Goal: Task Accomplishment & Management: Use online tool/utility

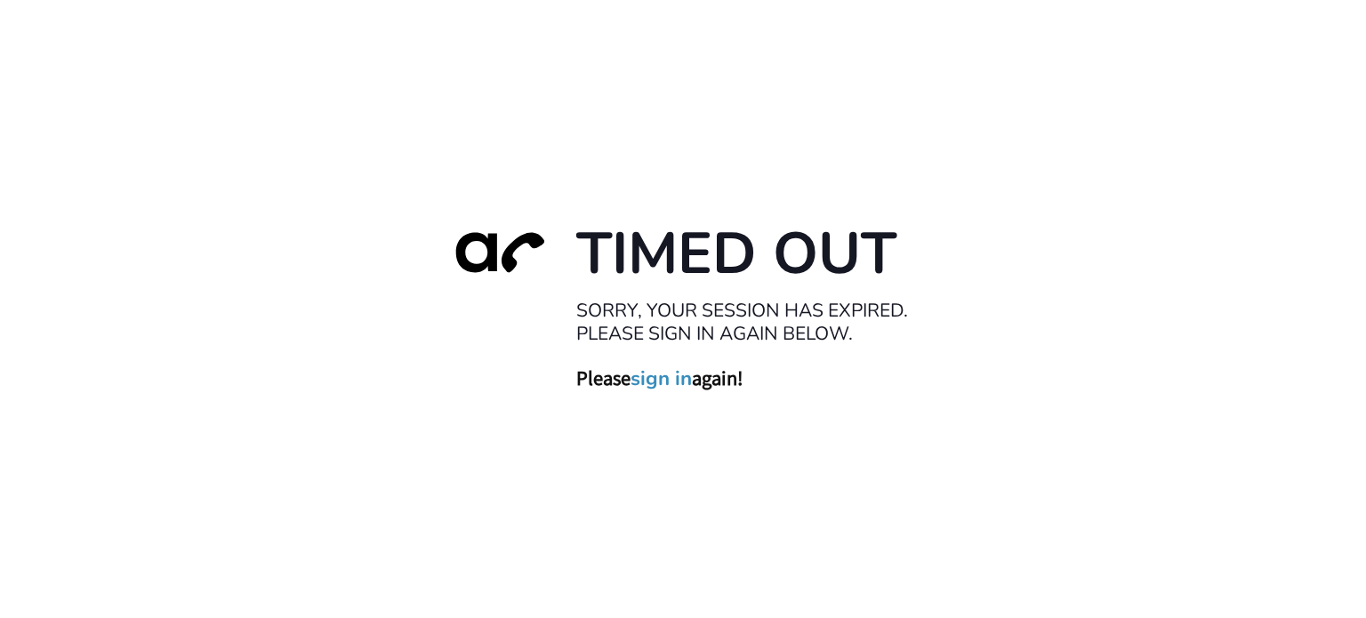
click at [58, 142] on div "Timed Out Sorry, your session has expired. Please sign in again below. Please s…" at bounding box center [683, 309] width 1366 height 618
drag, startPoint x: 360, startPoint y: 107, endPoint x: 465, endPoint y: 15, distance: 139.3
click at [367, 92] on div "Timed Out Sorry, your session has expired. Please sign in again below. Please s…" at bounding box center [683, 309] width 1366 height 618
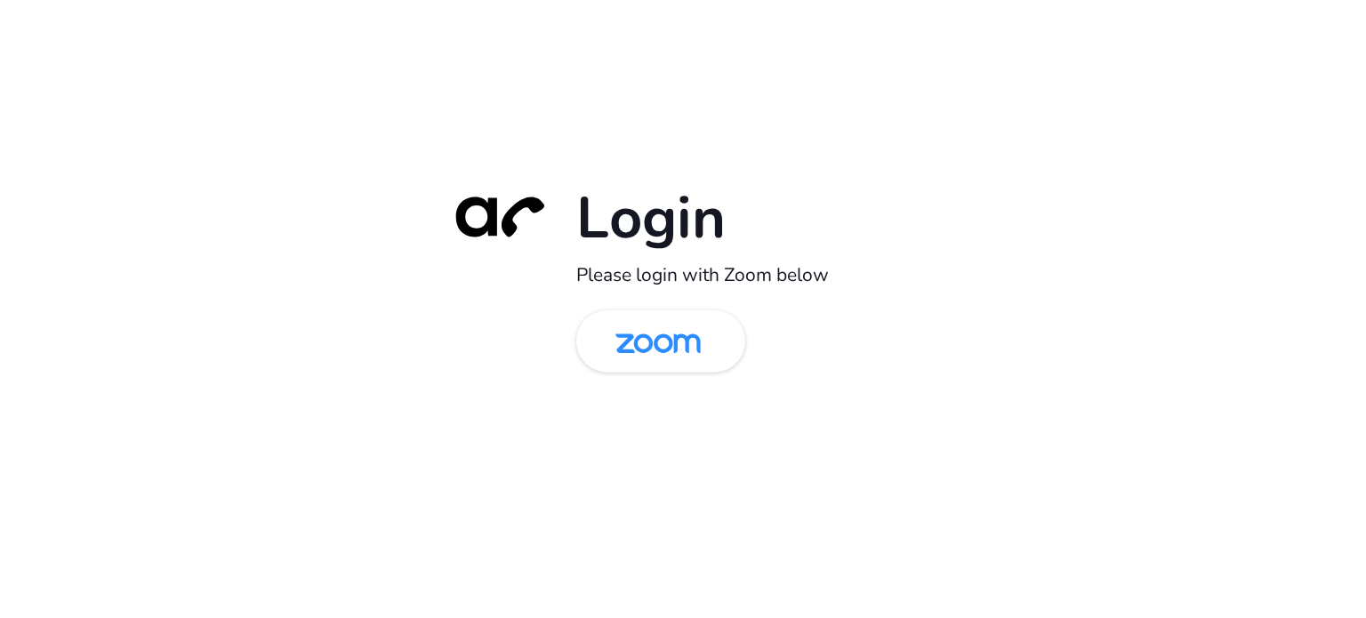
click at [263, 415] on div "Login Please login with Zoom below" at bounding box center [683, 309] width 1366 height 618
click at [647, 343] on img at bounding box center [658, 343] width 123 height 58
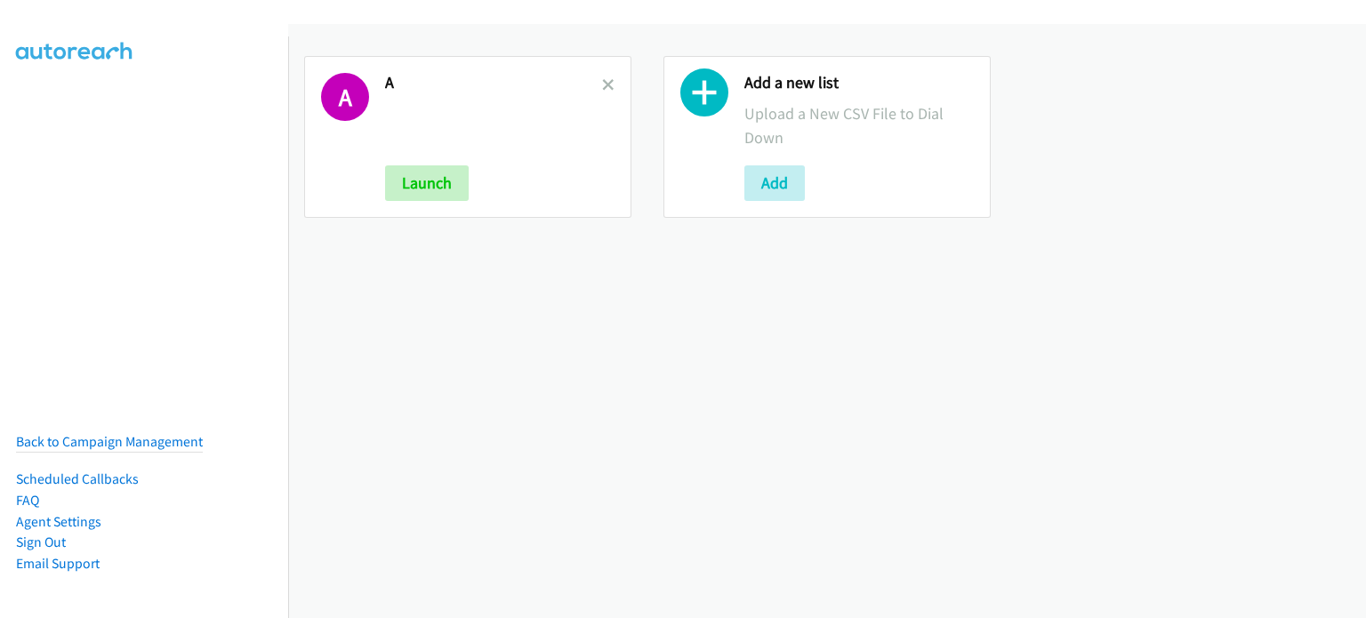
click at [1008, 308] on div "A A Launch Add a new list Upload a New CSV File to Dial Down Add" at bounding box center [827, 321] width 1078 height 594
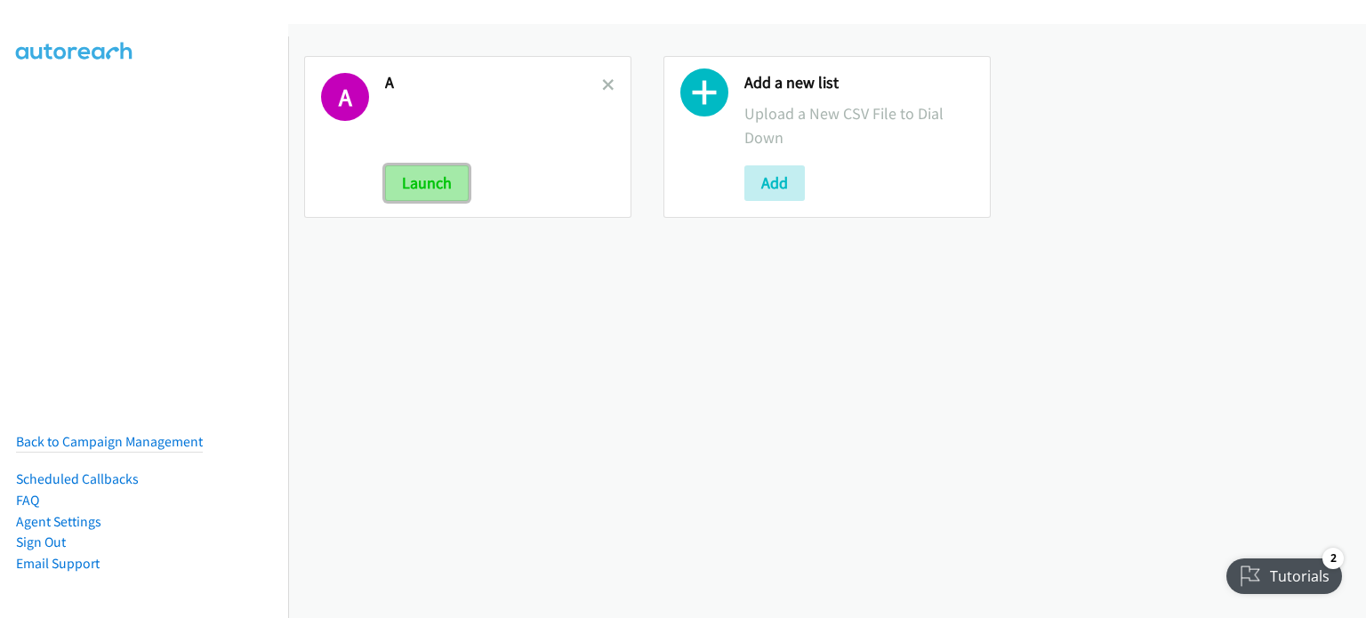
click at [435, 174] on button "Launch" at bounding box center [427, 183] width 84 height 36
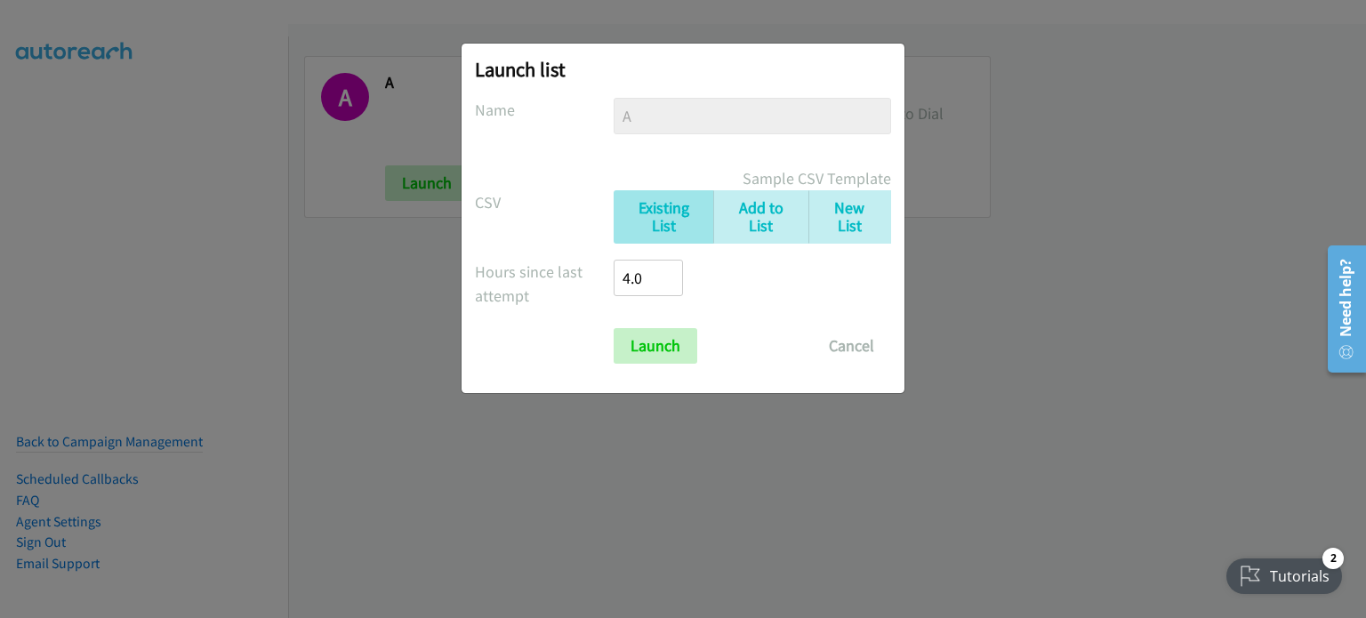
click at [396, 358] on div "Launch list No phone fields were returned for that Report or List View Please u…" at bounding box center [683, 317] width 1366 height 602
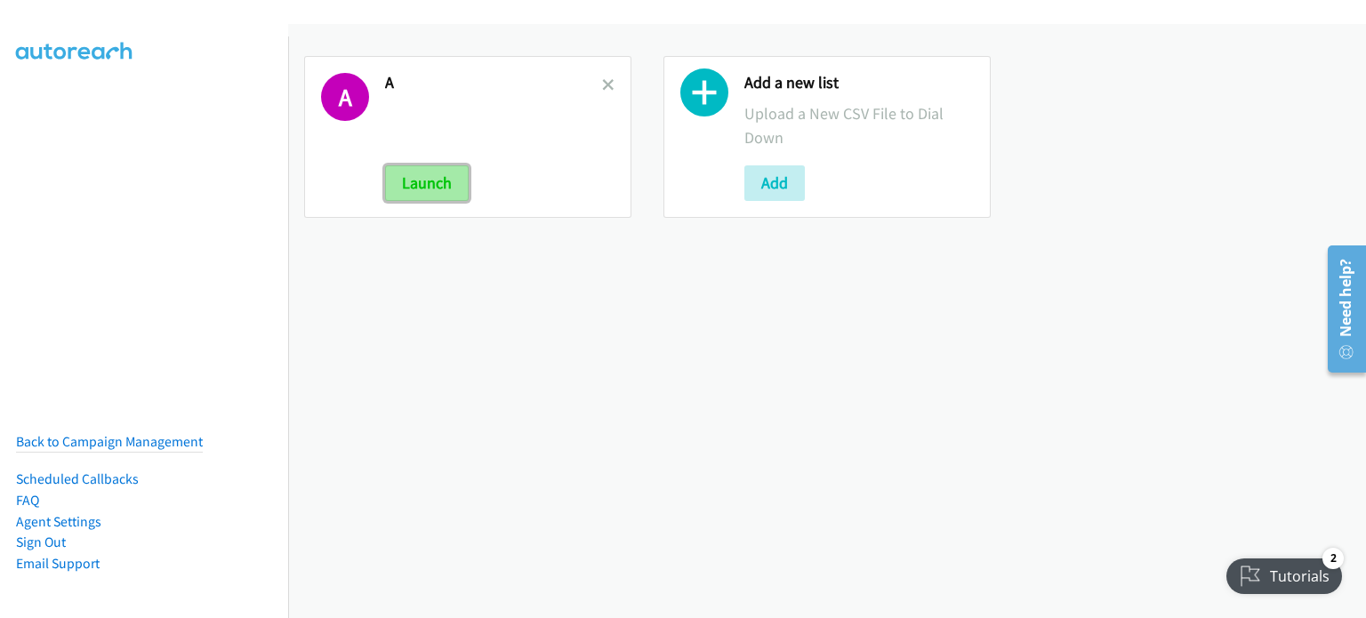
click at [456, 171] on button "Launch" at bounding box center [427, 183] width 84 height 36
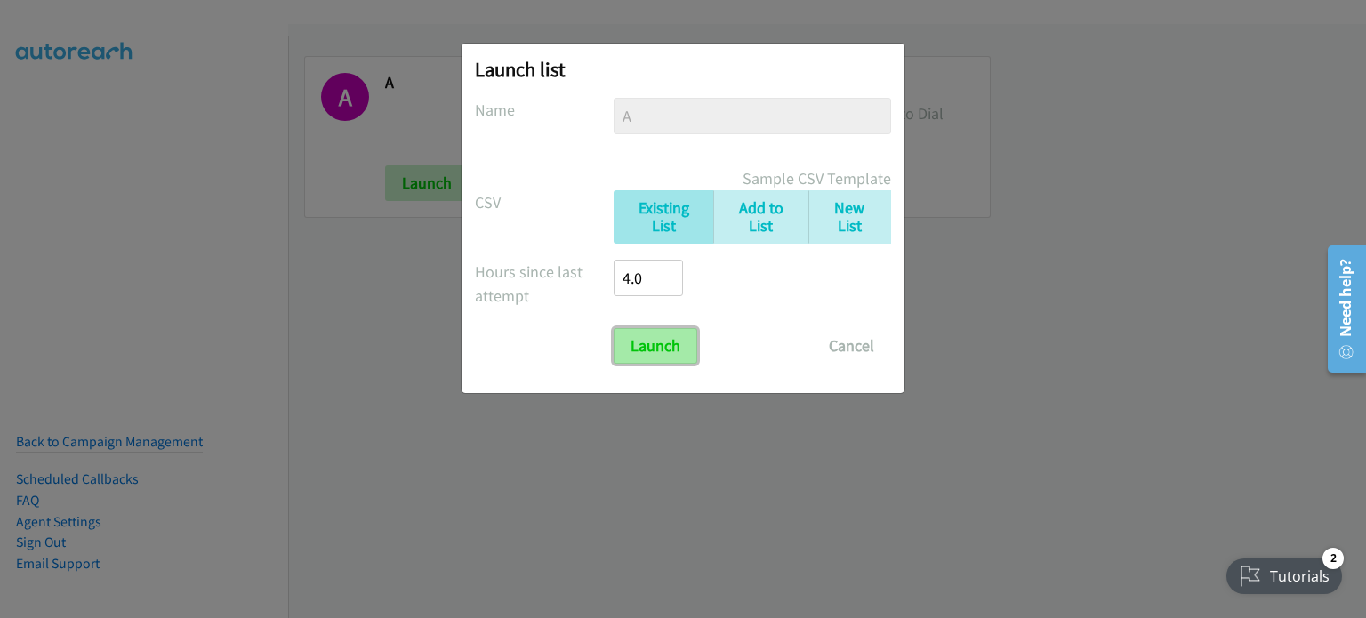
click at [674, 334] on input "Launch" at bounding box center [656, 346] width 84 height 36
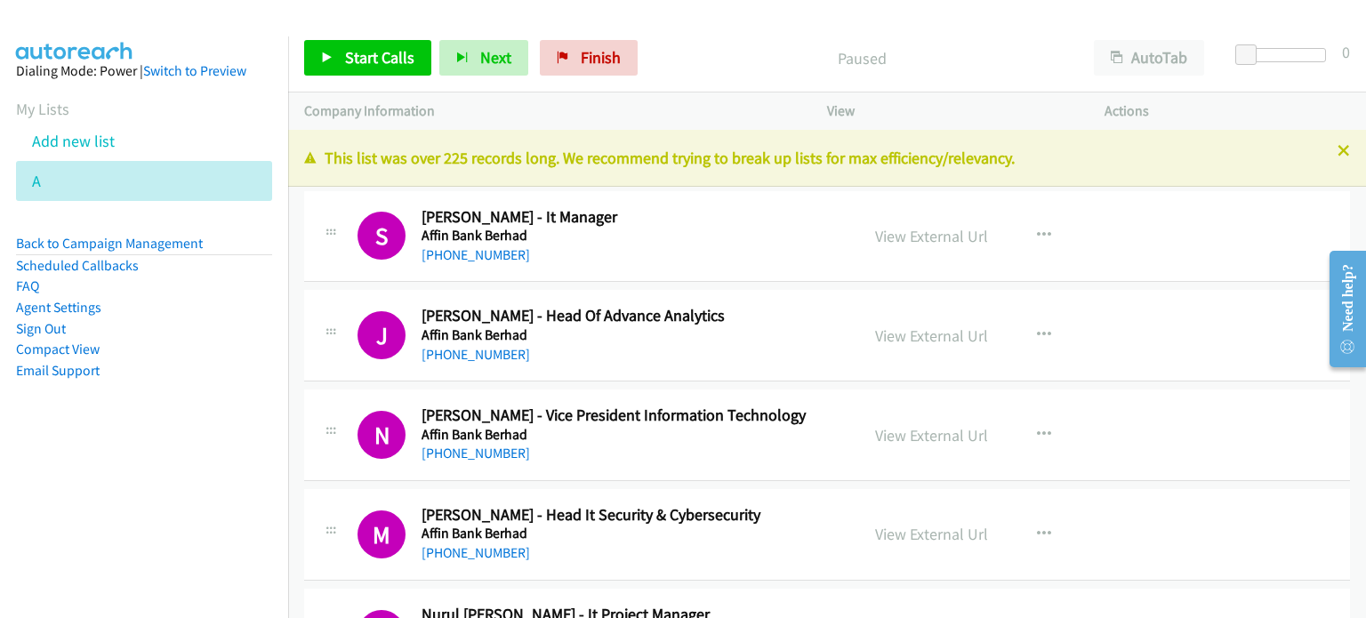
click at [221, 352] on li "Compact View" at bounding box center [144, 349] width 256 height 21
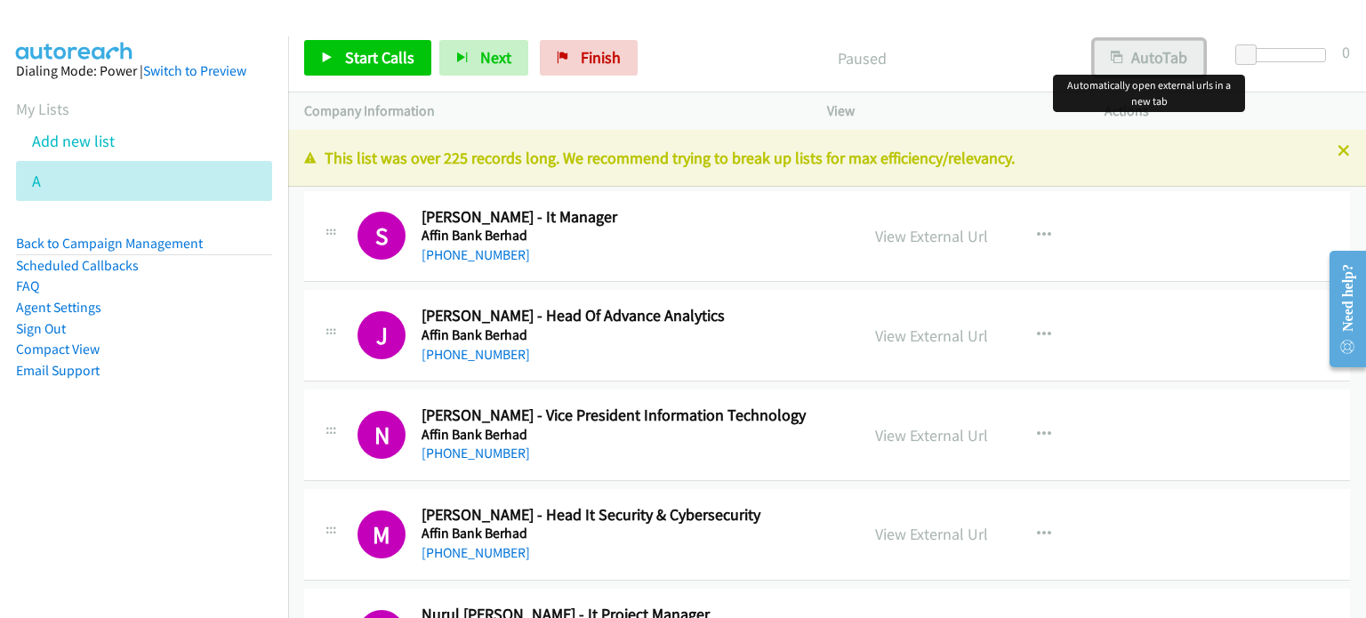
click at [1167, 60] on button "AutoTab" at bounding box center [1149, 58] width 110 height 36
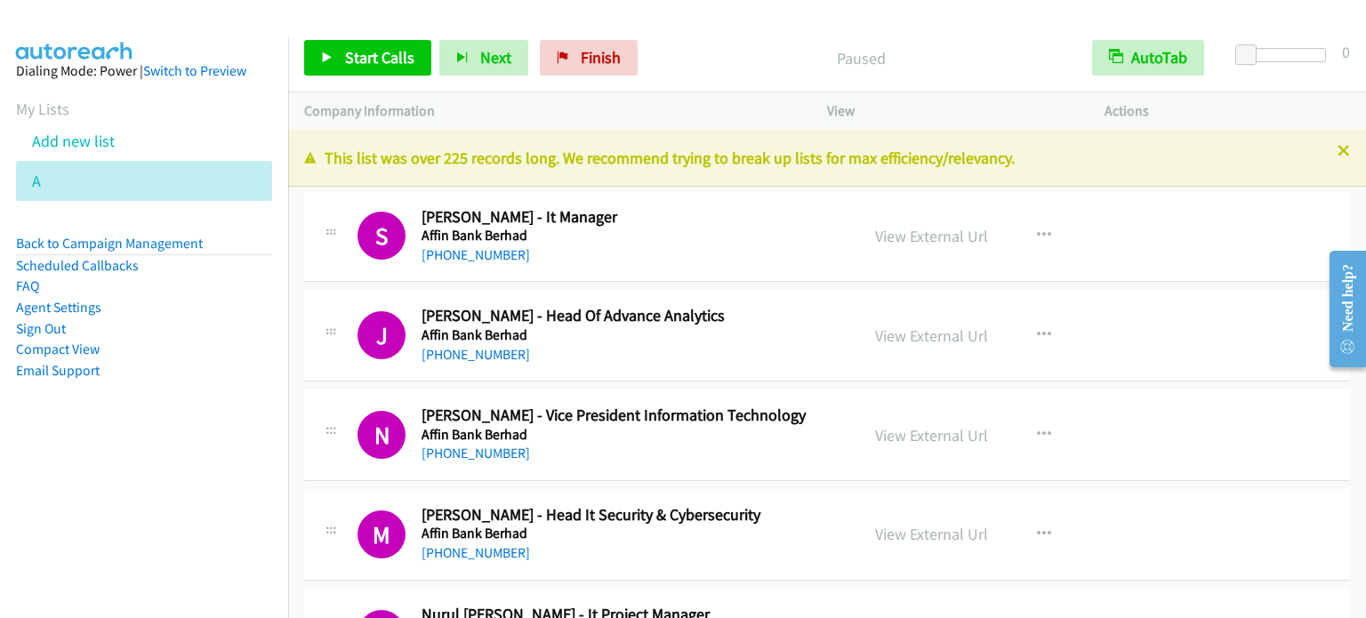
click at [1013, 34] on div "Start Calls Pause Next Finish Paused AutoTab AutoTab 0" at bounding box center [827, 58] width 1078 height 68
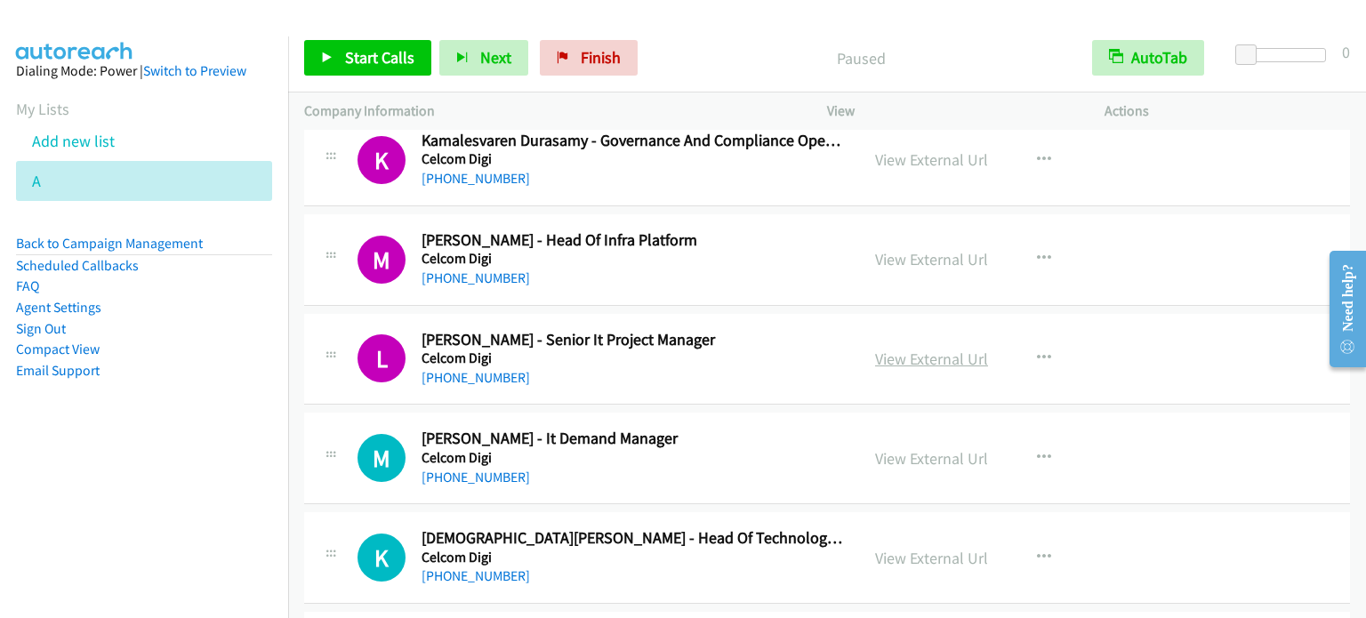
click at [950, 350] on link "View External Url" at bounding box center [931, 359] width 113 height 20
click at [1040, 451] on icon "button" at bounding box center [1044, 458] width 14 height 14
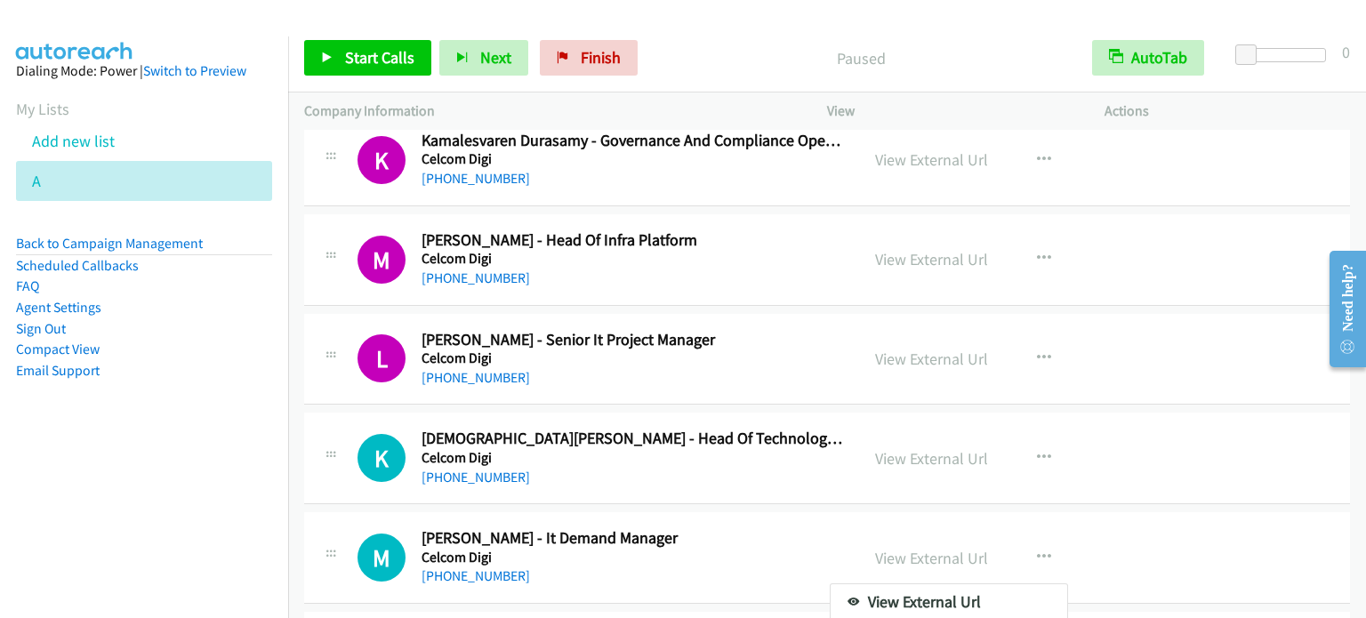
click at [1042, 545] on div at bounding box center [683, 309] width 1366 height 618
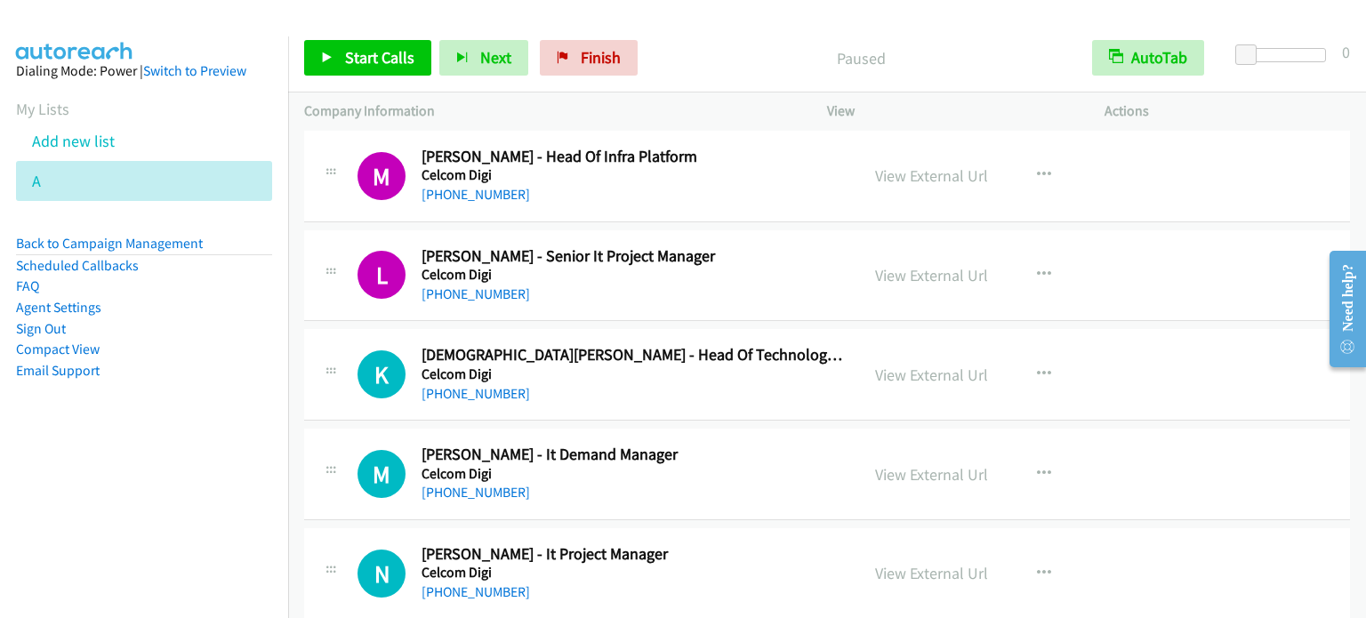
scroll to position [4828, 0]
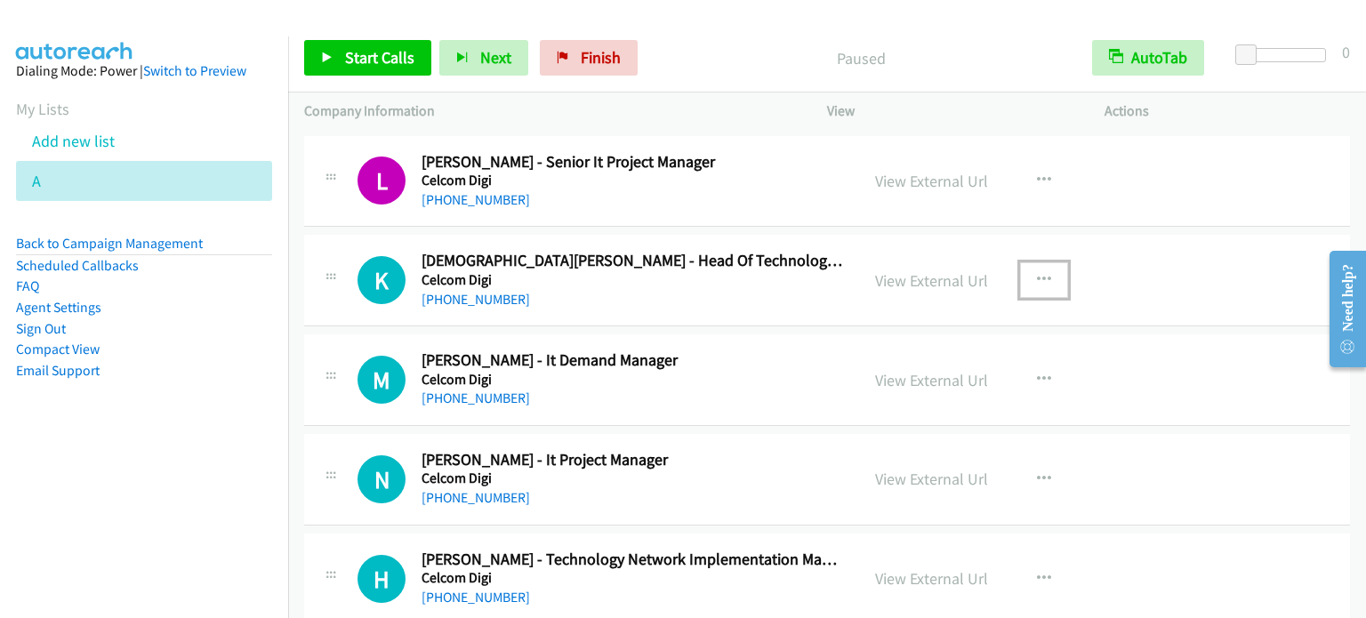
click at [1033, 262] on button "button" at bounding box center [1044, 280] width 48 height 36
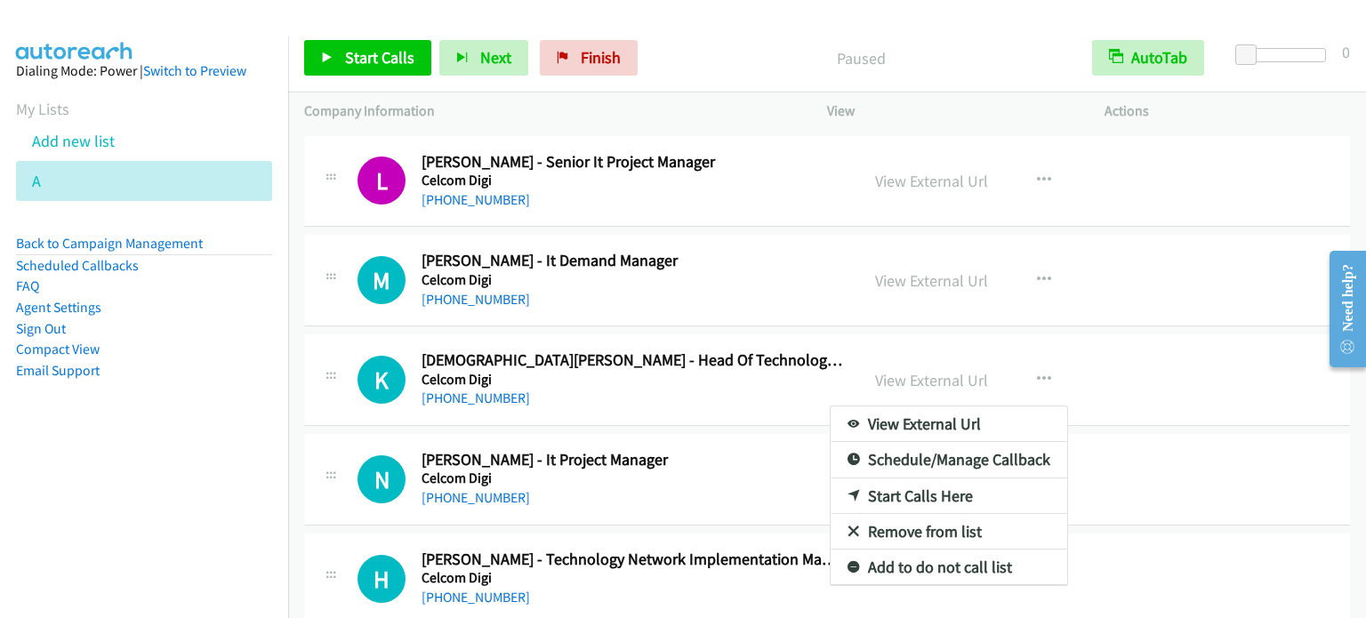
click at [909, 484] on link "Start Calls Here" at bounding box center [949, 496] width 237 height 36
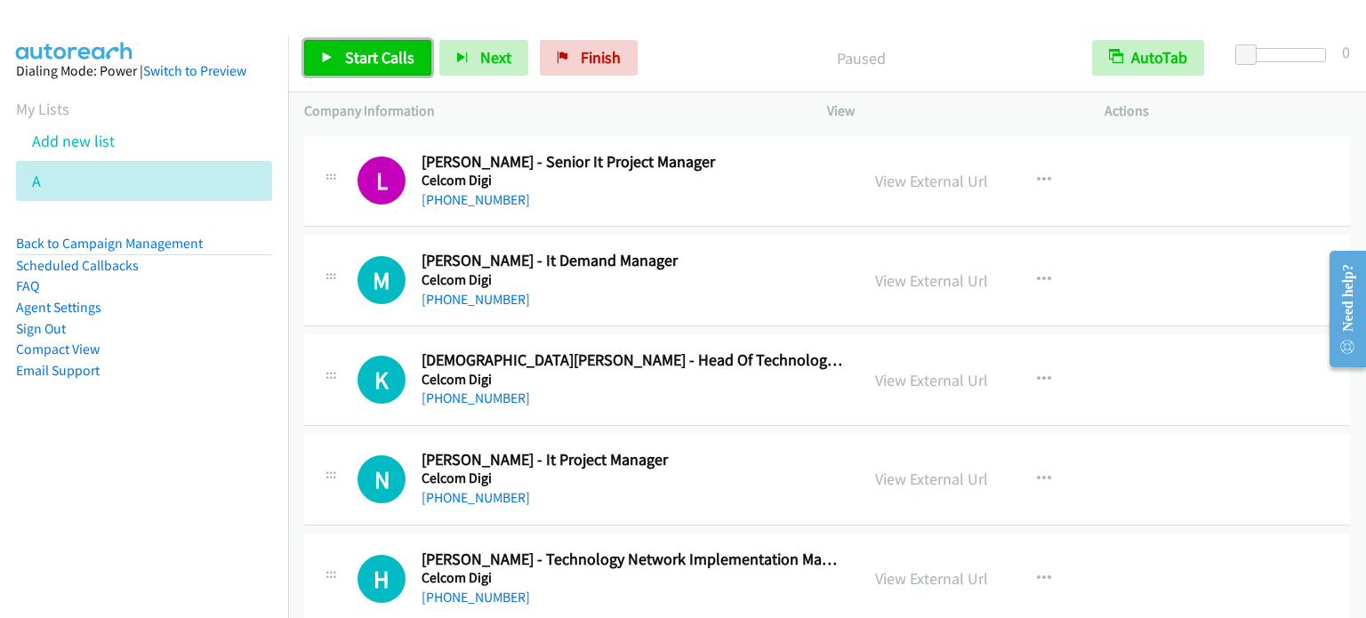
click at [380, 60] on span "Start Calls" at bounding box center [379, 57] width 69 height 20
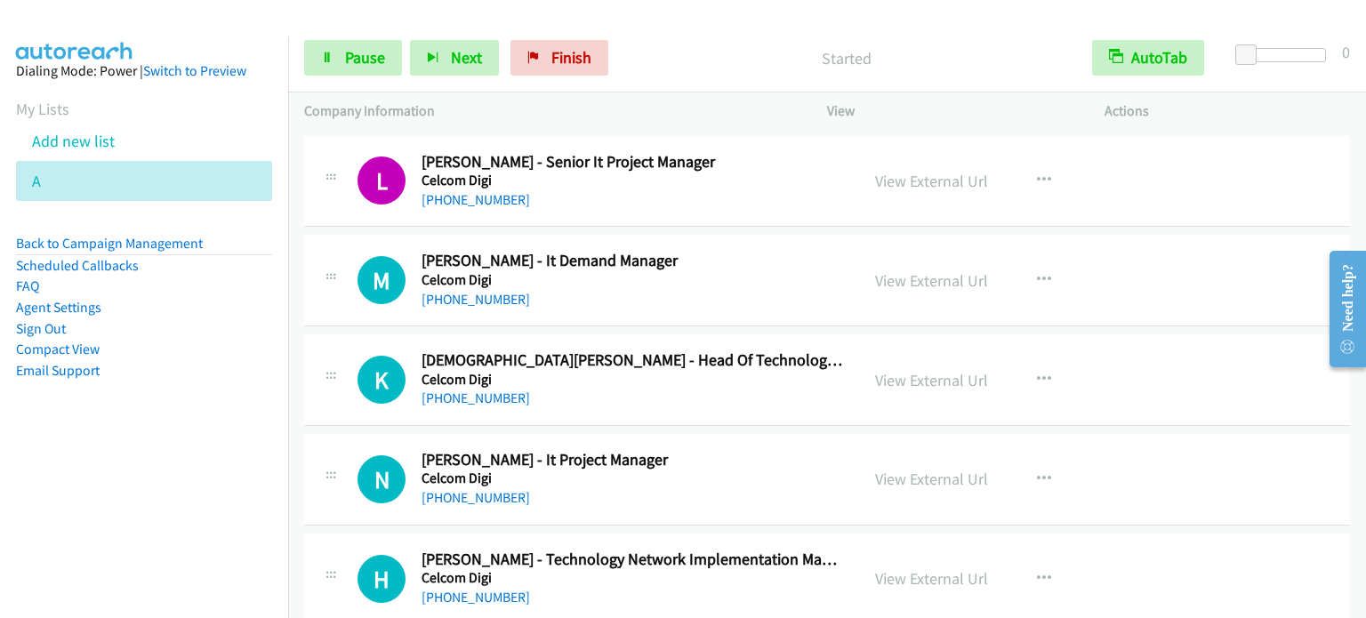
drag, startPoint x: 206, startPoint y: 440, endPoint x: 324, endPoint y: 271, distance: 205.8
click at [207, 440] on aside "Dialing Mode: Power | Switch to Preview My Lists Add new list A Back to Campaig…" at bounding box center [144, 248] width 288 height 425
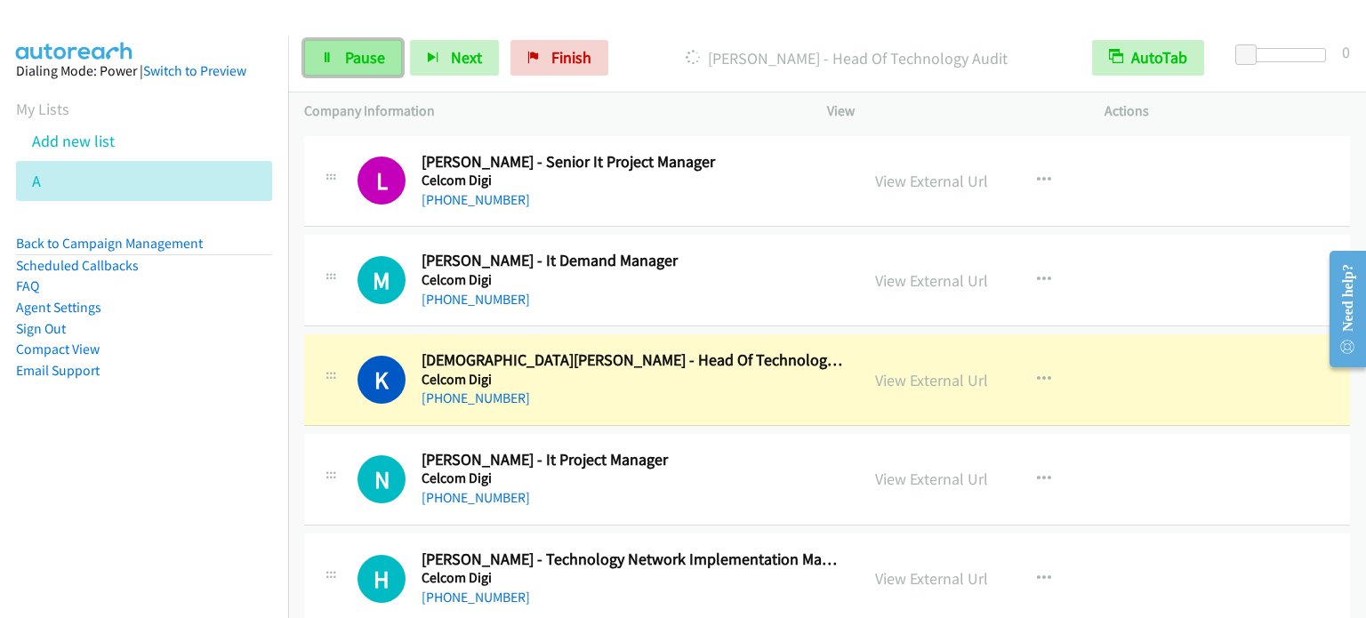
click at [370, 48] on span "Pause" at bounding box center [365, 57] width 40 height 20
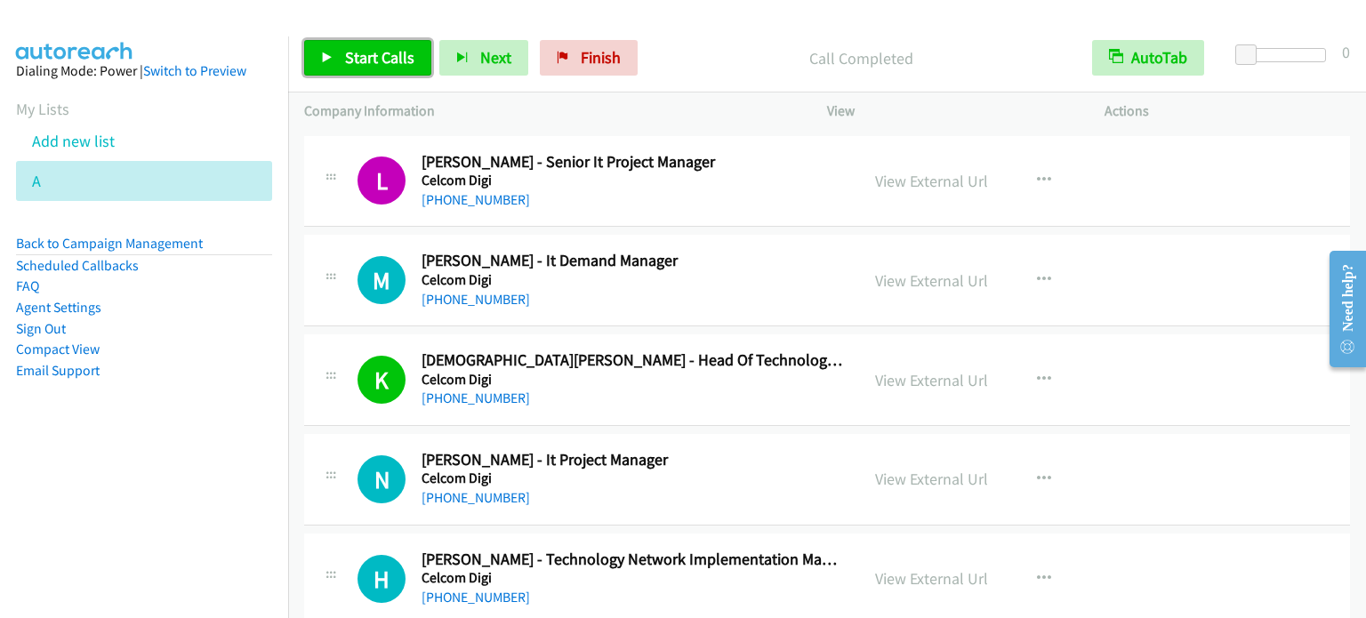
click at [359, 54] on span "Start Calls" at bounding box center [379, 57] width 69 height 20
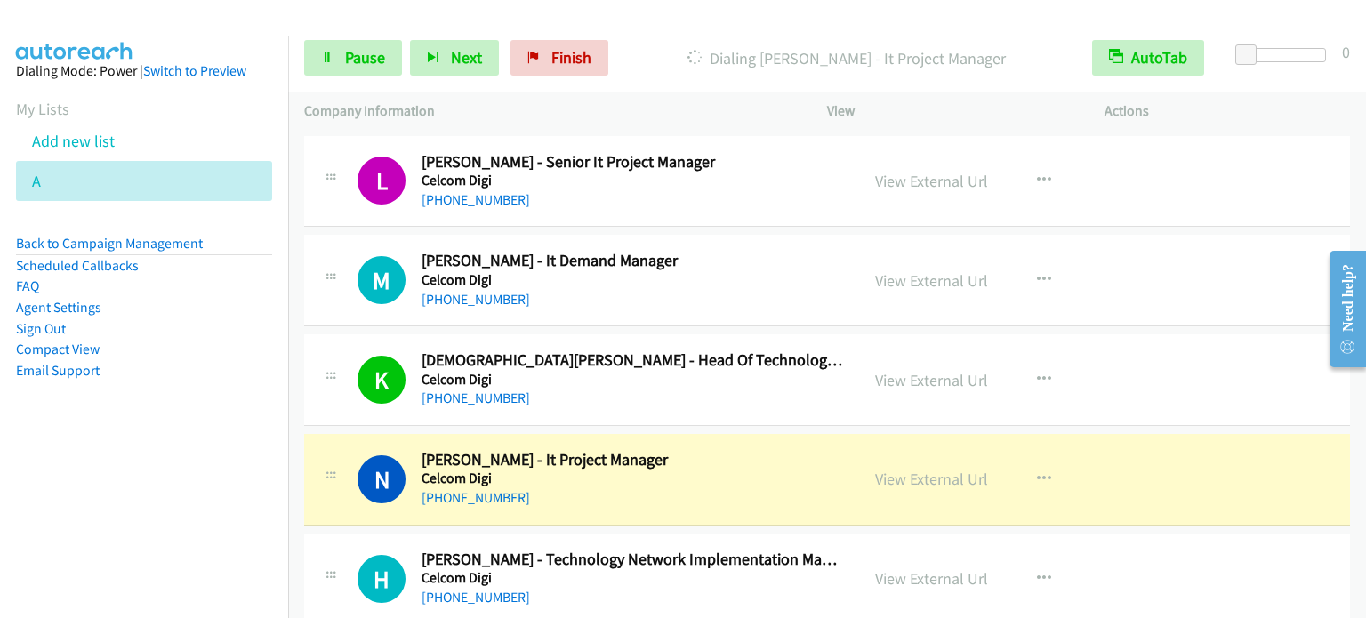
click at [192, 334] on li "Sign Out" at bounding box center [144, 328] width 256 height 21
click at [71, 507] on nav "Dialing Mode: Power | Switch to Preview My Lists Add new list A Back to Campaig…" at bounding box center [144, 345] width 289 height 618
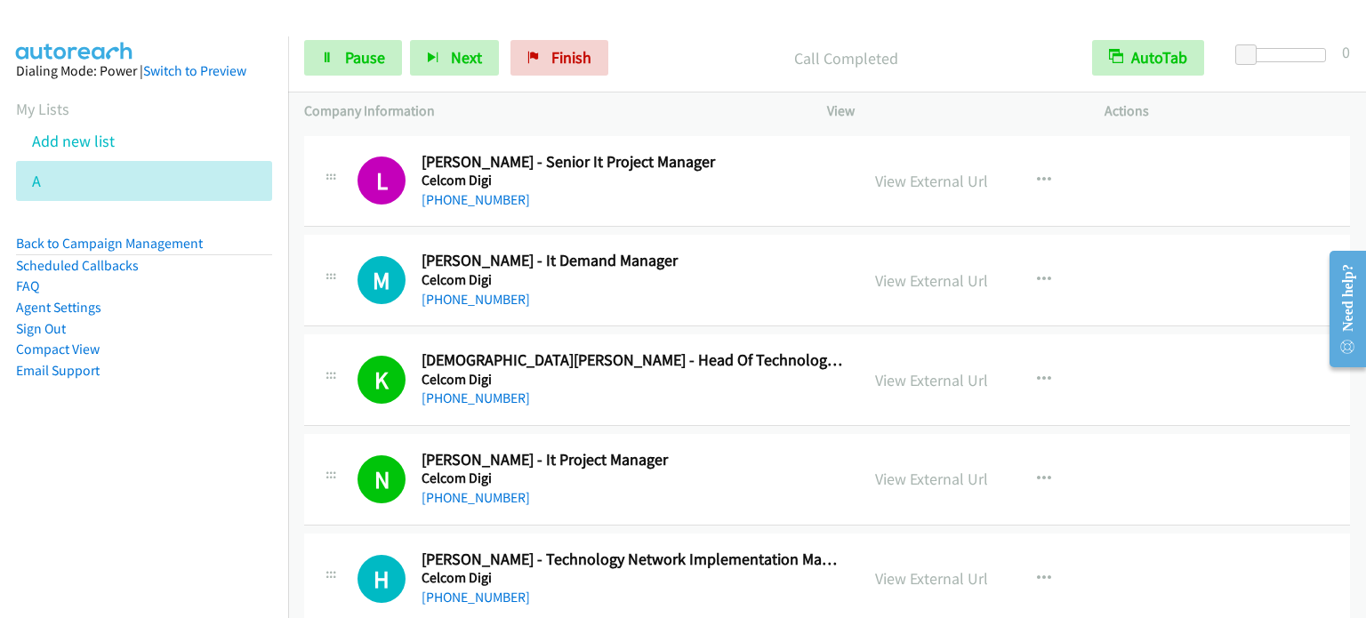
click at [224, 490] on nav "Dialing Mode: Power | Switch to Preview My Lists Add new list A Back to Campaig…" at bounding box center [144, 345] width 289 height 618
drag, startPoint x: 219, startPoint y: 405, endPoint x: 422, endPoint y: 201, distance: 288.0
click at [220, 405] on aside "Dialing Mode: Power | Switch to Preview My Lists Add new list A Back to Campaig…" at bounding box center [144, 248] width 288 height 425
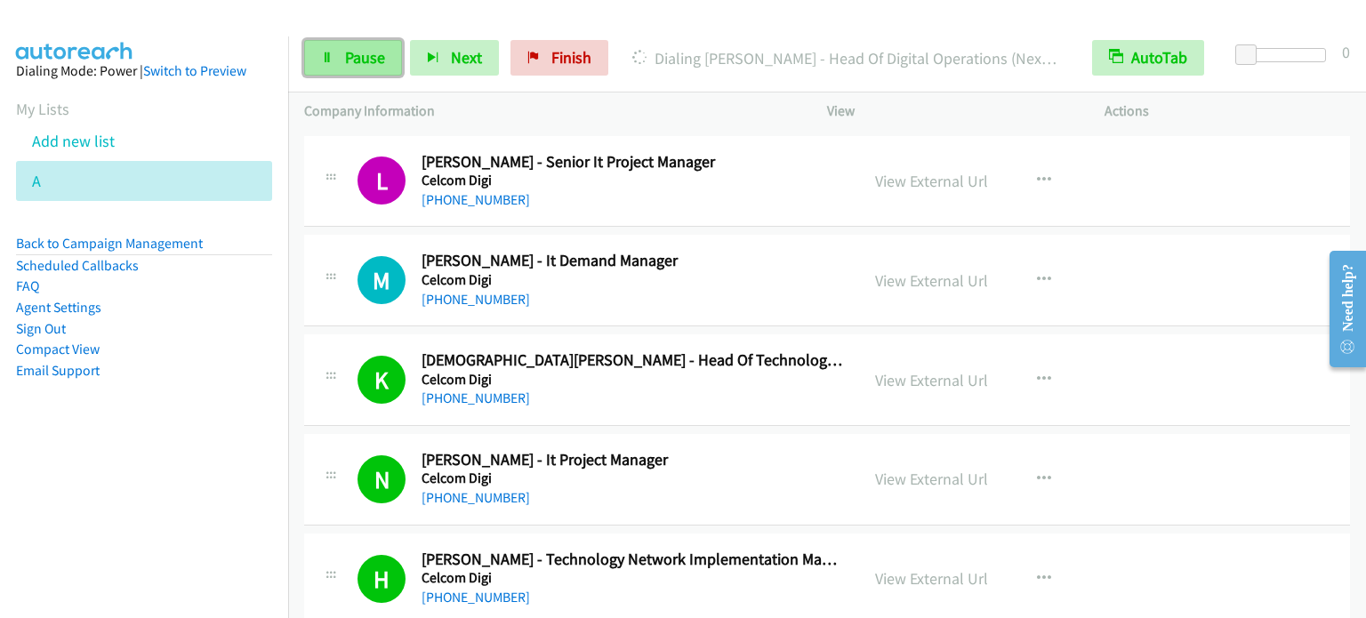
click at [364, 54] on span "Pause" at bounding box center [365, 57] width 40 height 20
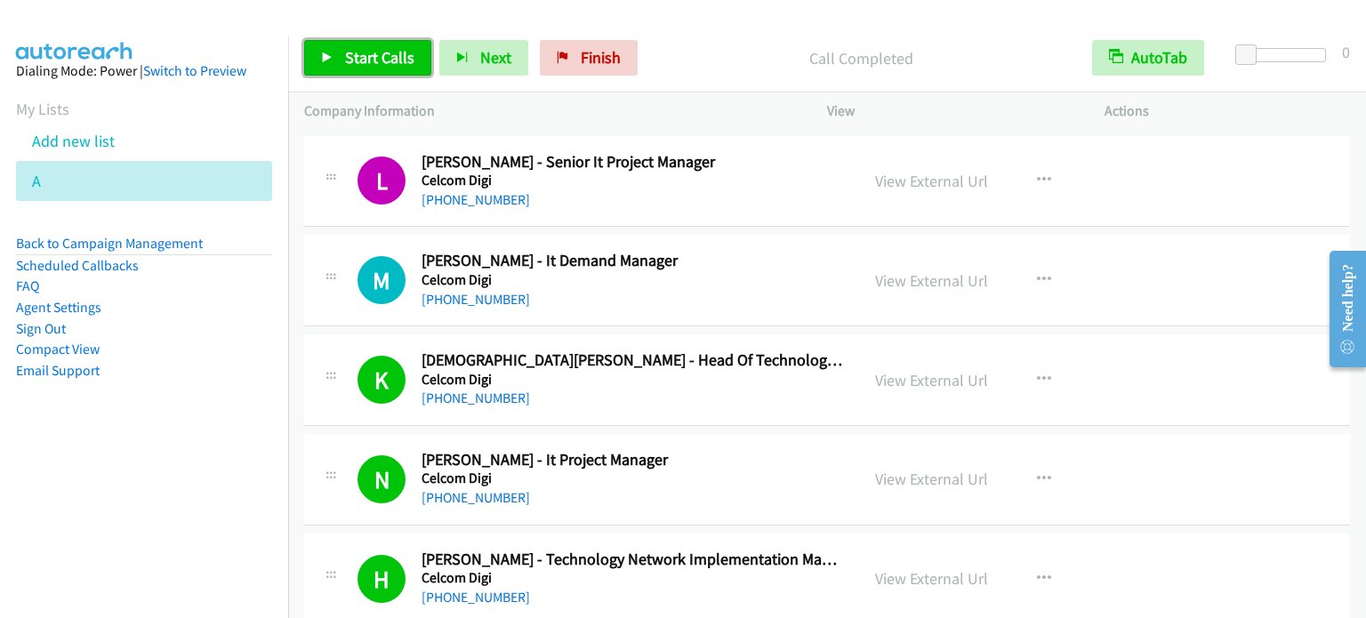
click at [383, 47] on span "Start Calls" at bounding box center [379, 57] width 69 height 20
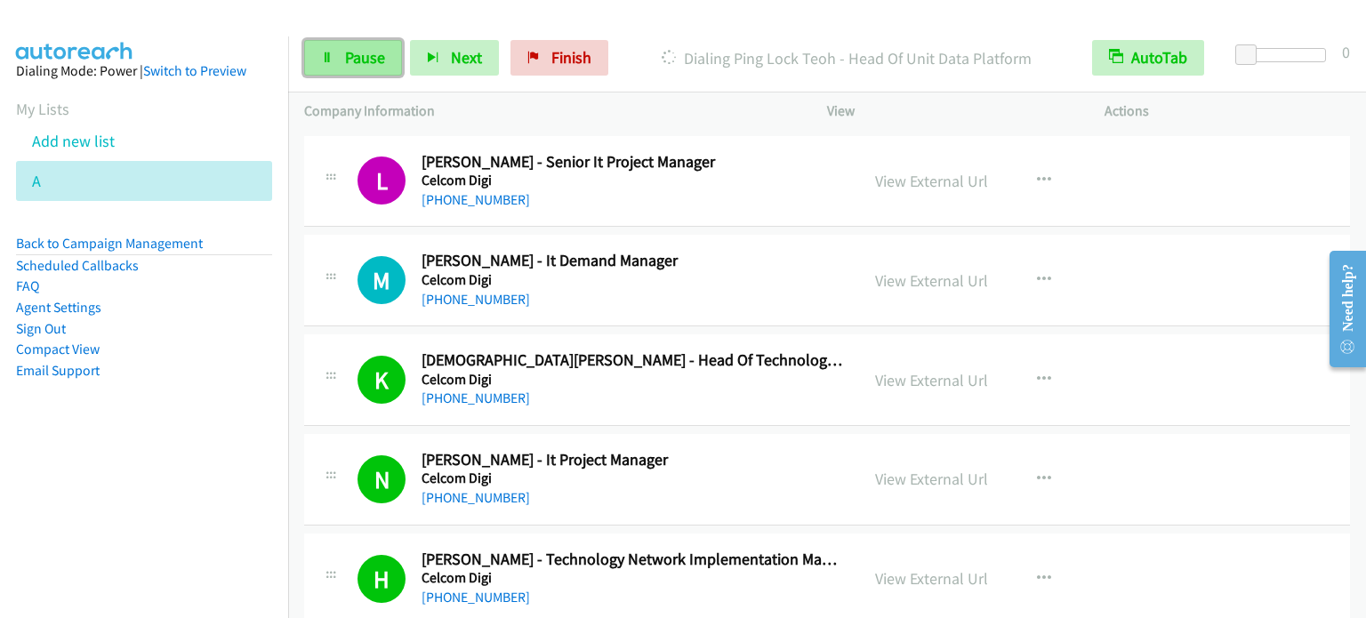
click at [374, 61] on span "Pause" at bounding box center [365, 57] width 40 height 20
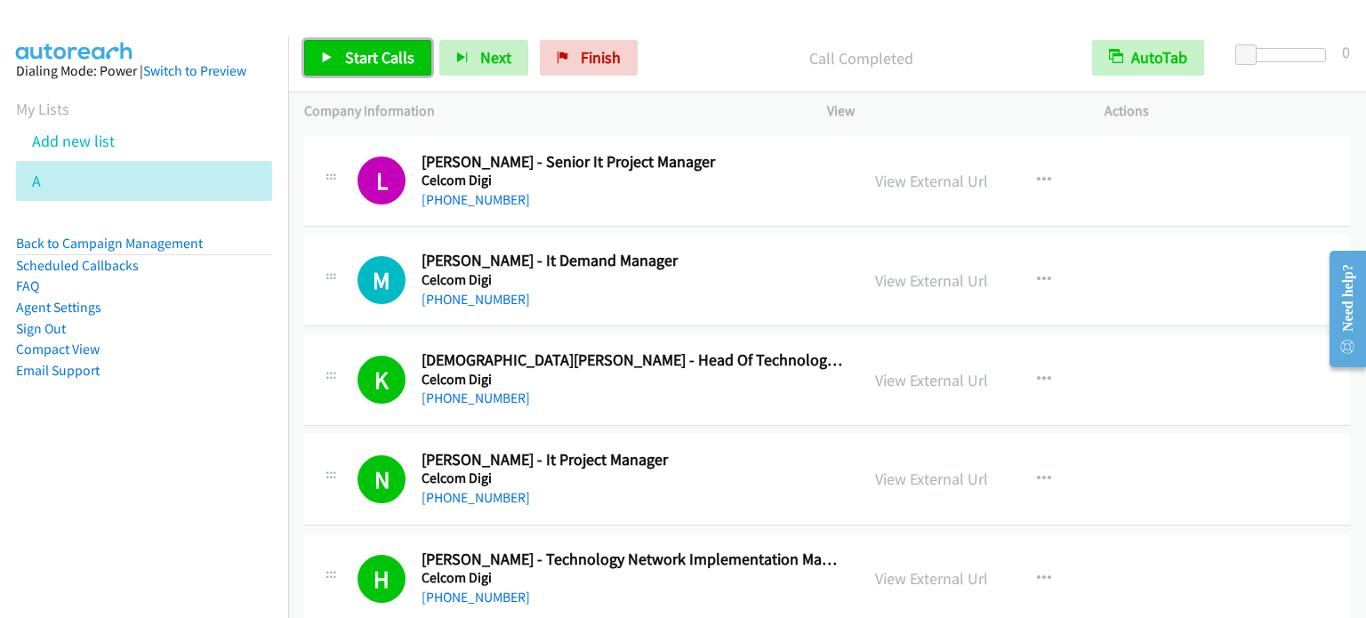
click at [383, 56] on span "Start Calls" at bounding box center [379, 57] width 69 height 20
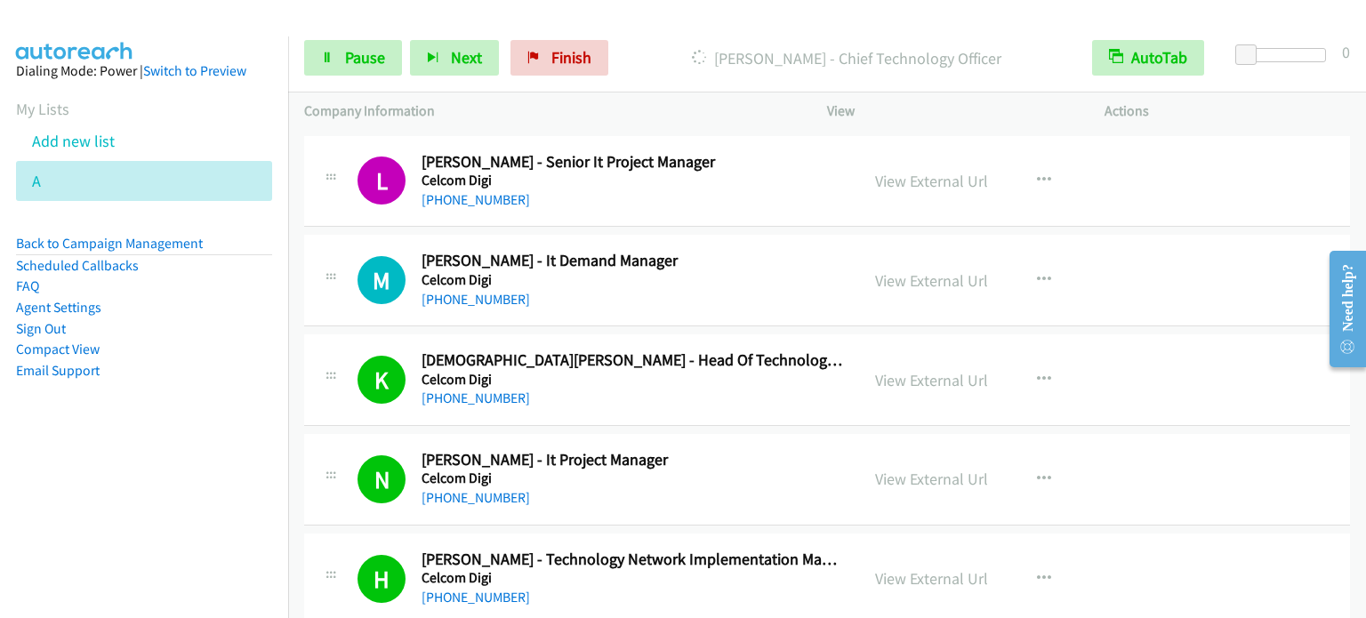
drag, startPoint x: 201, startPoint y: 422, endPoint x: 338, endPoint y: 191, distance: 268.7
click at [201, 422] on aside "Dialing Mode: Power | Switch to Preview My Lists Add new list A Back to Campaig…" at bounding box center [144, 248] width 288 height 425
click at [342, 62] on link "Pause" at bounding box center [353, 58] width 98 height 36
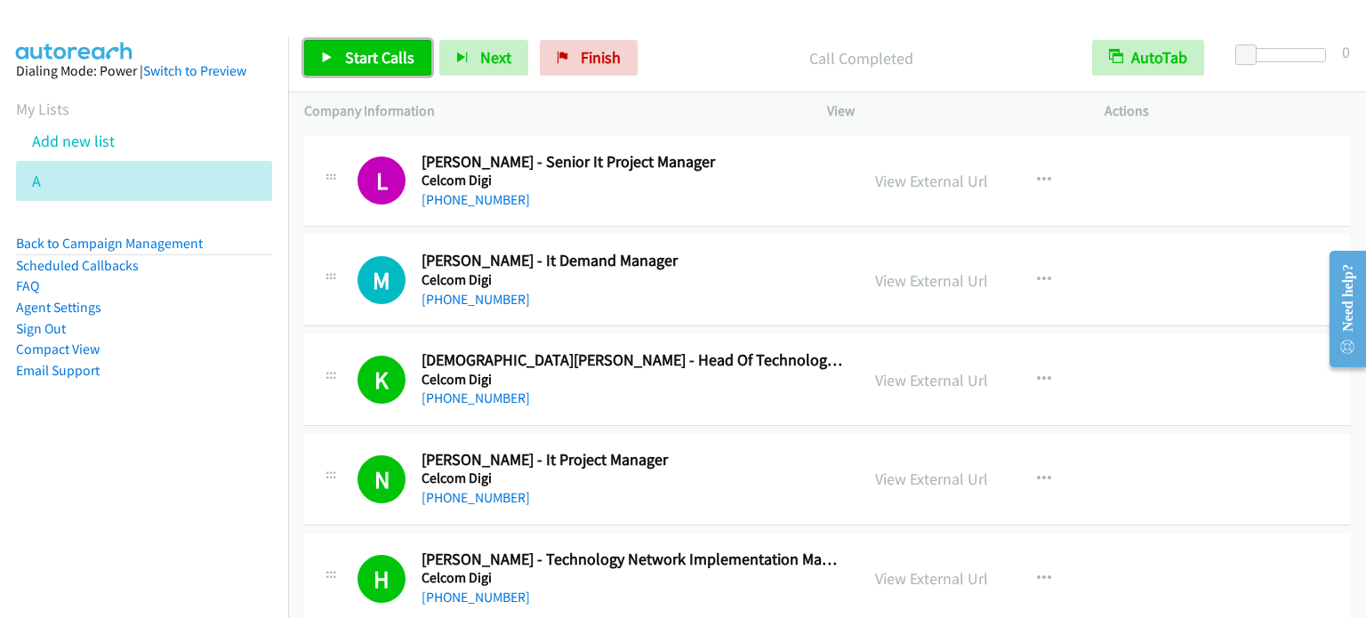
click at [365, 65] on span "Start Calls" at bounding box center [379, 57] width 69 height 20
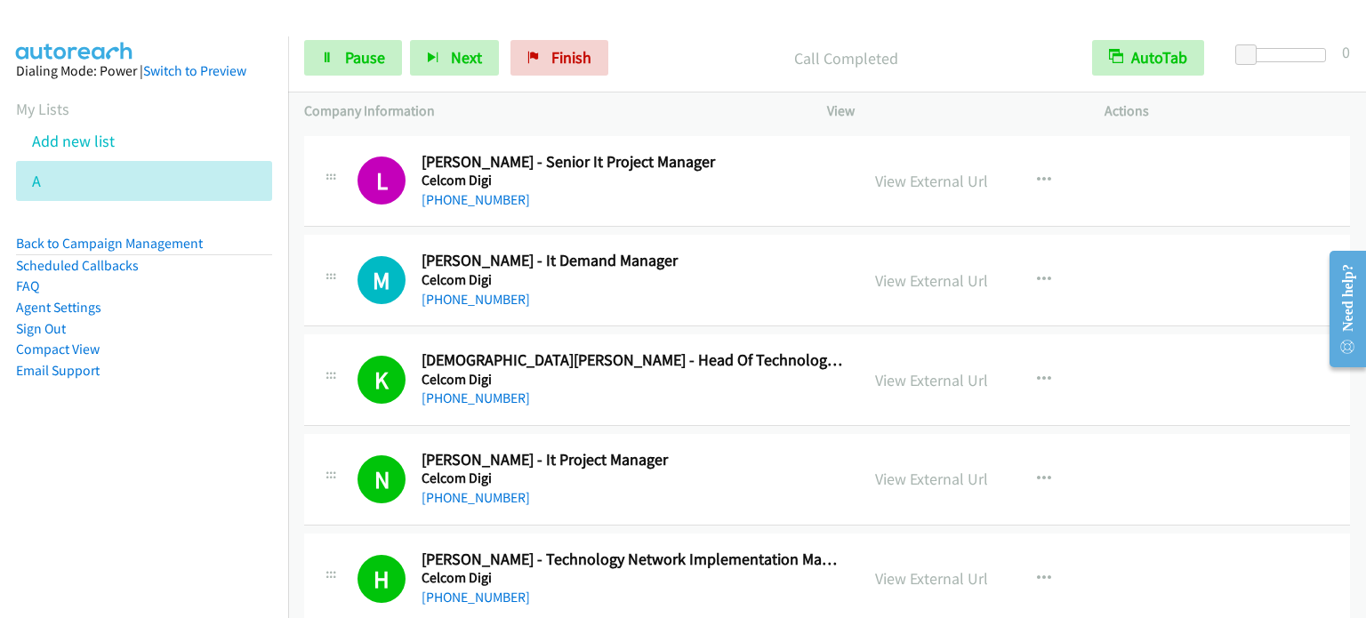
click at [210, 355] on li "Compact View" at bounding box center [144, 349] width 256 height 21
click at [338, 49] on link "Pause" at bounding box center [353, 58] width 98 height 36
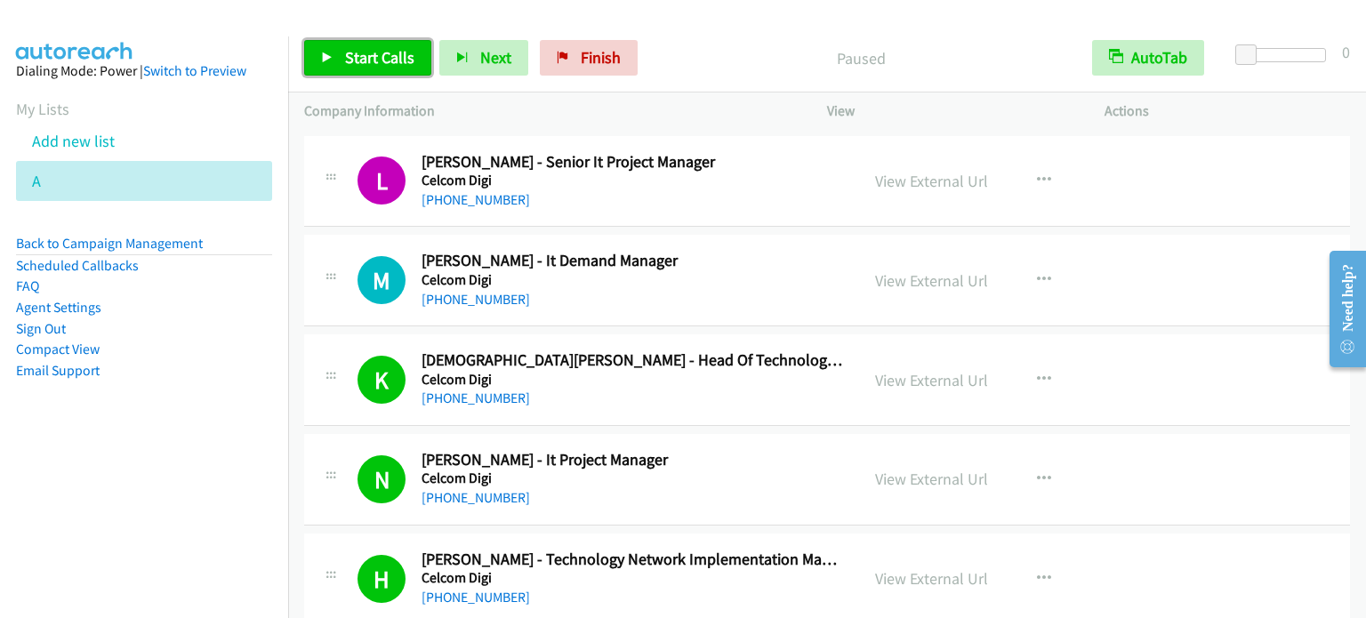
click at [349, 57] on span "Start Calls" at bounding box center [379, 57] width 69 height 20
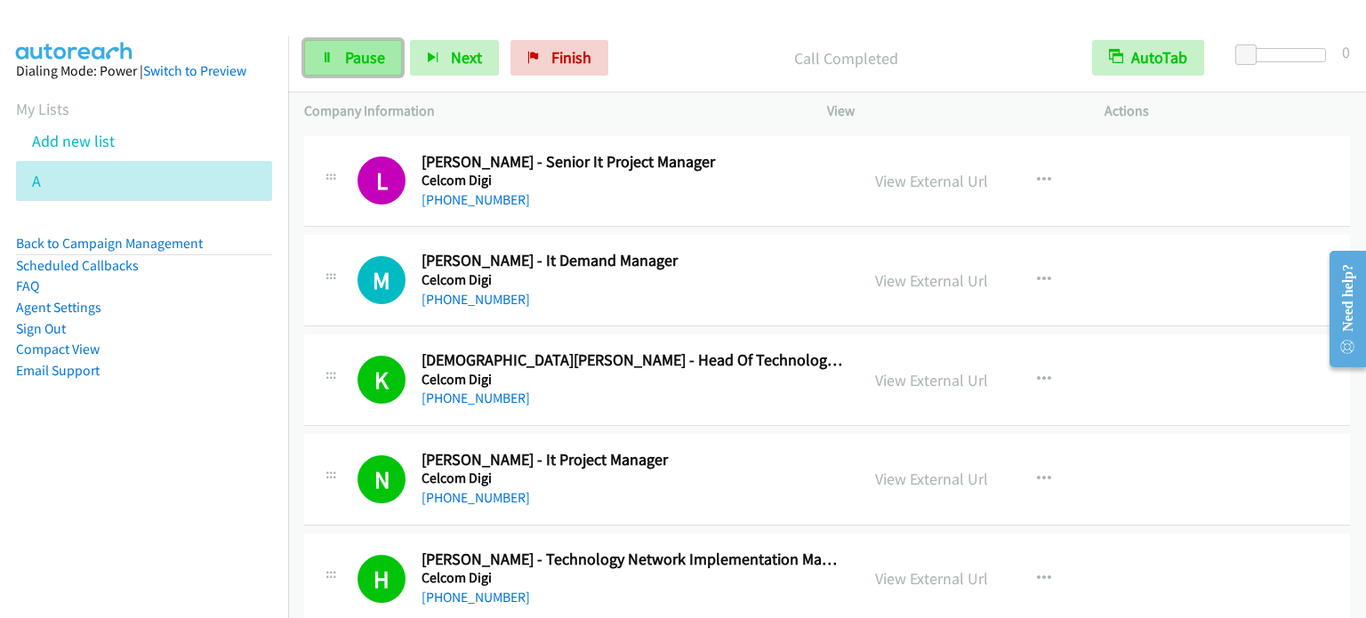
click at [359, 53] on span "Pause" at bounding box center [365, 57] width 40 height 20
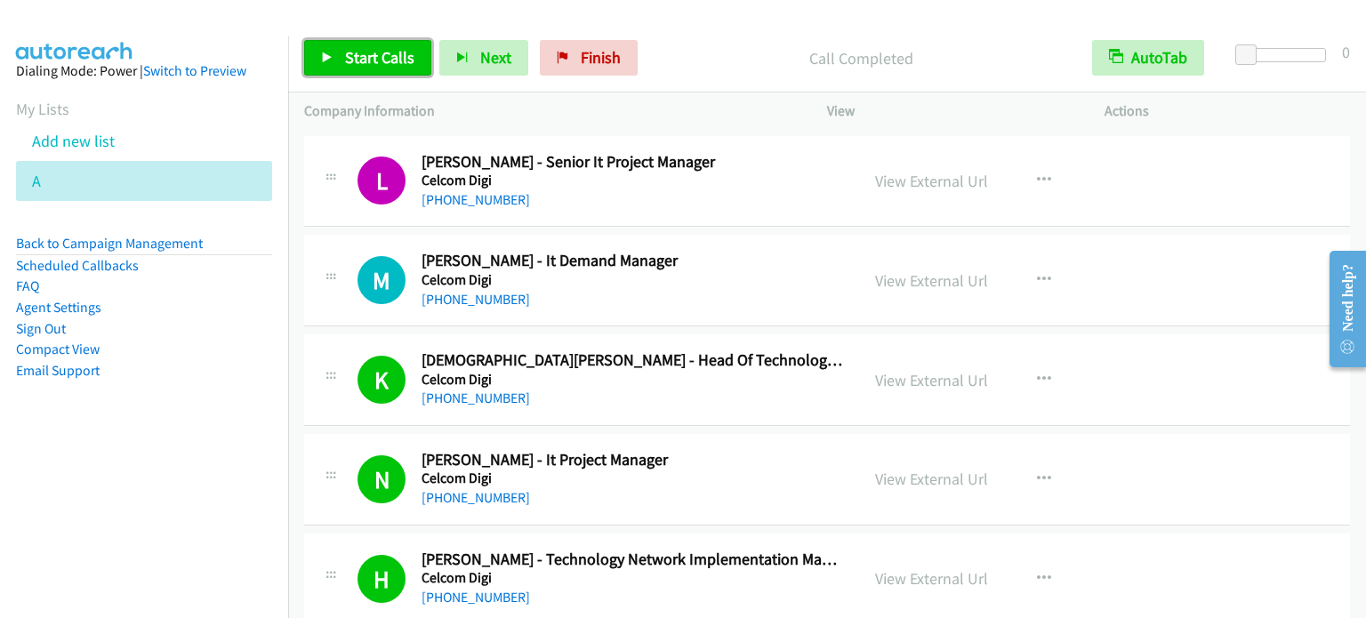
click at [377, 49] on span "Start Calls" at bounding box center [379, 57] width 69 height 20
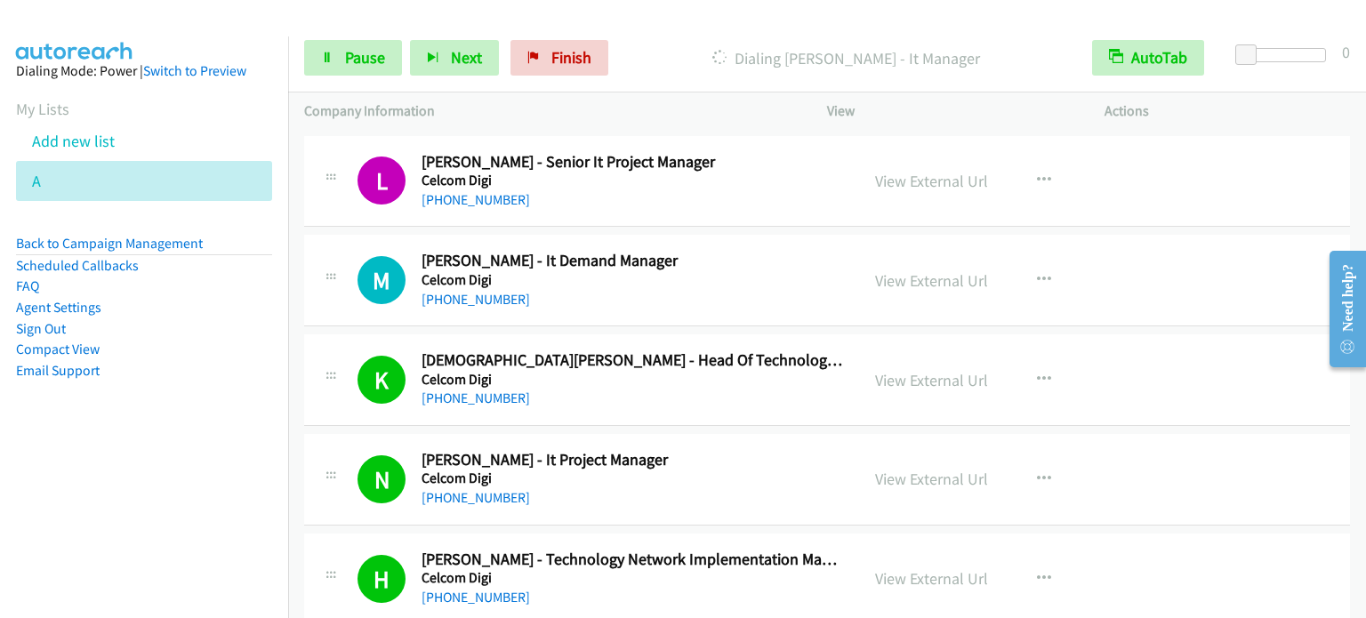
click at [177, 422] on aside "Dialing Mode: Power | Switch to Preview My Lists Add new list A Back to Campaig…" at bounding box center [144, 248] width 288 height 425
click at [340, 63] on link "Pause" at bounding box center [353, 58] width 98 height 36
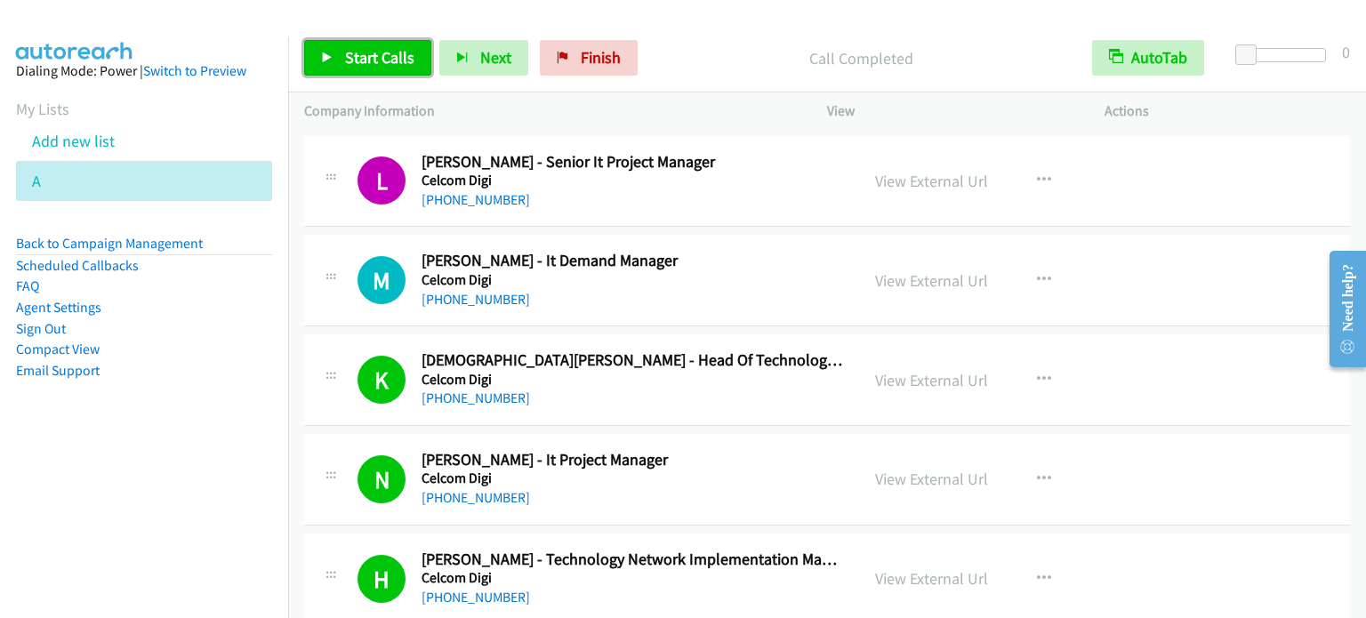
click at [390, 49] on span "Start Calls" at bounding box center [379, 57] width 69 height 20
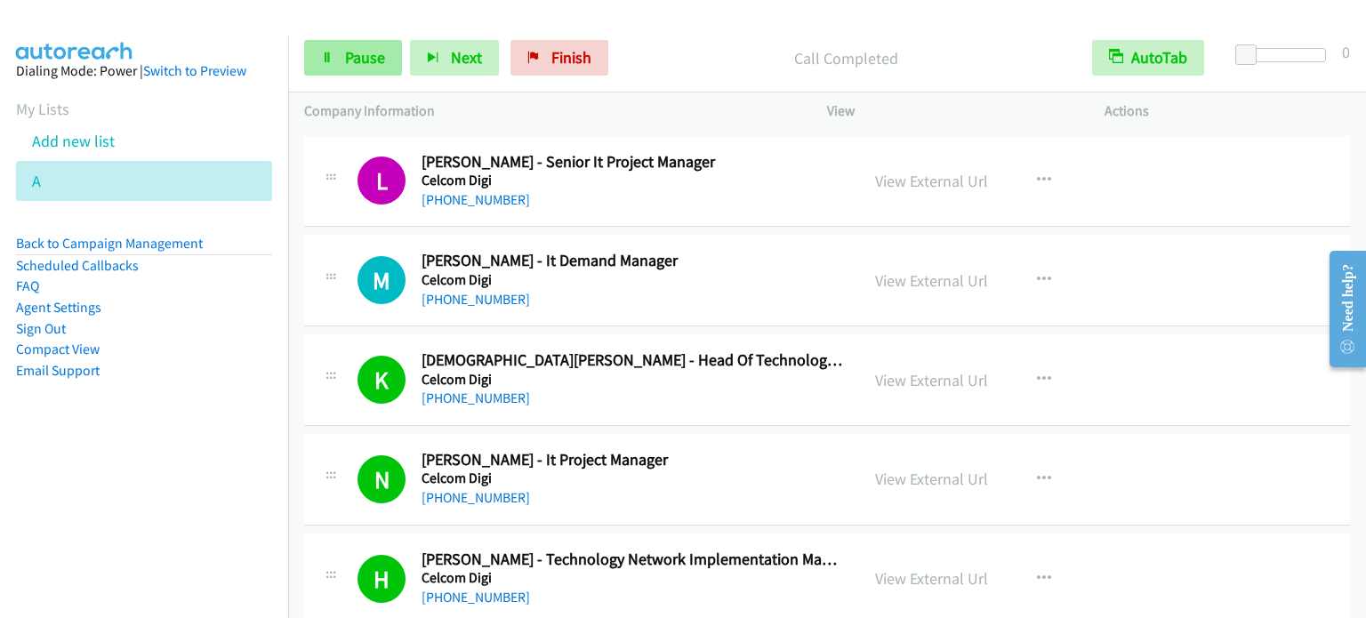
click at [371, 57] on span "Pause" at bounding box center [365, 57] width 40 height 20
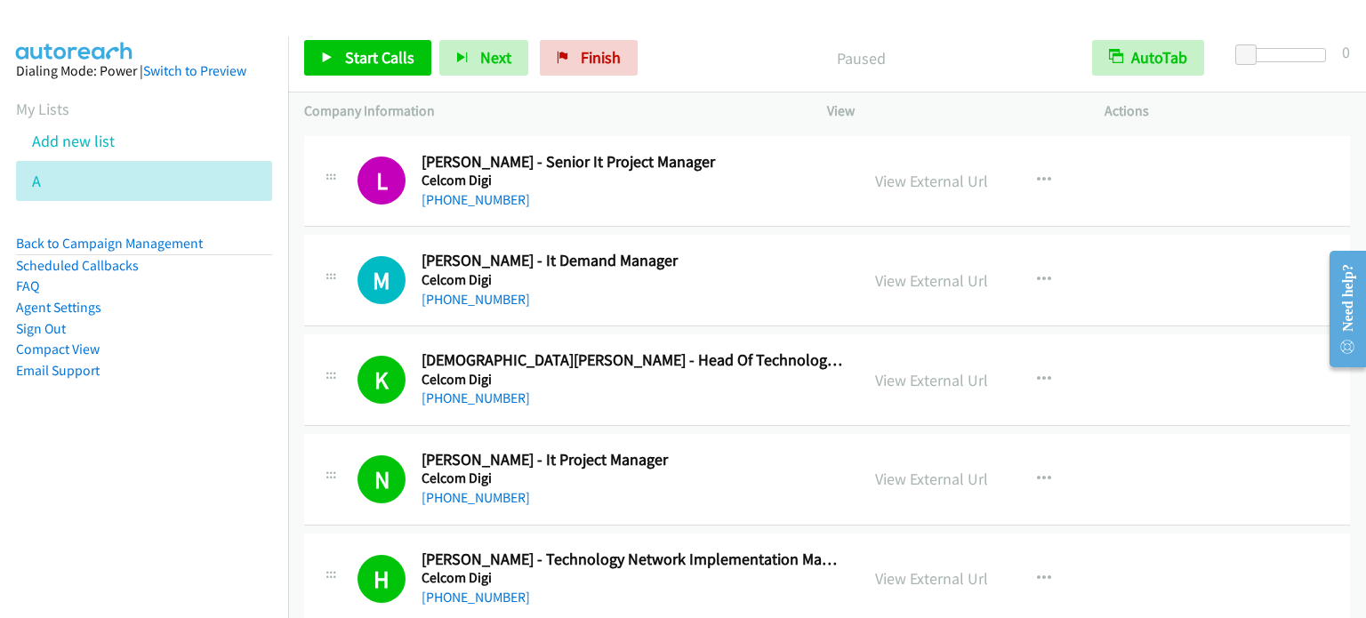
drag, startPoint x: 245, startPoint y: 365, endPoint x: 350, endPoint y: 163, distance: 227.5
click at [245, 366] on li "Email Support" at bounding box center [144, 370] width 256 height 21
click at [381, 57] on span "Start Calls" at bounding box center [379, 57] width 69 height 20
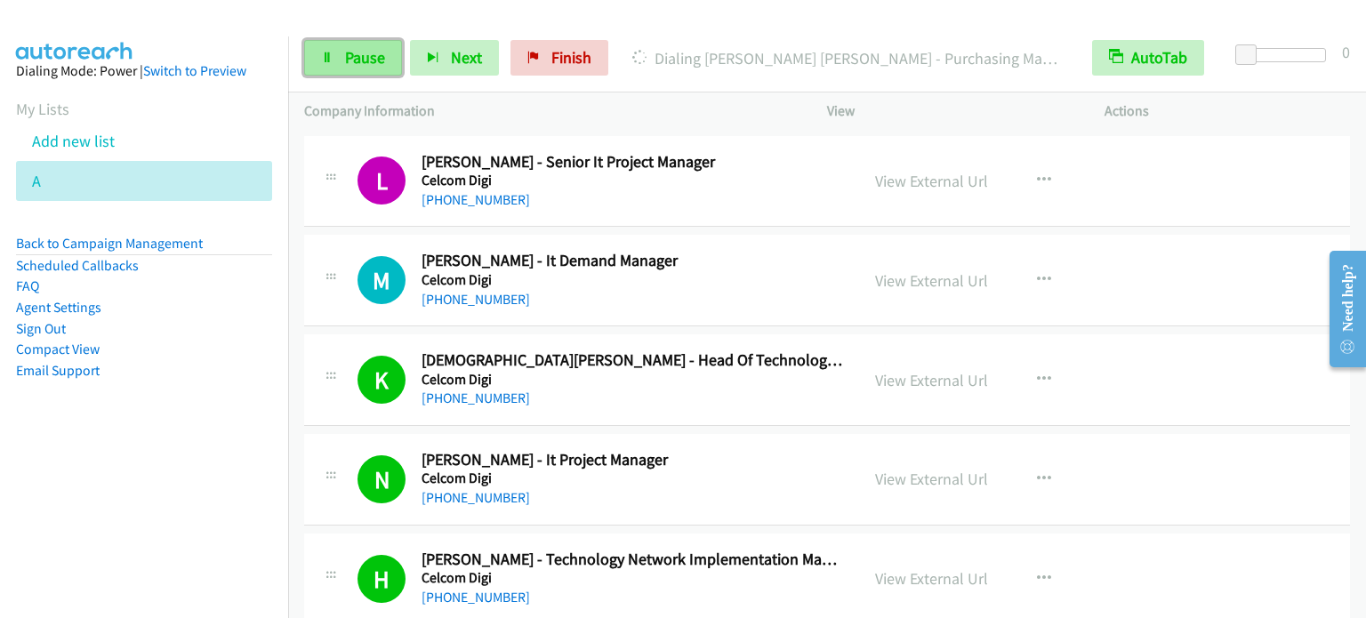
click at [356, 57] on span "Pause" at bounding box center [365, 57] width 40 height 20
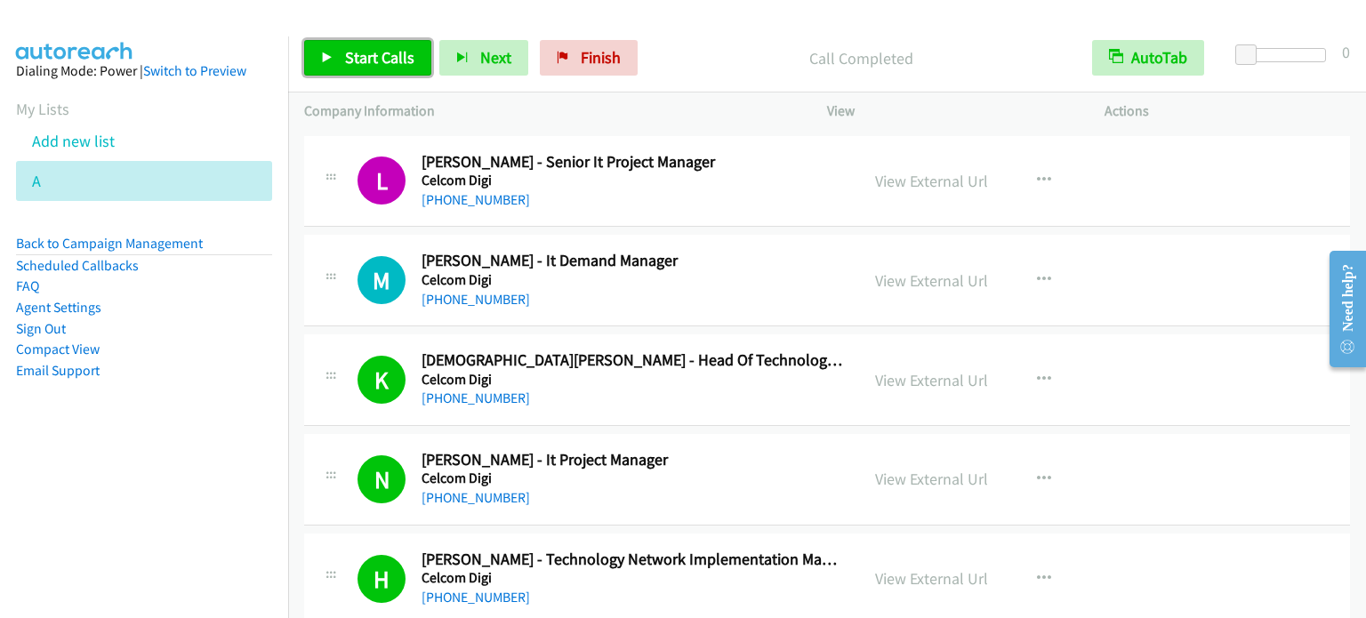
click at [395, 55] on span "Start Calls" at bounding box center [379, 57] width 69 height 20
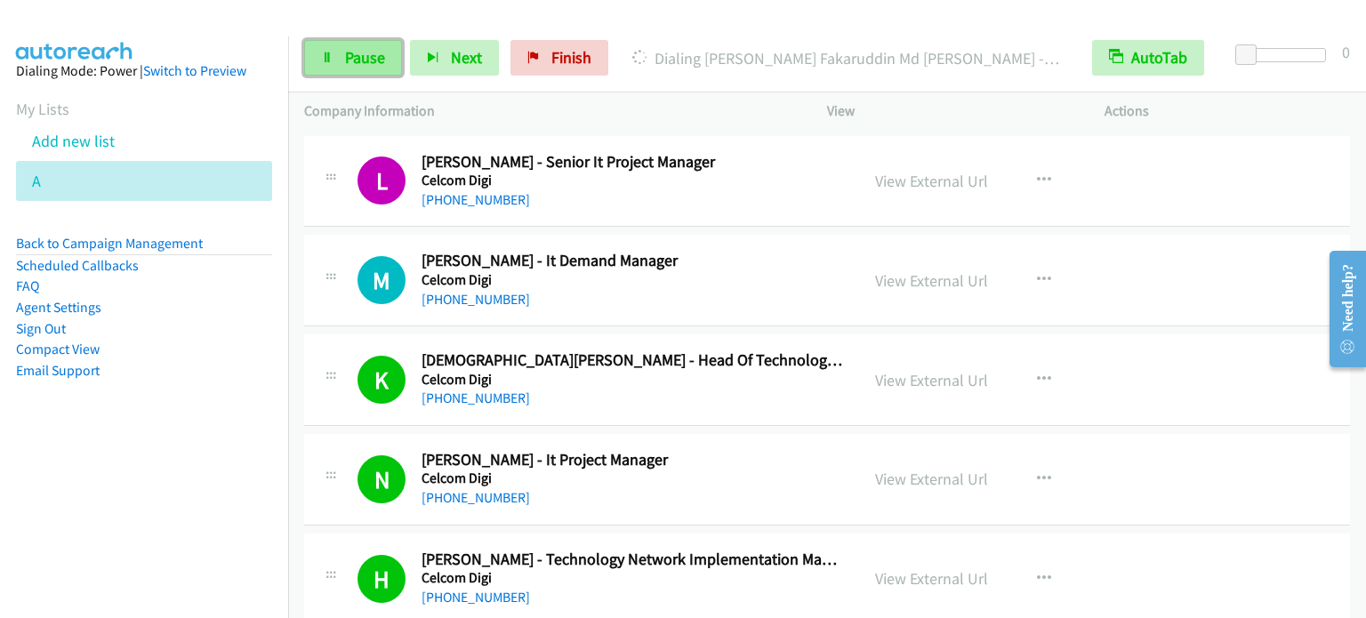
click at [378, 60] on span "Pause" at bounding box center [365, 57] width 40 height 20
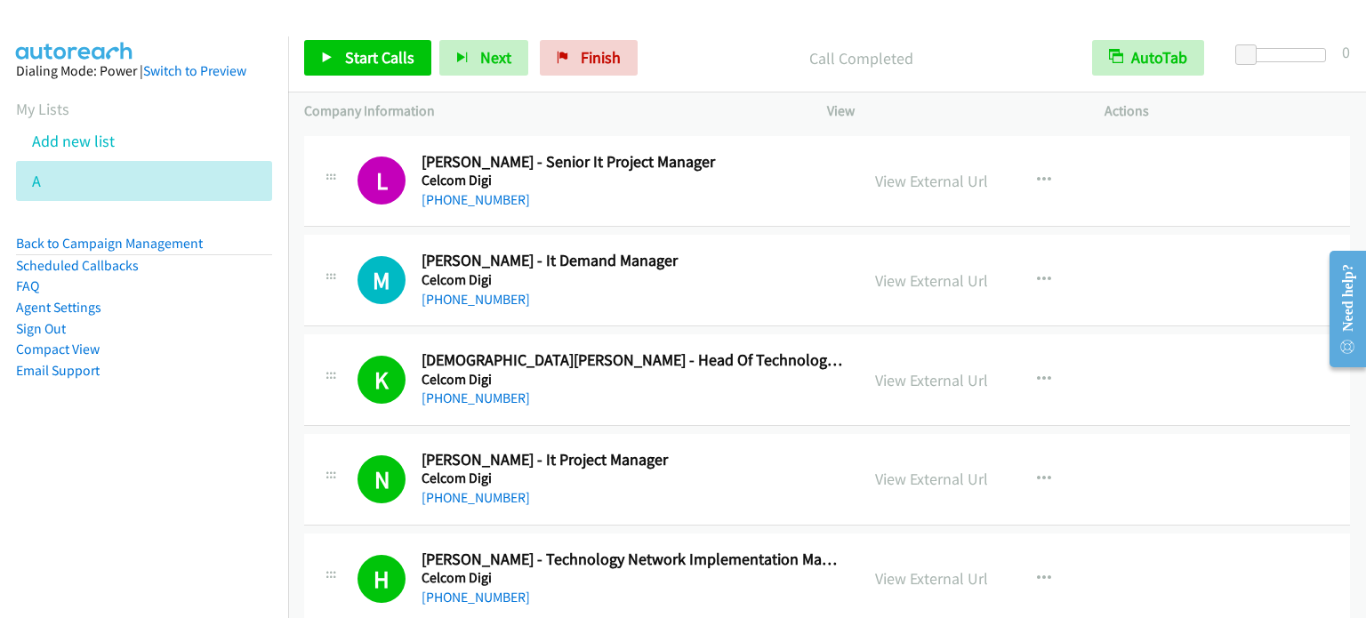
click at [131, 465] on nav "Dialing Mode: Power | Switch to Preview My Lists Add new list A Back to Campaig…" at bounding box center [144, 345] width 289 height 618
click at [371, 60] on span "Start Calls" at bounding box center [379, 57] width 69 height 20
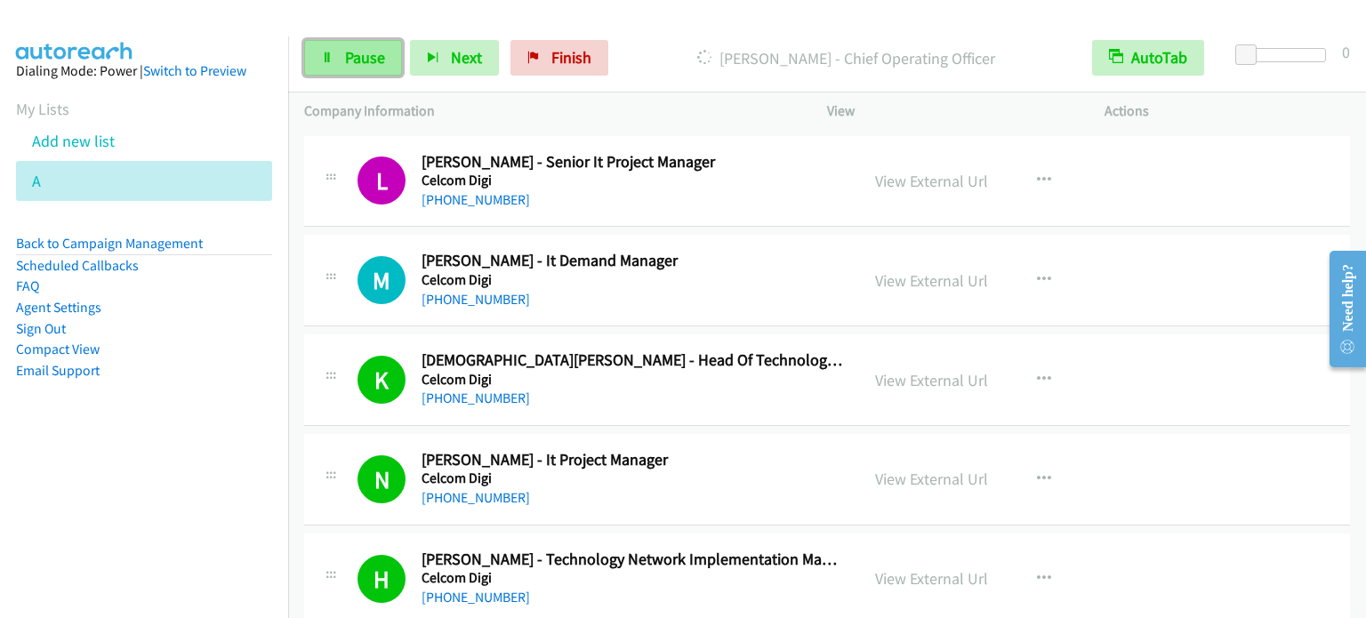
click at [342, 64] on link "Pause" at bounding box center [353, 58] width 98 height 36
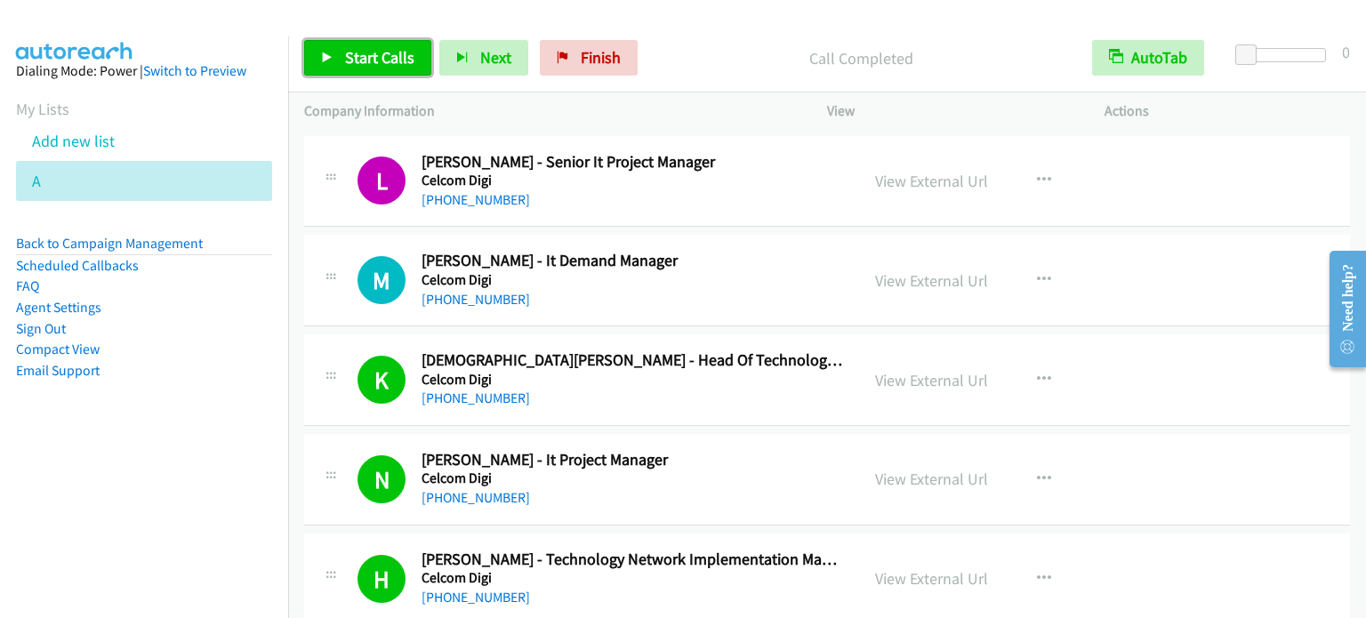
drag, startPoint x: 379, startPoint y: 52, endPoint x: 818, endPoint y: 316, distance: 512.2
click at [379, 53] on span "Start Calls" at bounding box center [379, 57] width 69 height 20
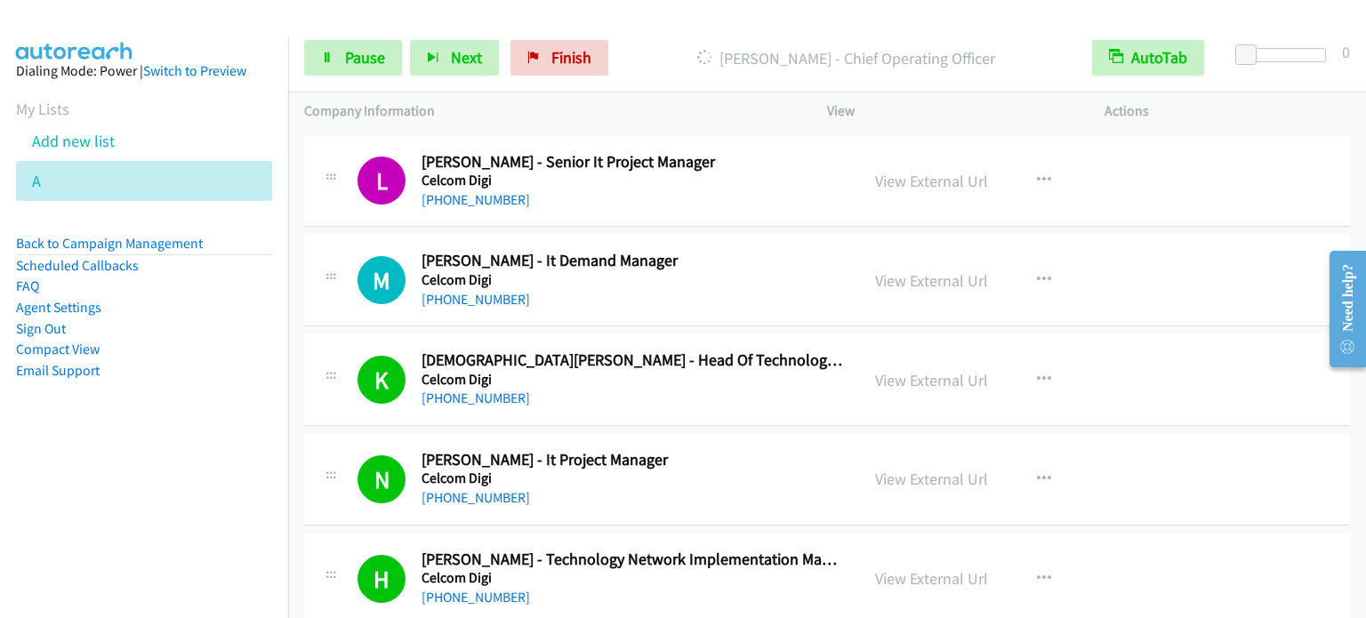
click at [254, 490] on nav "Dialing Mode: Power | Switch to Preview My Lists Add new list A Back to Campaig…" at bounding box center [144, 345] width 289 height 618
click at [351, 61] on span "Pause" at bounding box center [365, 57] width 40 height 20
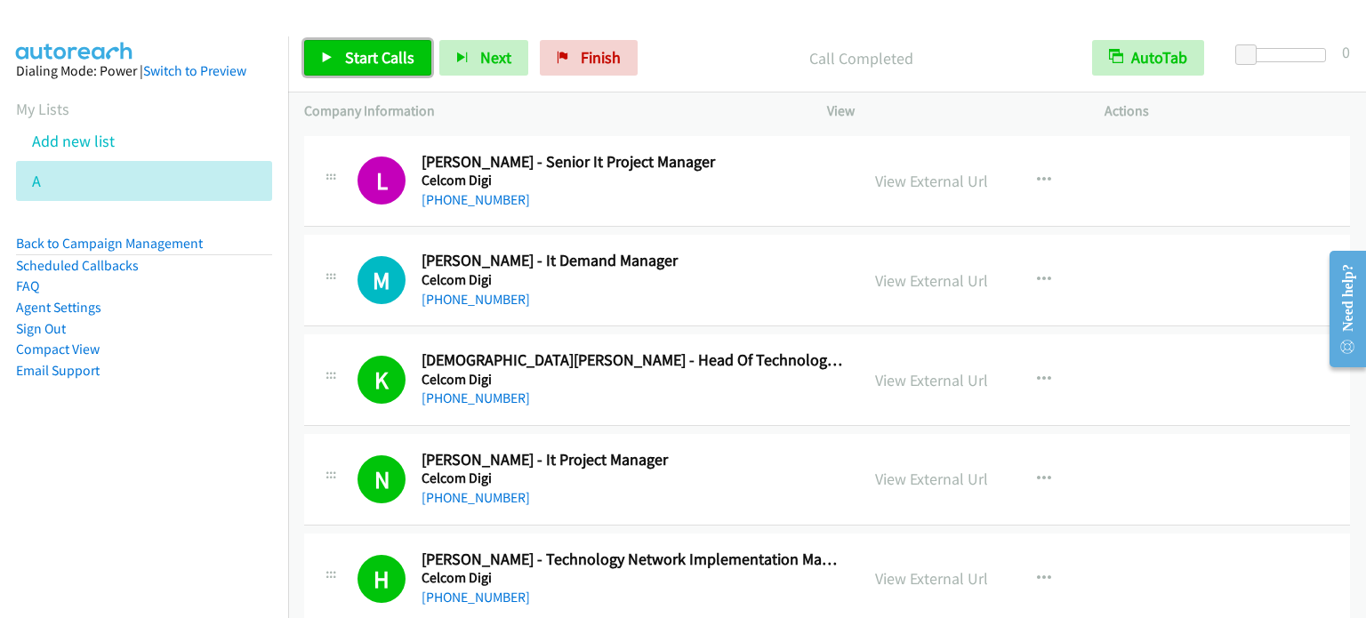
click at [398, 51] on span "Start Calls" at bounding box center [379, 57] width 69 height 20
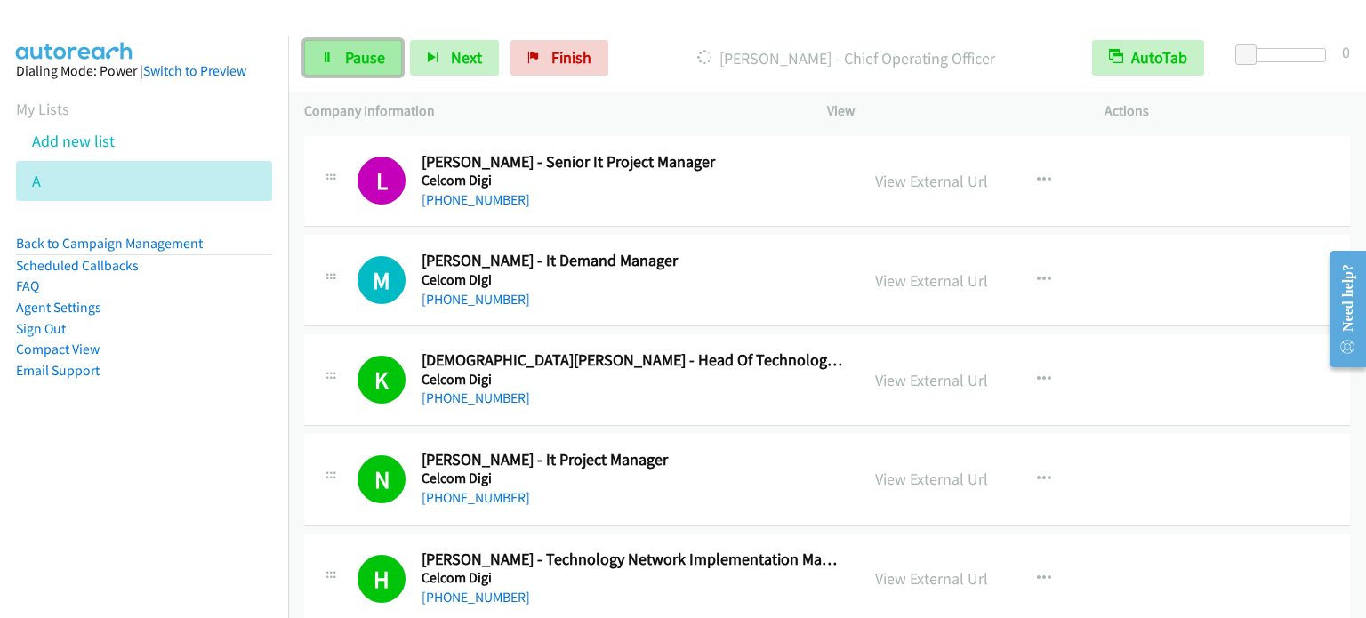
drag, startPoint x: 361, startPoint y: 57, endPoint x: 387, endPoint y: 49, distance: 27.0
click at [361, 57] on span "Pause" at bounding box center [365, 57] width 40 height 20
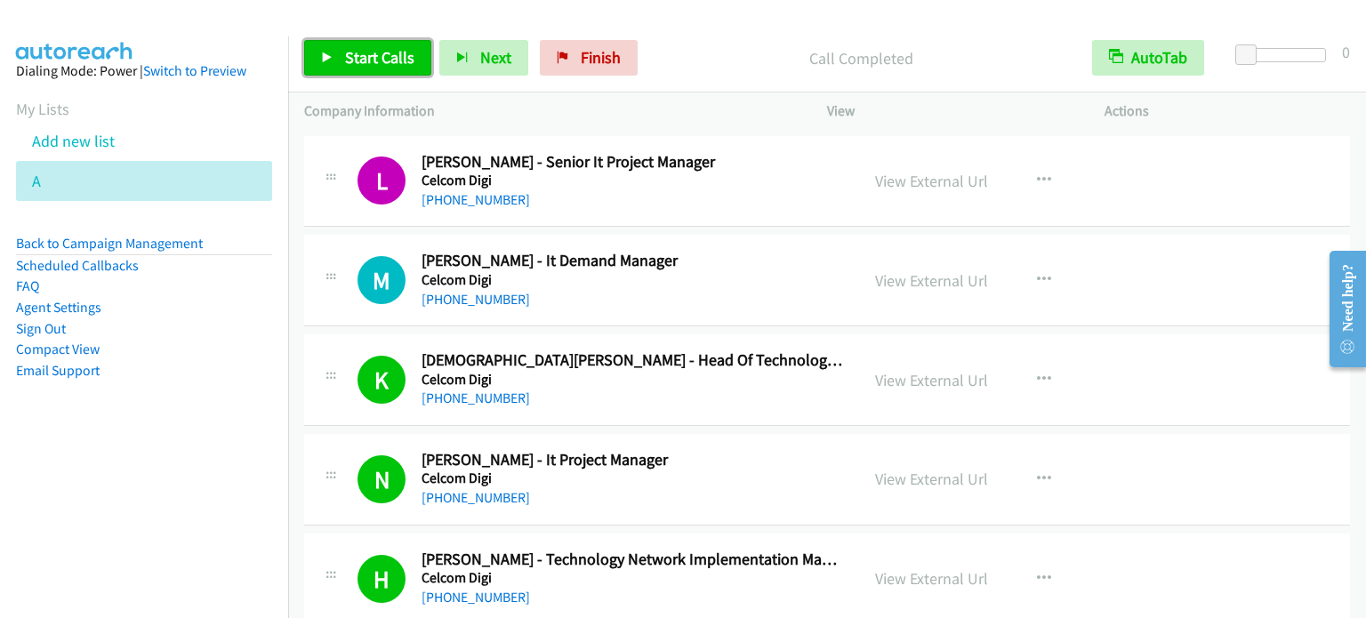
click at [394, 47] on span "Start Calls" at bounding box center [379, 57] width 69 height 20
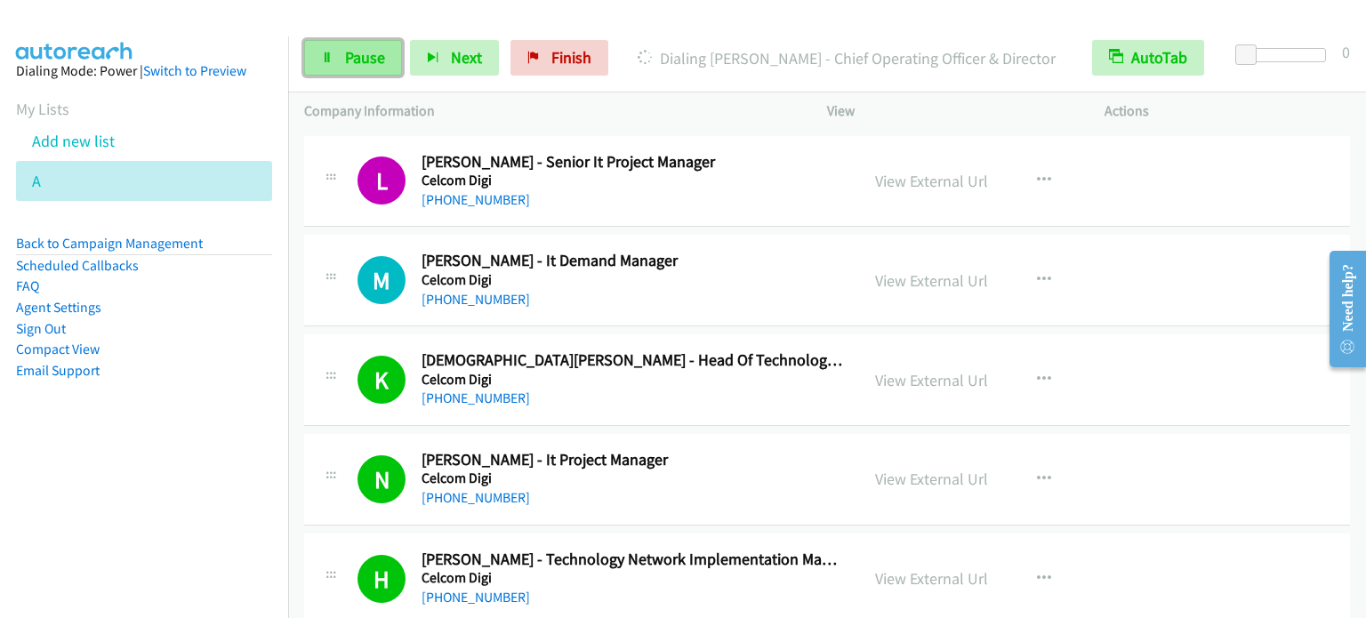
click at [375, 52] on span "Pause" at bounding box center [365, 57] width 40 height 20
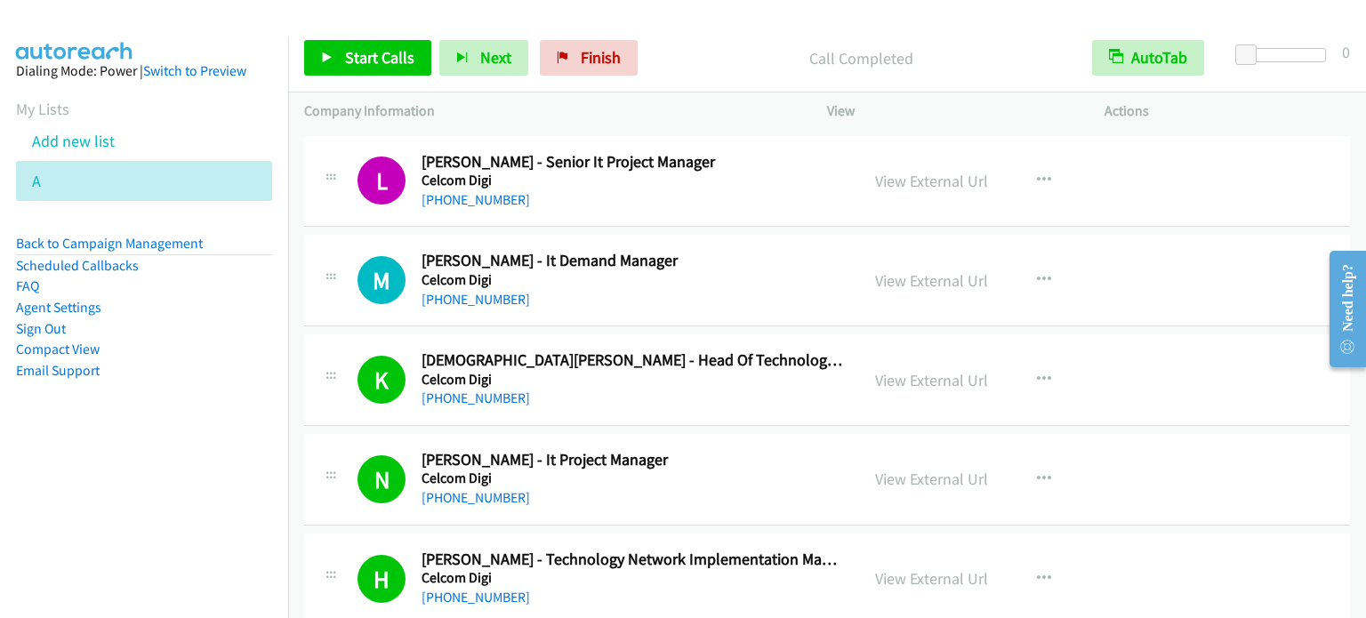
click at [237, 439] on aside "Dialing Mode: Power | Switch to Preview My Lists Add new list A Back to Campaig…" at bounding box center [144, 248] width 288 height 425
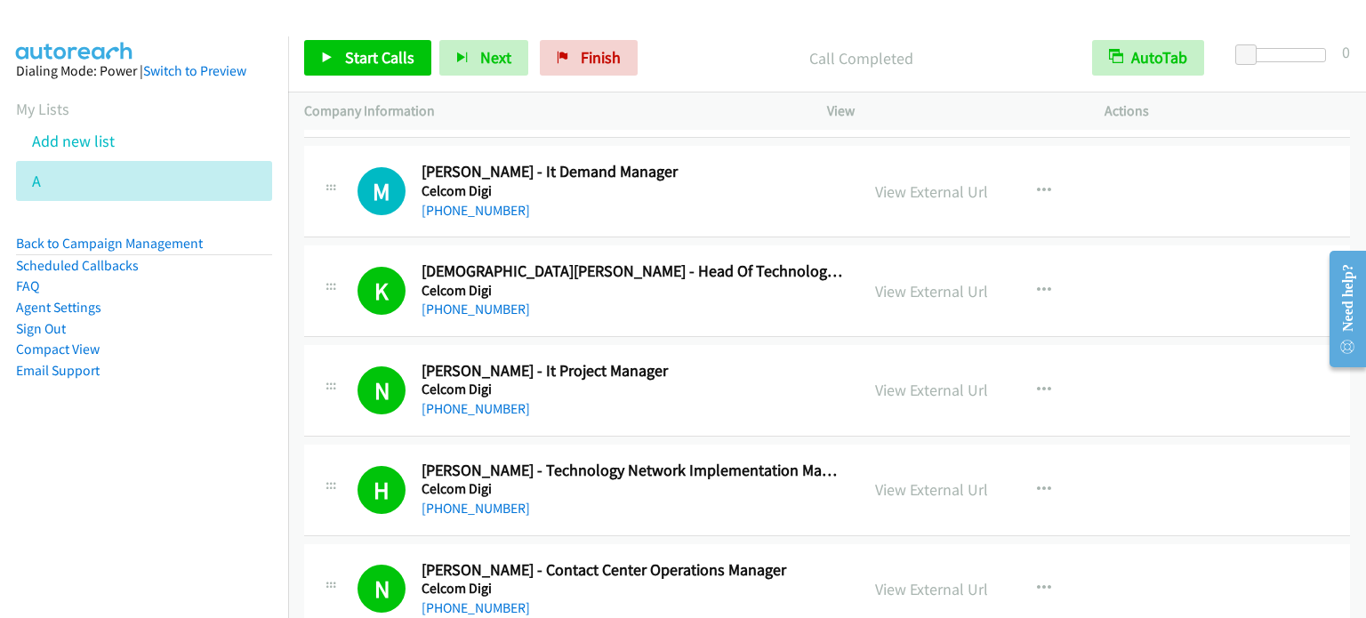
click at [211, 486] on nav "Dialing Mode: Power | Switch to Preview My Lists Add new list A Back to Campaig…" at bounding box center [144, 345] width 289 height 618
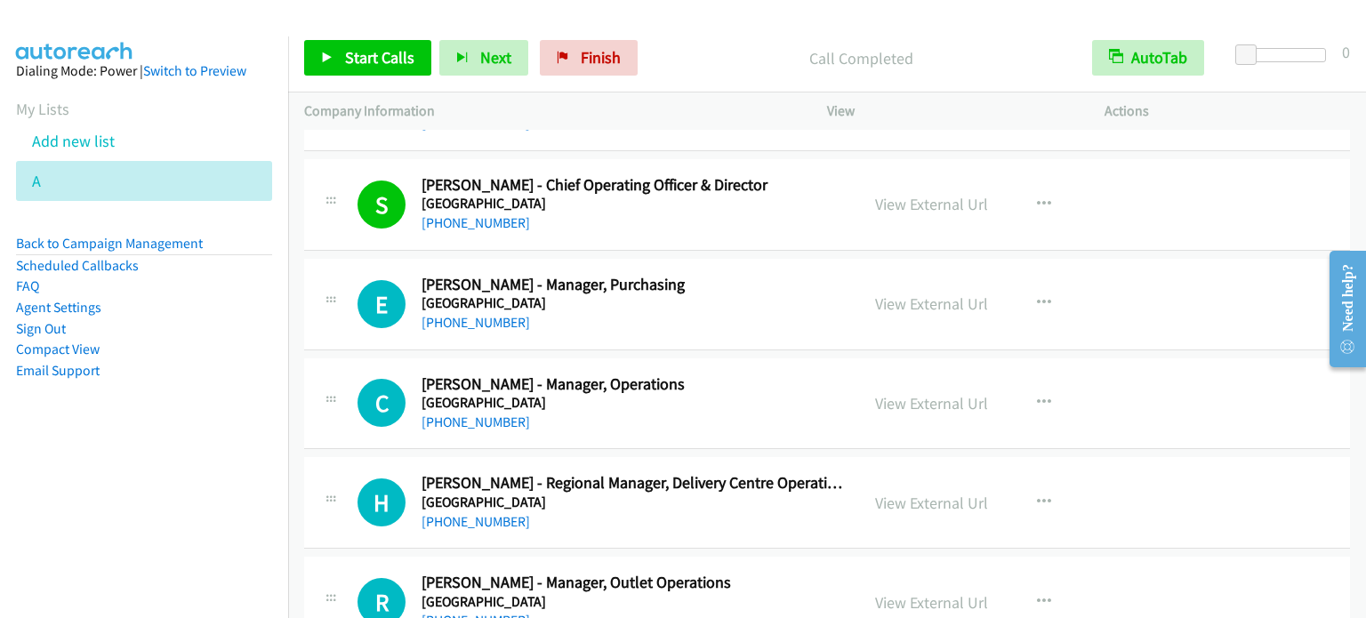
scroll to position [9840, 0]
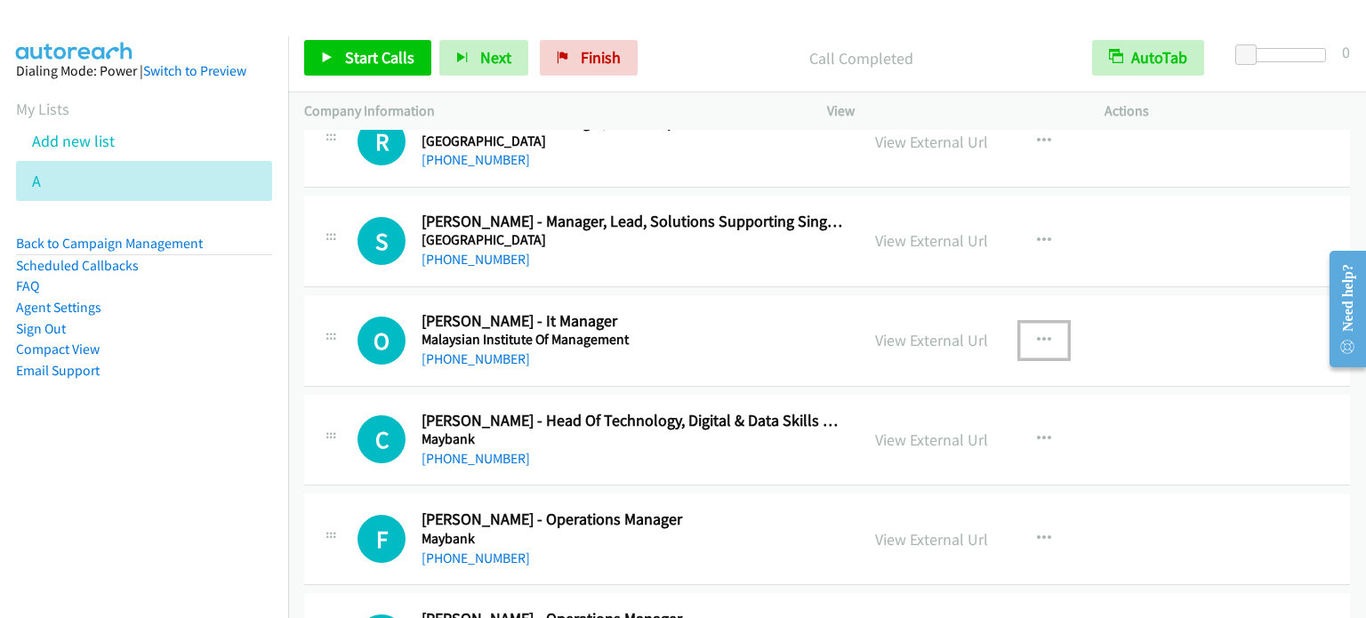
click at [1045, 323] on button "button" at bounding box center [1044, 341] width 48 height 36
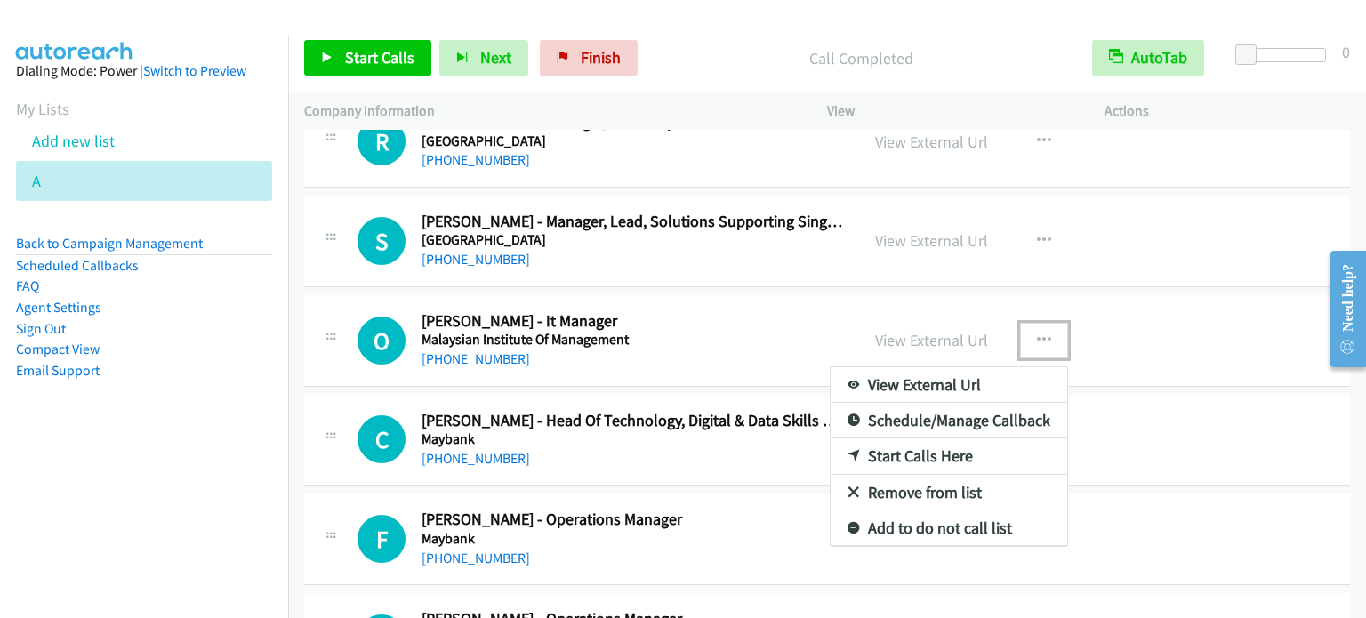
click at [921, 438] on link "Start Calls Here" at bounding box center [949, 456] width 237 height 36
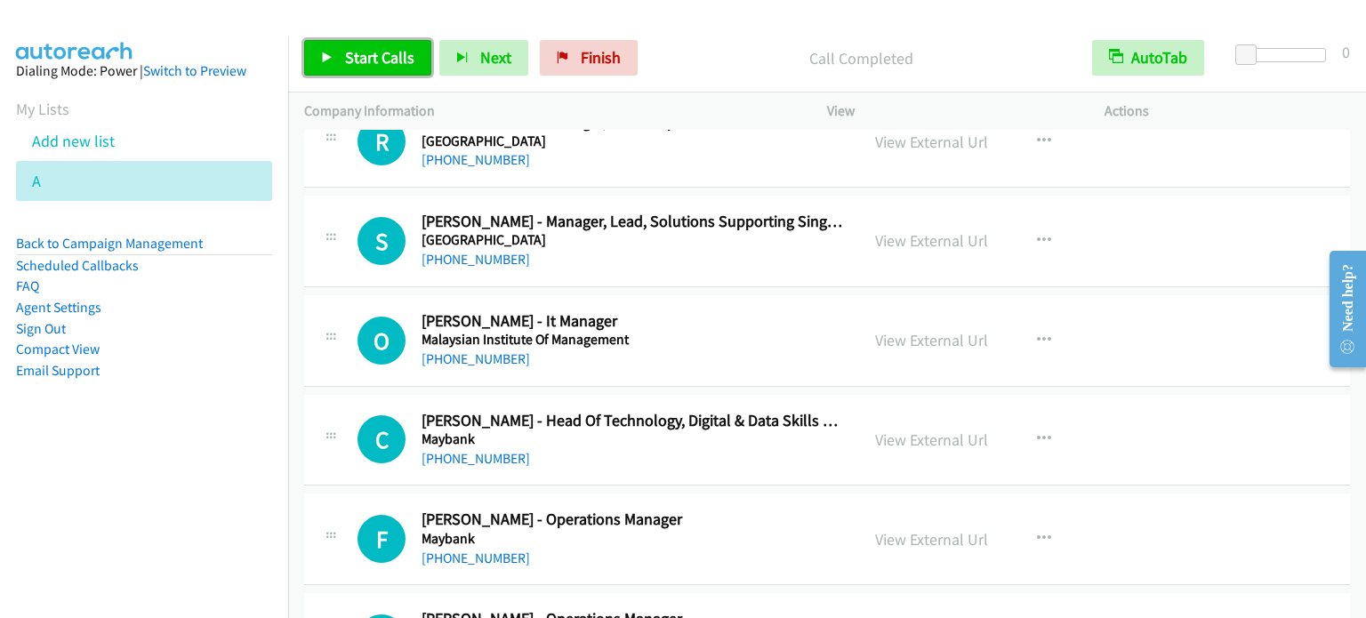
click at [376, 60] on span "Start Calls" at bounding box center [379, 57] width 69 height 20
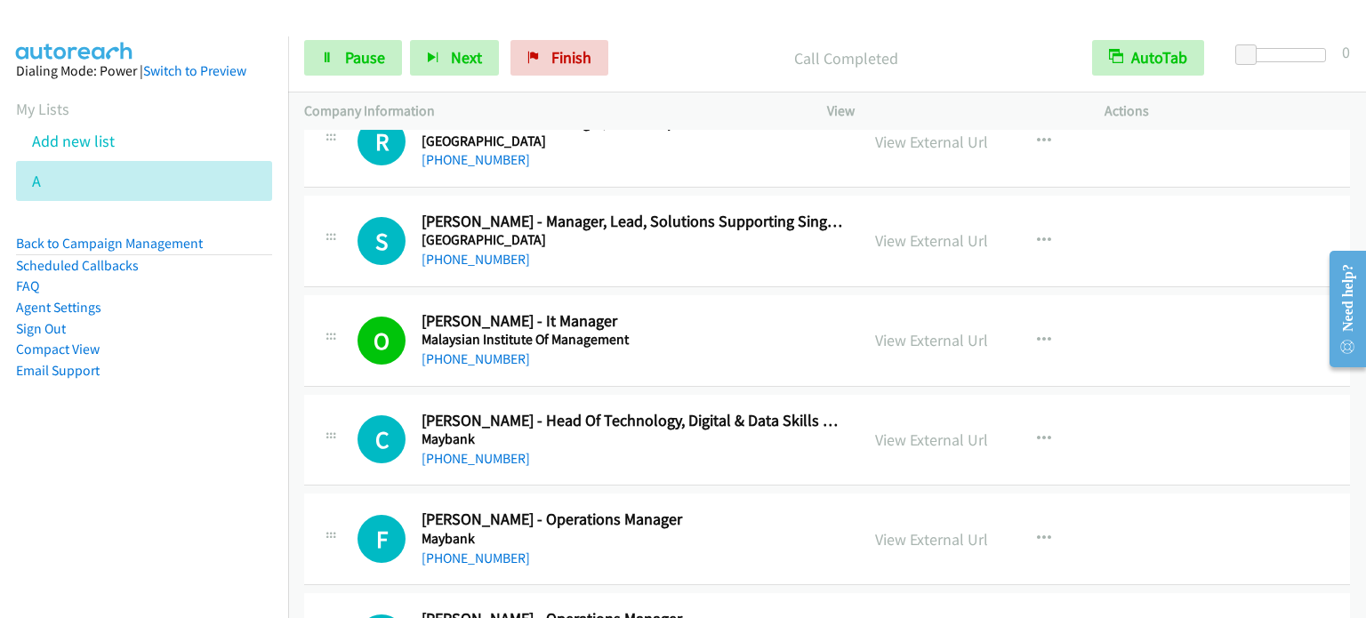
click at [216, 392] on aside "Dialing Mode: Power | Switch to Preview My Lists Add new list A Back to Campaig…" at bounding box center [144, 248] width 288 height 425
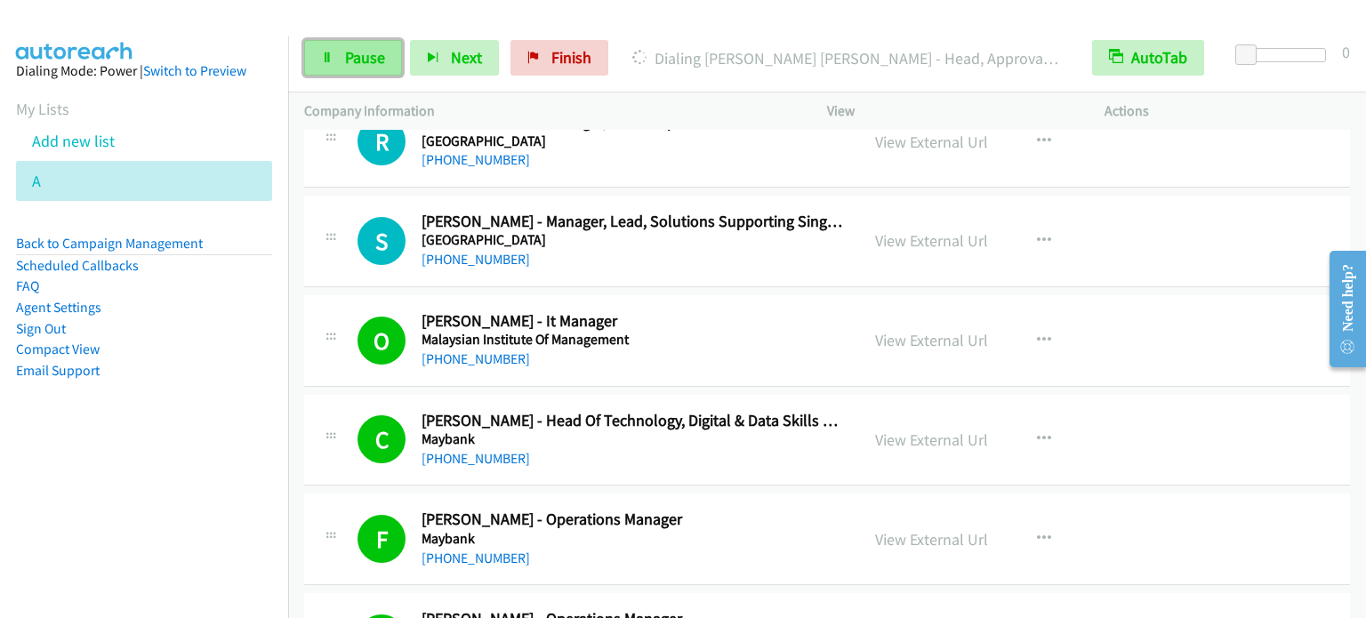
click at [367, 55] on span "Pause" at bounding box center [365, 57] width 40 height 20
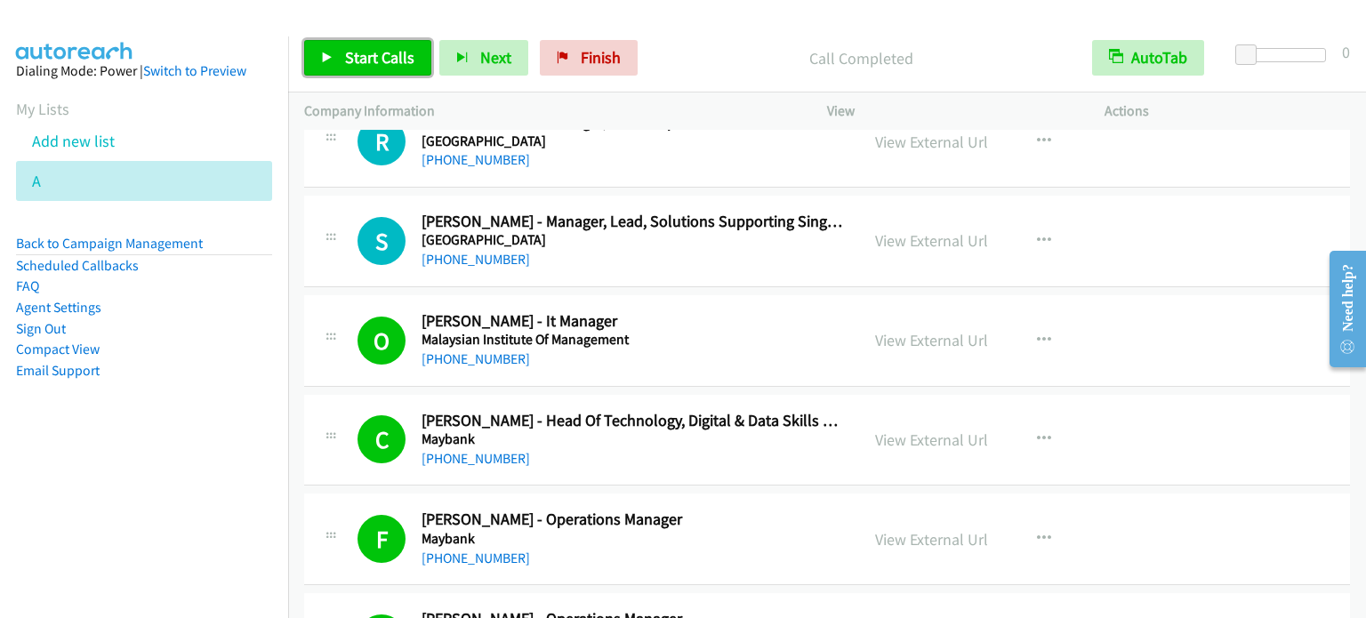
click at [345, 55] on span "Start Calls" at bounding box center [379, 57] width 69 height 20
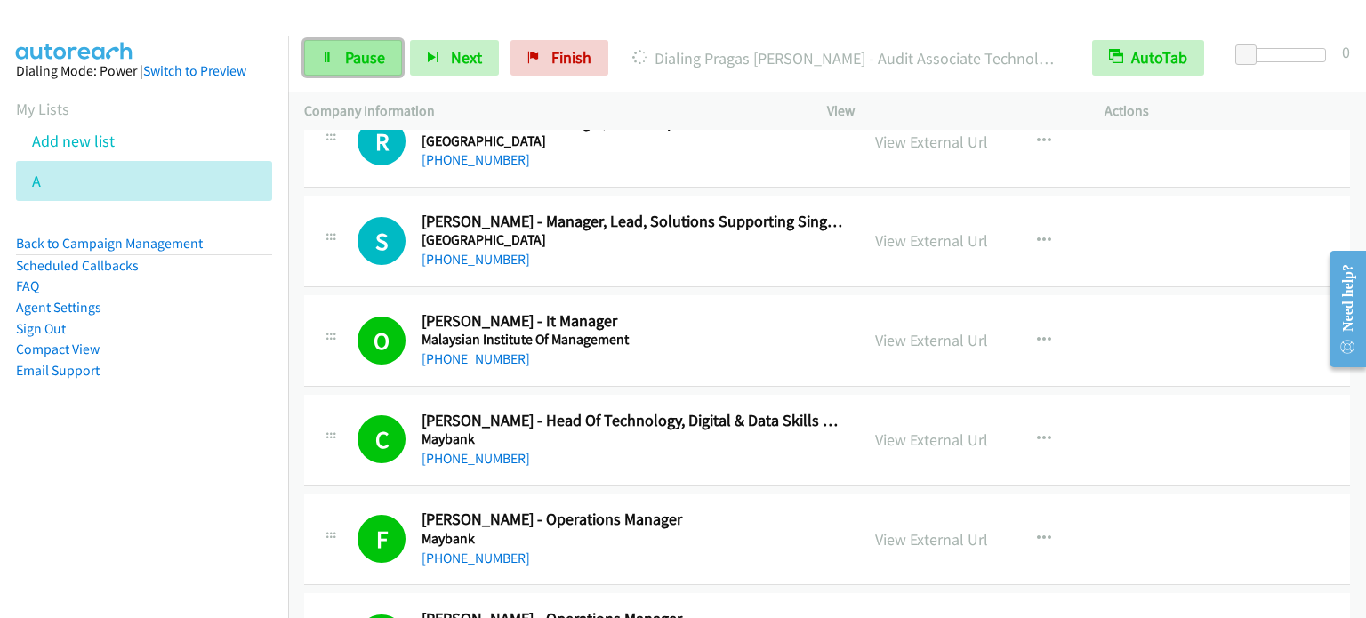
click at [336, 63] on link "Pause" at bounding box center [353, 58] width 98 height 36
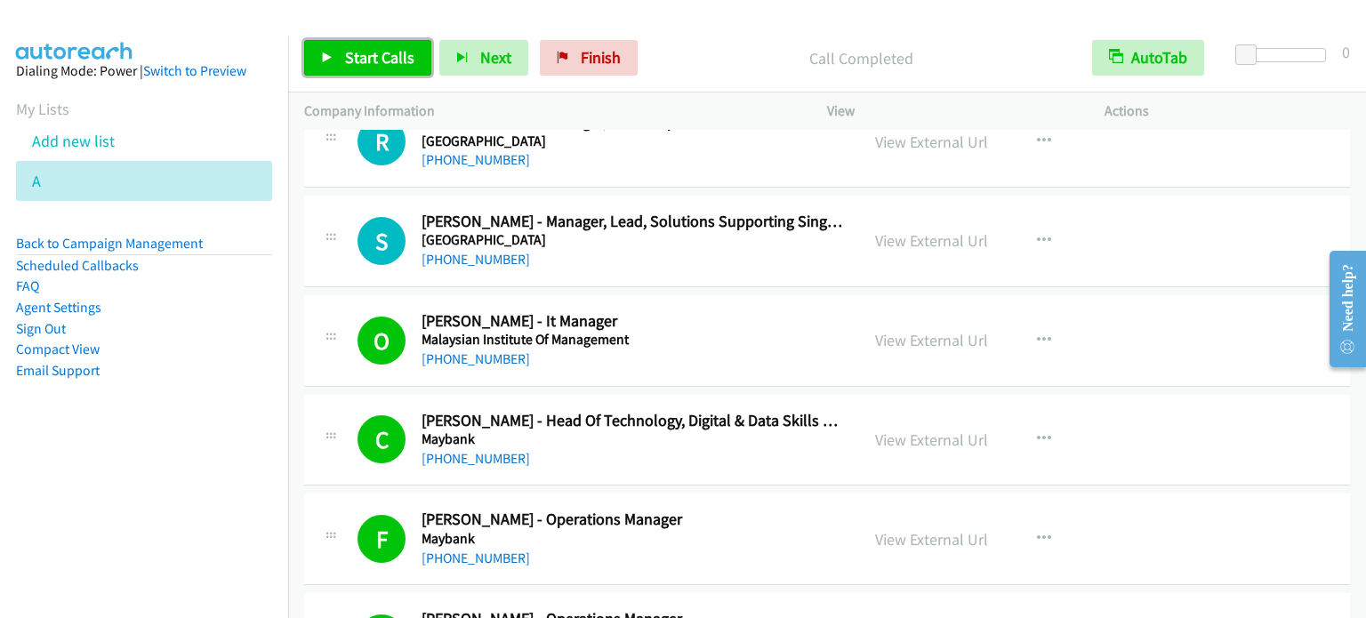
click at [363, 56] on span "Start Calls" at bounding box center [379, 57] width 69 height 20
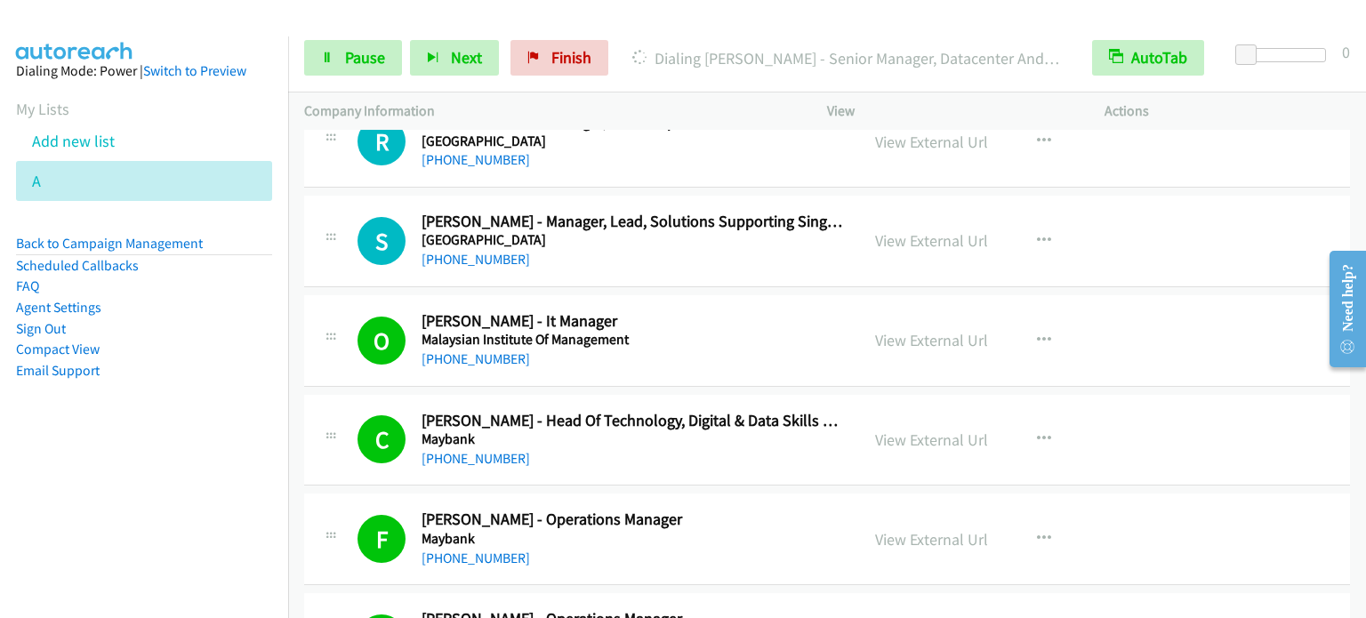
click at [239, 408] on aside "Dialing Mode: Power | Switch to Preview My Lists Add new list A Back to Campaig…" at bounding box center [144, 248] width 288 height 425
click at [369, 49] on span "Pause" at bounding box center [365, 57] width 40 height 20
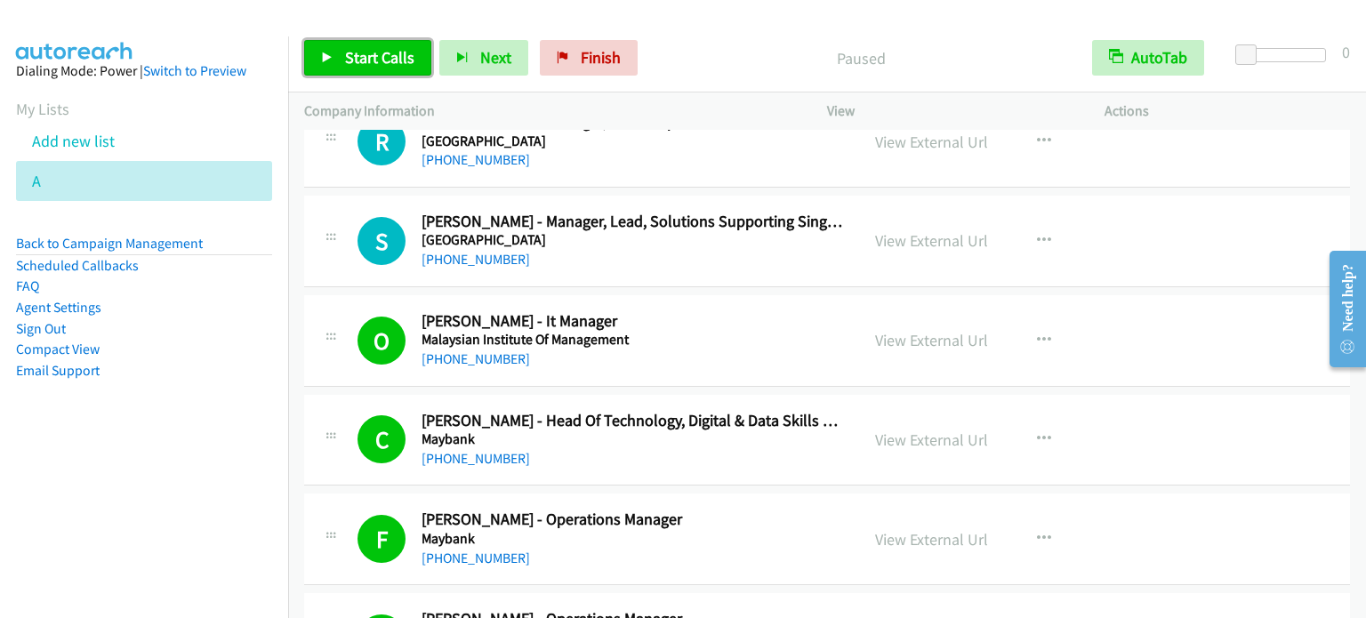
click at [372, 56] on span "Start Calls" at bounding box center [379, 57] width 69 height 20
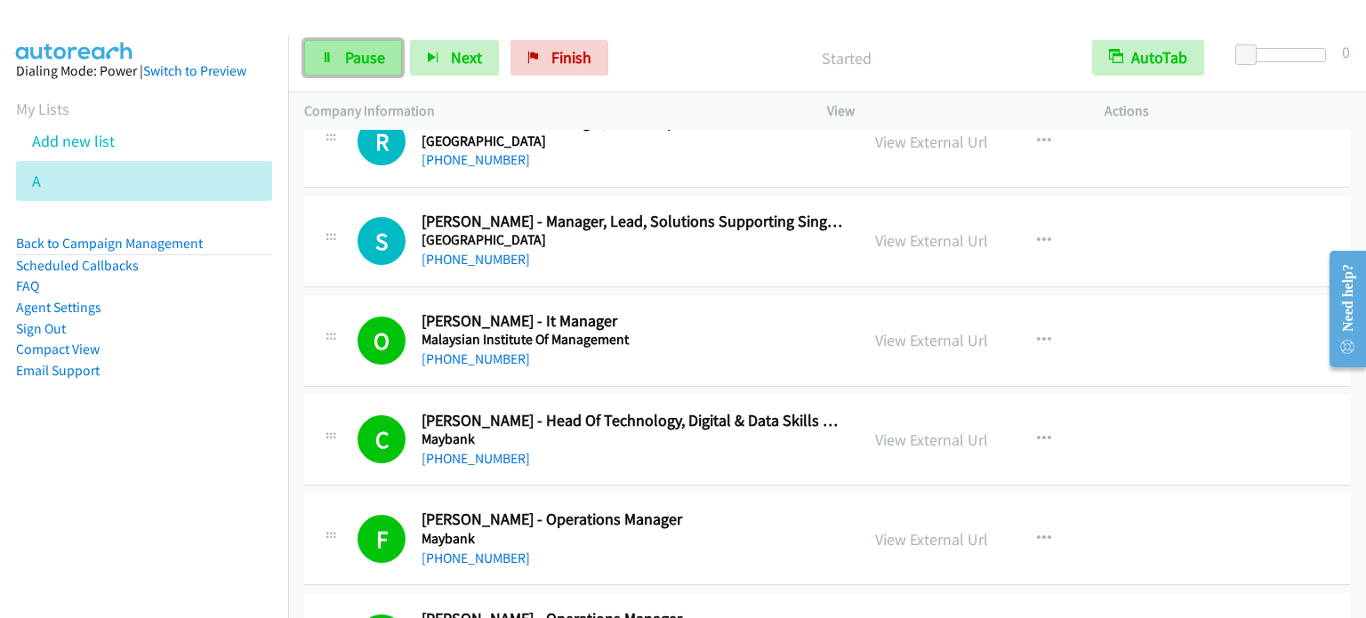
click at [389, 59] on link "Pause" at bounding box center [353, 58] width 98 height 36
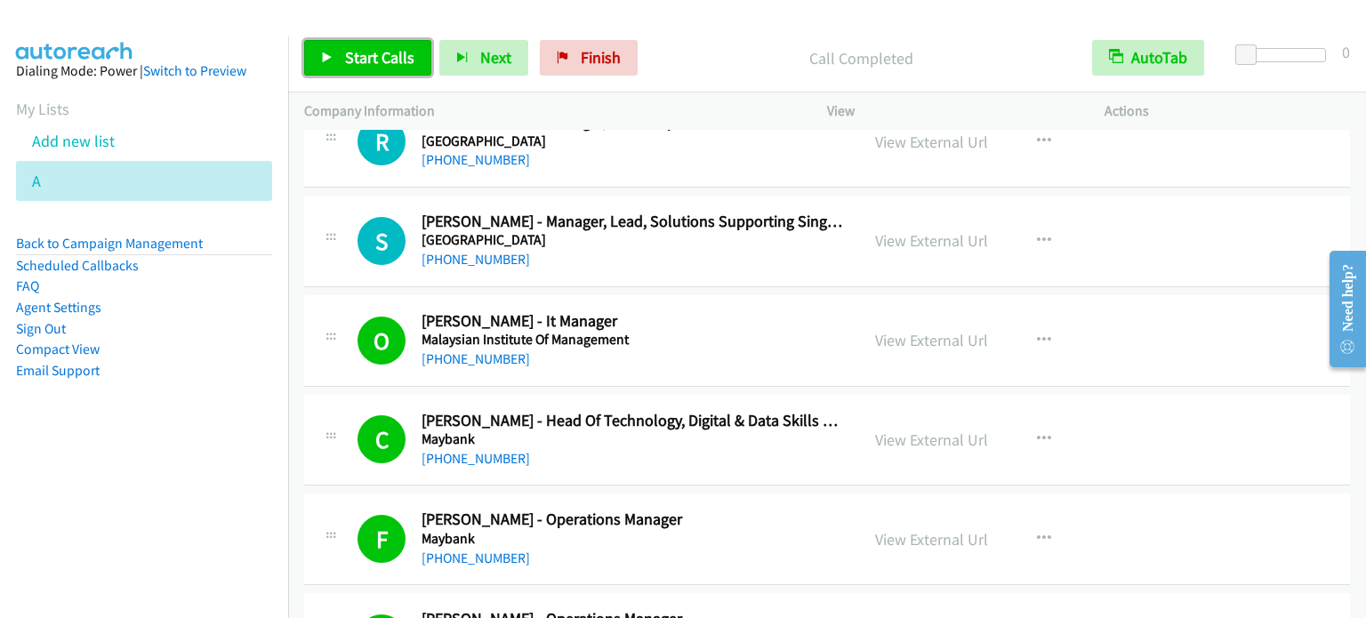
click at [396, 55] on span "Start Calls" at bounding box center [379, 57] width 69 height 20
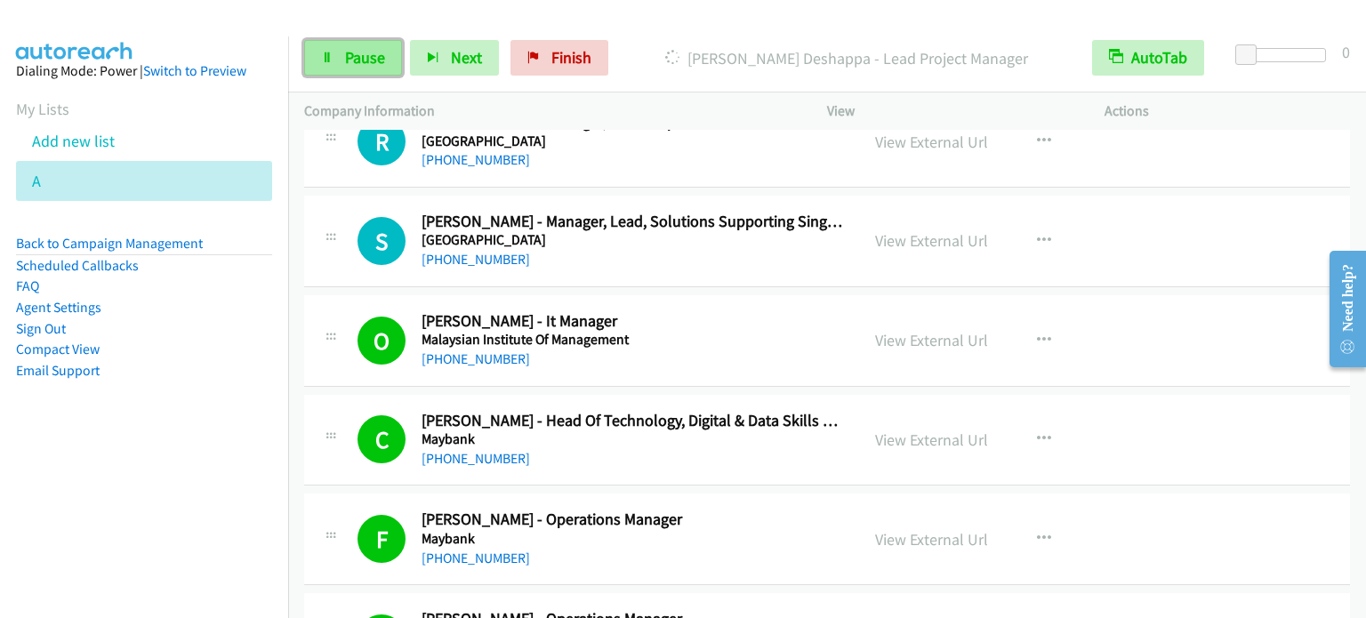
click at [370, 51] on span "Pause" at bounding box center [365, 57] width 40 height 20
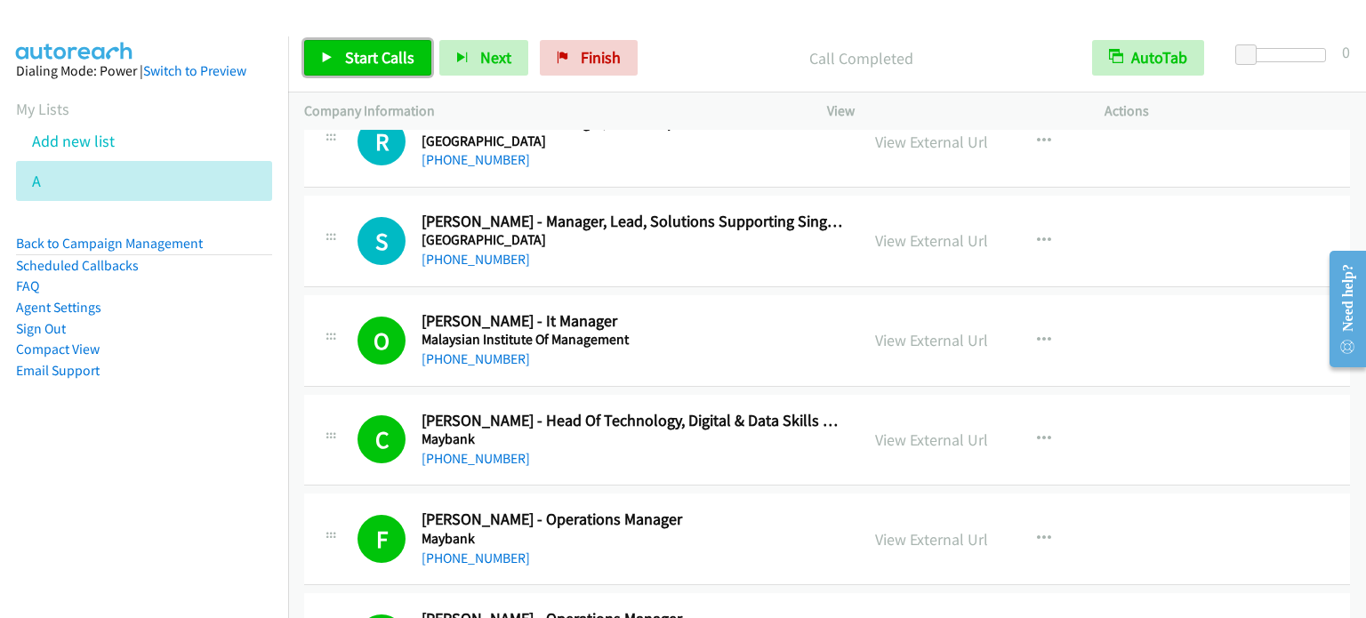
click at [345, 63] on span "Start Calls" at bounding box center [379, 57] width 69 height 20
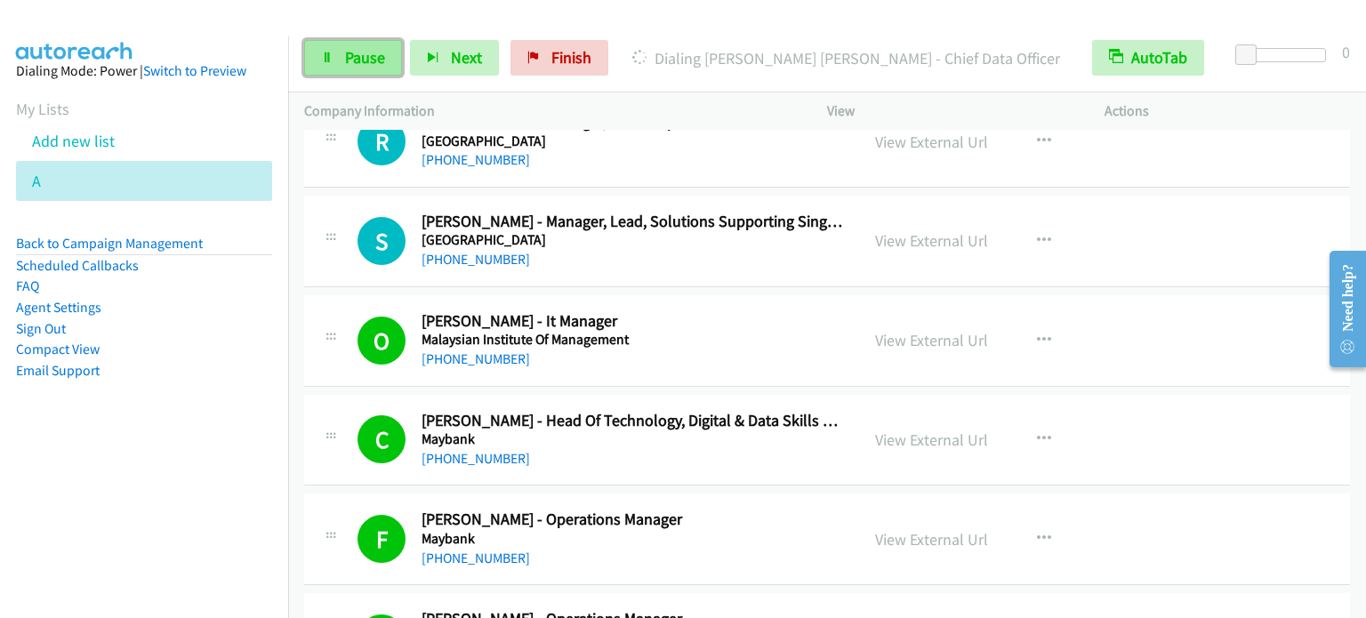
click at [330, 56] on icon at bounding box center [327, 58] width 12 height 12
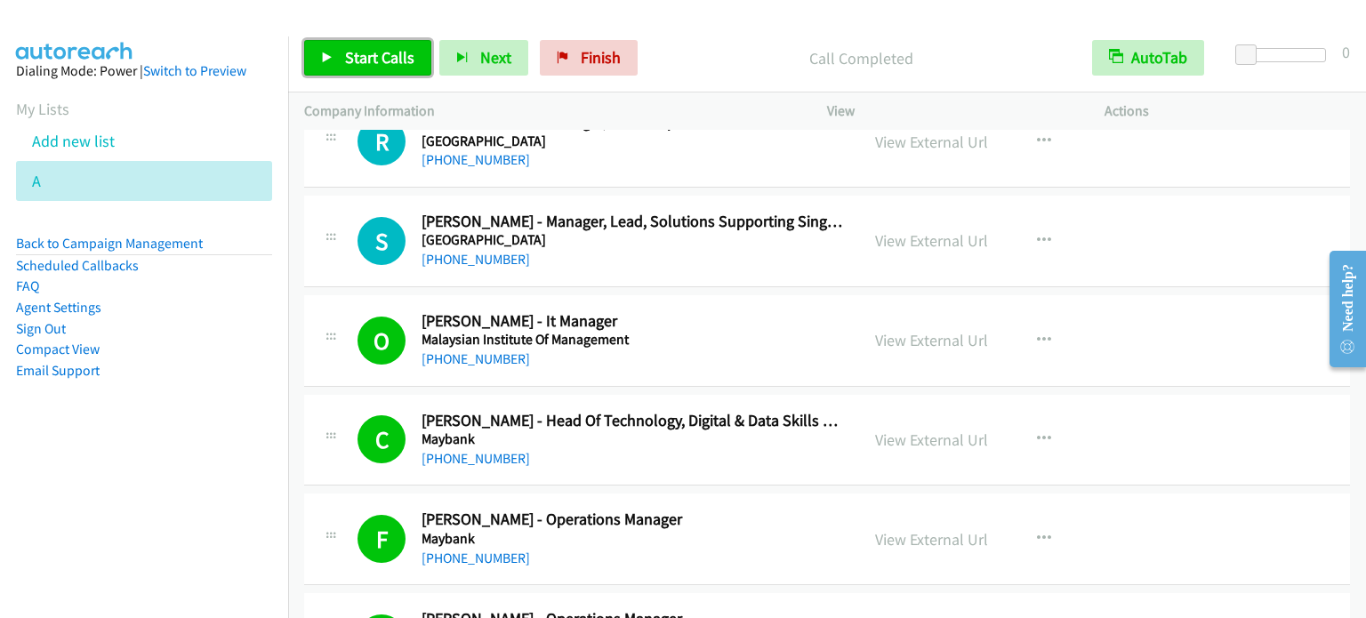
click at [391, 52] on span "Start Calls" at bounding box center [379, 57] width 69 height 20
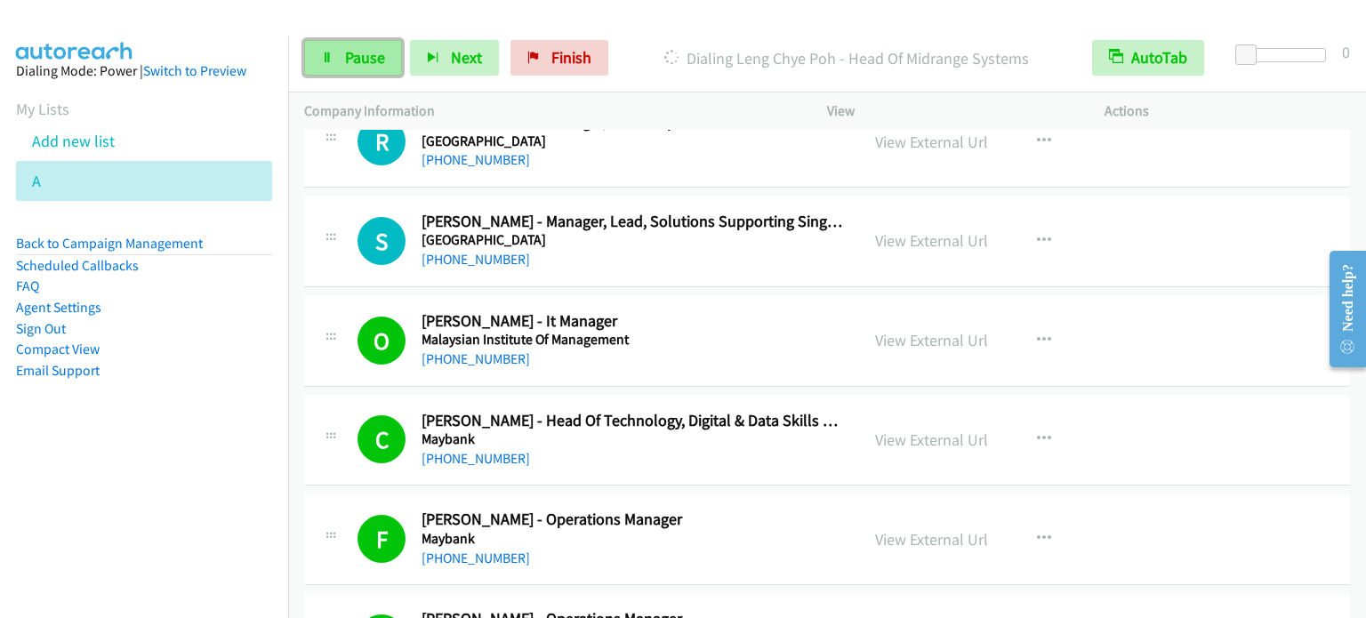
click at [358, 61] on span "Pause" at bounding box center [365, 57] width 40 height 20
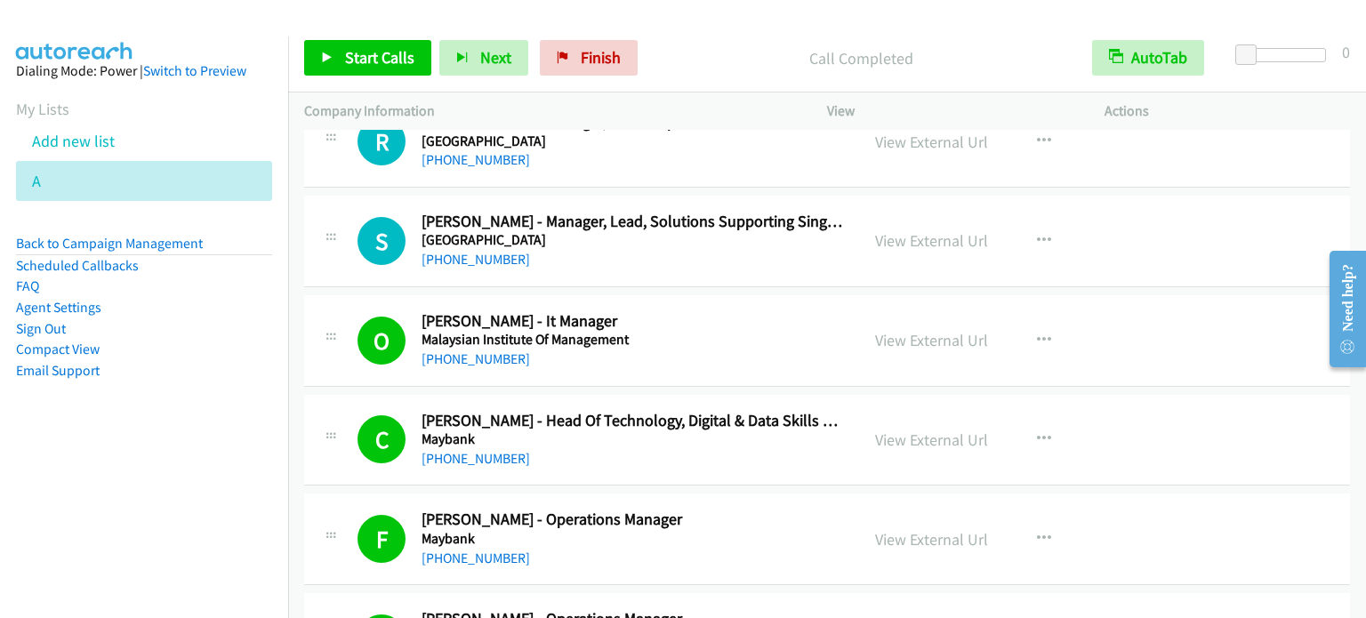
drag, startPoint x: 249, startPoint y: 387, endPoint x: 251, endPoint y: 372, distance: 15.2
click at [249, 389] on aside "Dialing Mode: Power | Switch to Preview My Lists Add new list A Back to Campaig…" at bounding box center [144, 248] width 288 height 425
click at [384, 65] on span "Start Calls" at bounding box center [379, 57] width 69 height 20
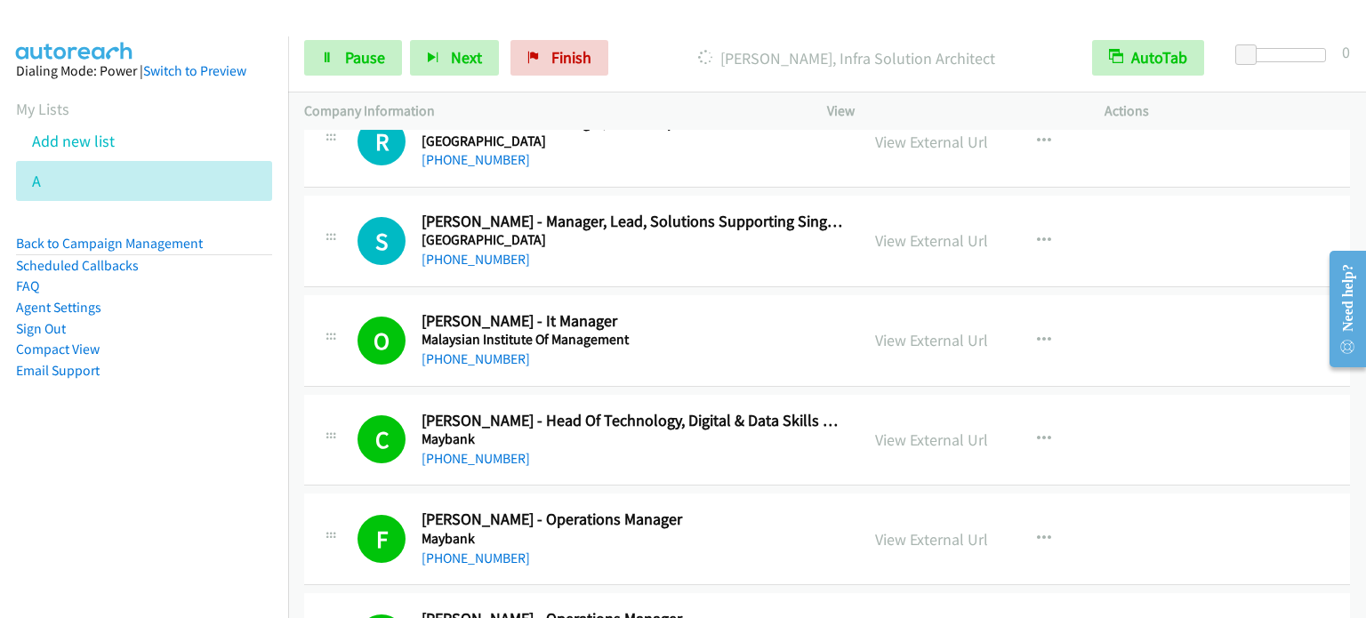
click at [131, 471] on nav "Dialing Mode: Power | Switch to Preview My Lists Add new list A Back to Campaig…" at bounding box center [144, 345] width 289 height 618
click at [338, 62] on link "Pause" at bounding box center [353, 58] width 98 height 36
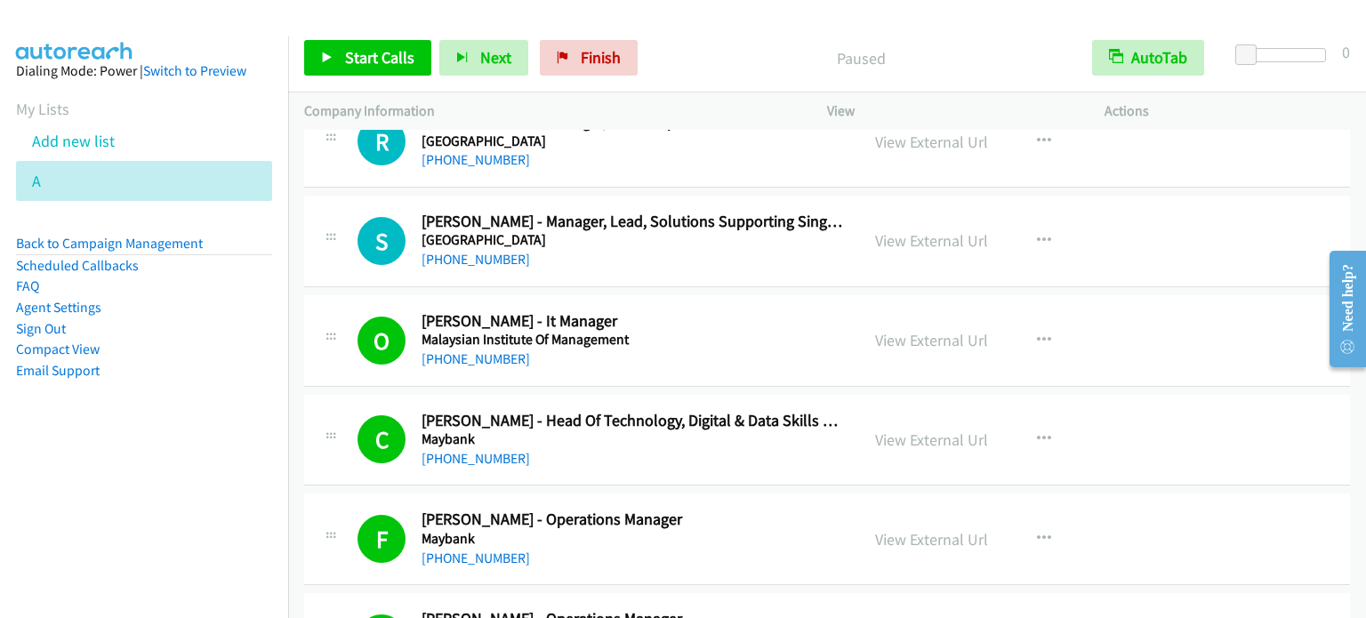
click at [214, 355] on li "Compact View" at bounding box center [144, 349] width 256 height 21
click at [221, 395] on aside "Dialing Mode: Power | Switch to Preview My Lists Add new list A Back to Campaig…" at bounding box center [144, 248] width 288 height 425
click at [393, 59] on span "Start Calls" at bounding box center [379, 57] width 69 height 20
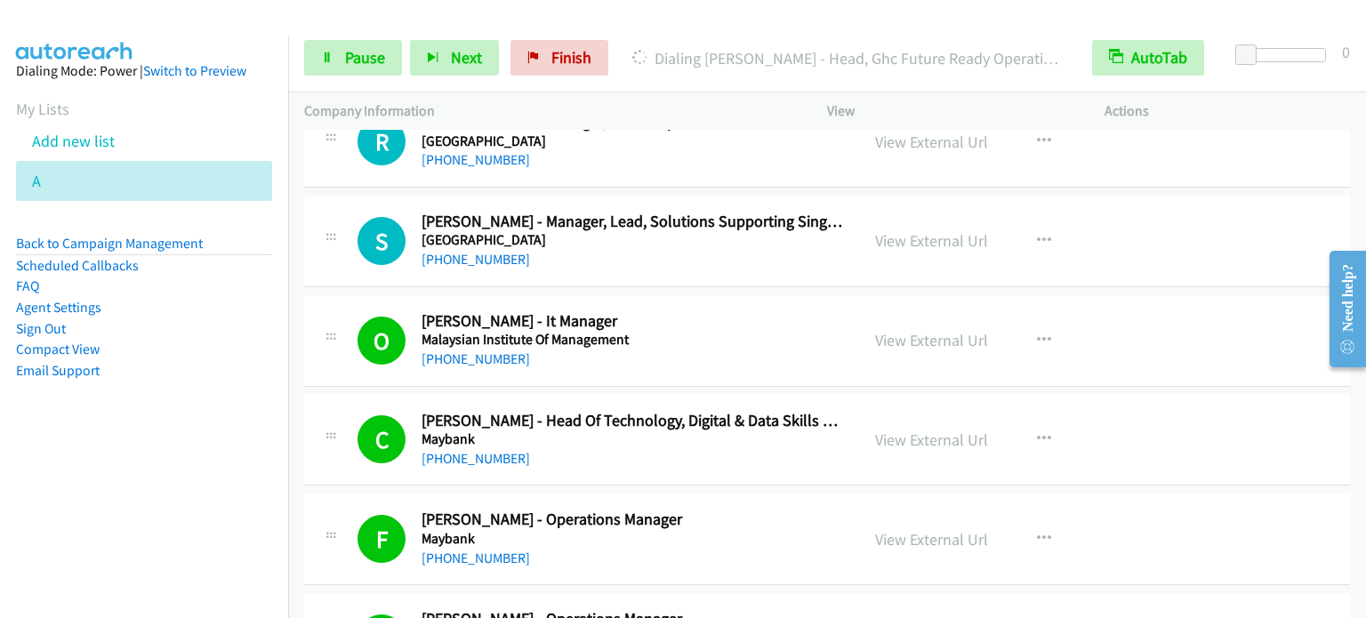
click at [158, 395] on aside "Dialing Mode: Power | Switch to Preview My Lists Add new list A Back to Campaig…" at bounding box center [144, 248] width 288 height 425
click at [333, 64] on link "Pause" at bounding box center [353, 58] width 98 height 36
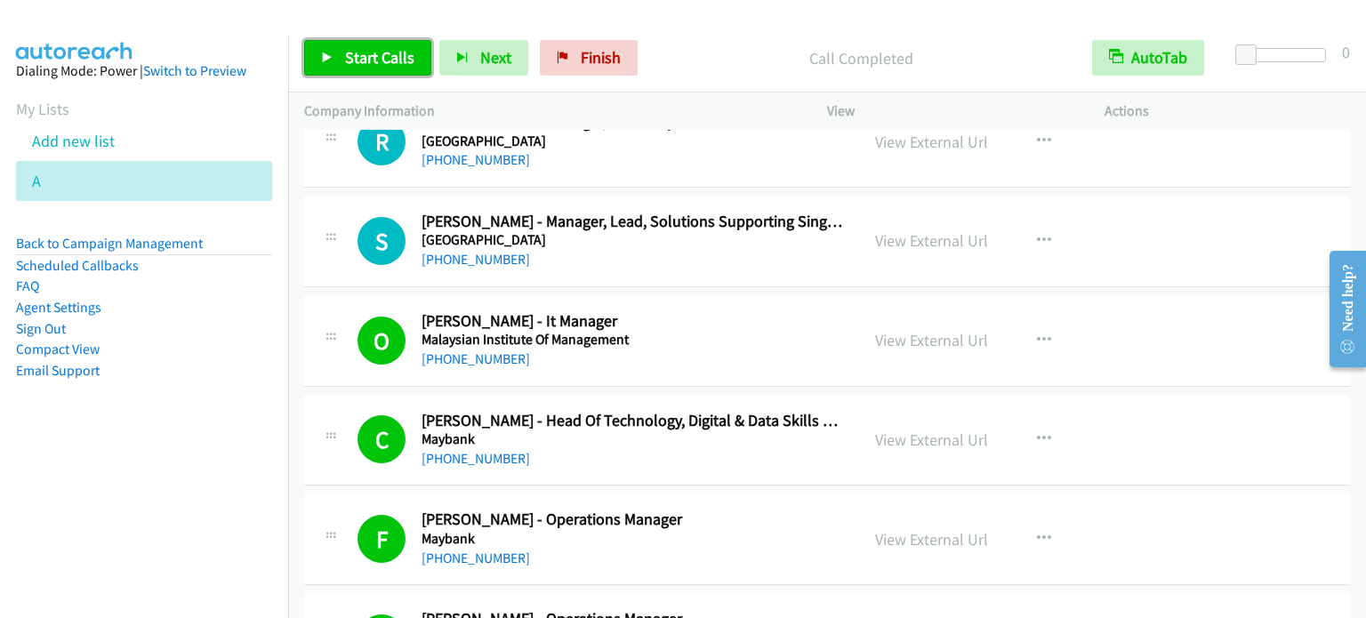
click at [368, 54] on span "Start Calls" at bounding box center [379, 57] width 69 height 20
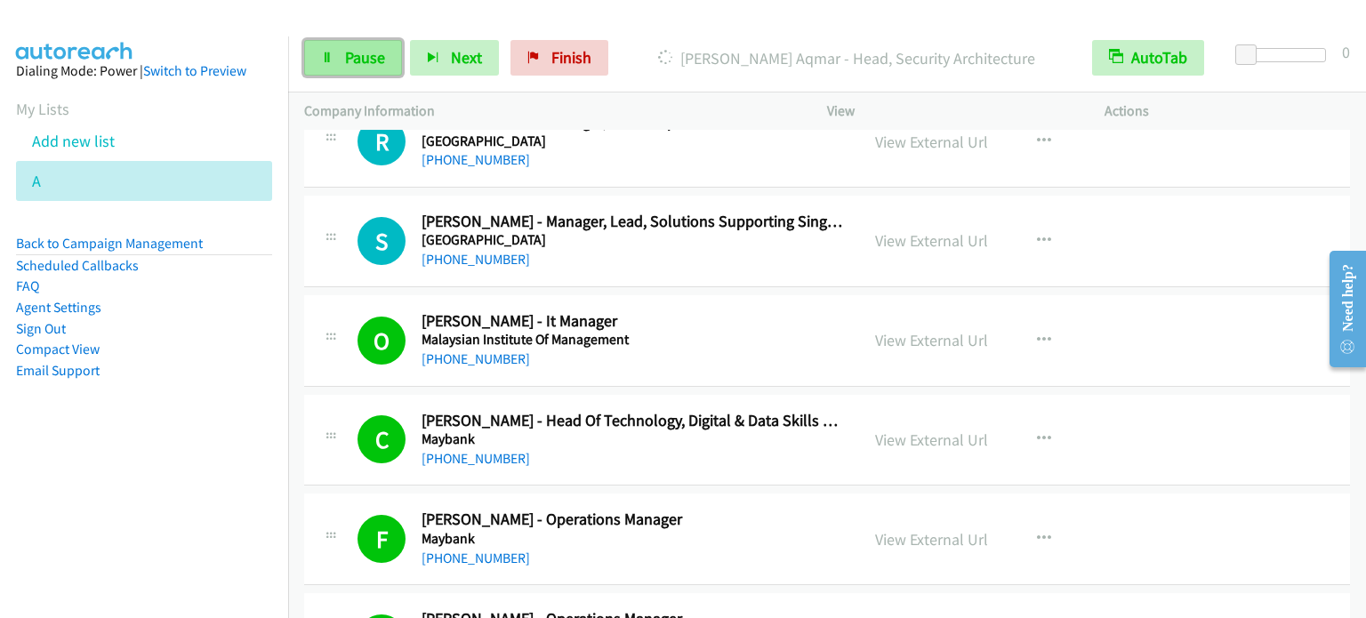
click at [359, 55] on span "Pause" at bounding box center [365, 57] width 40 height 20
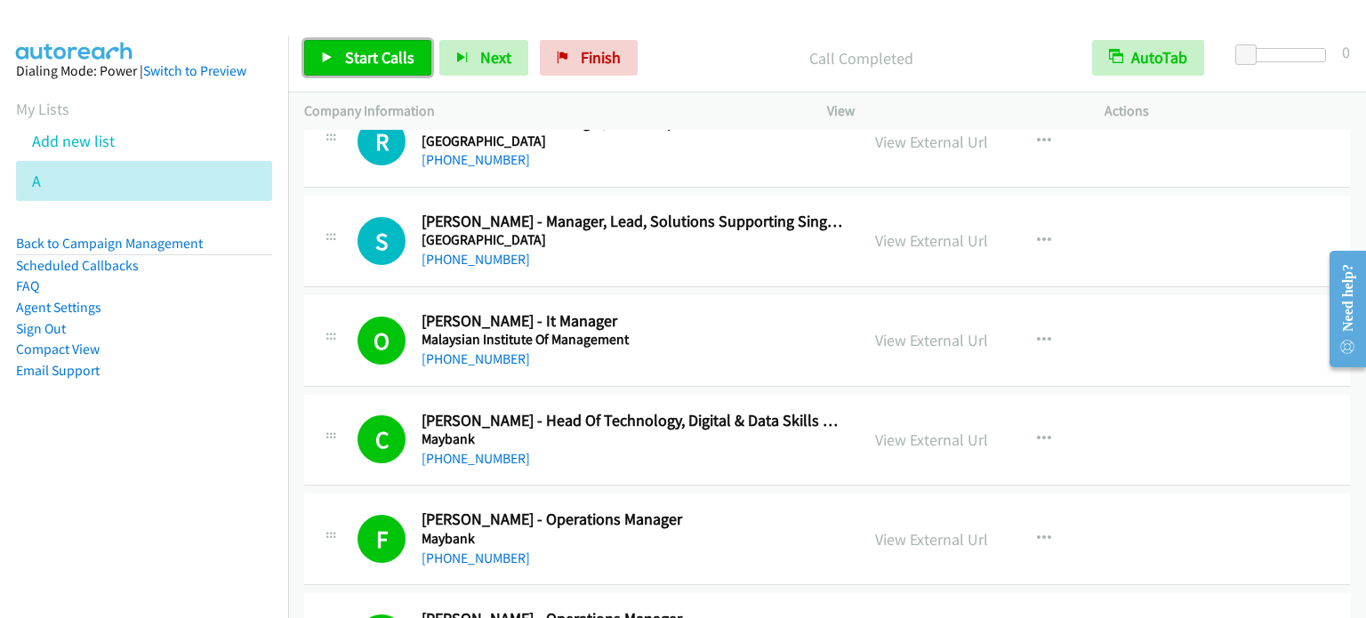
click at [394, 57] on span "Start Calls" at bounding box center [379, 57] width 69 height 20
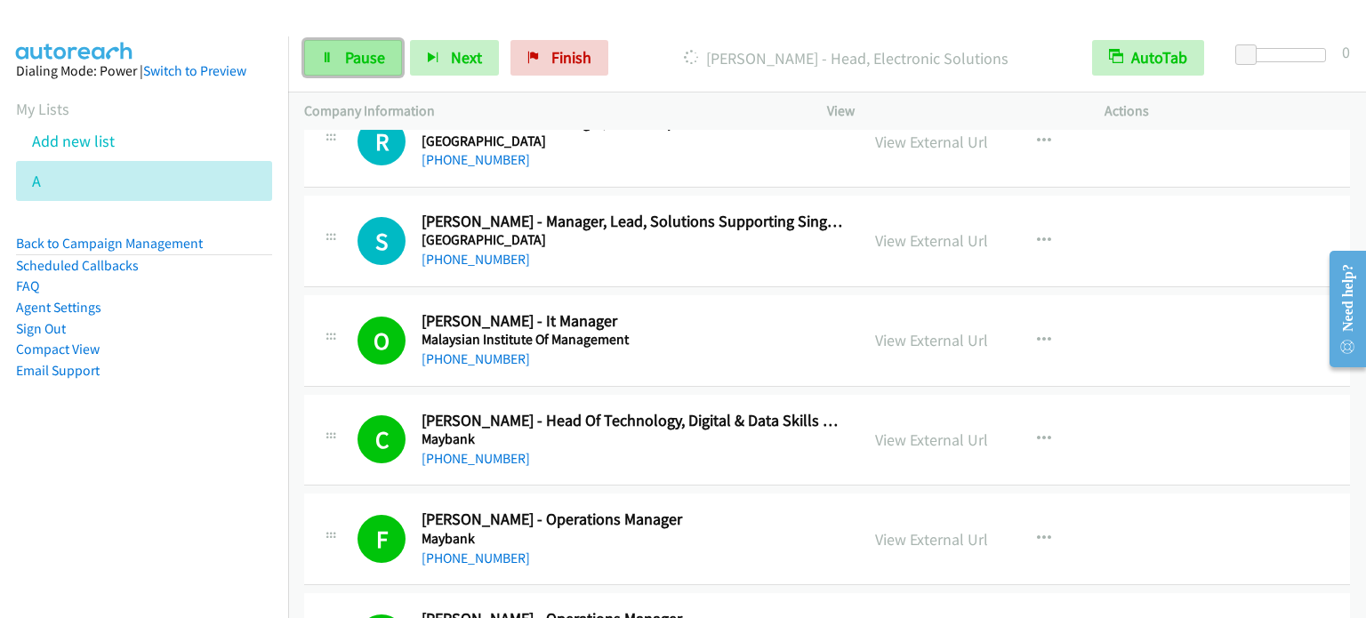
click at [363, 73] on link "Pause" at bounding box center [353, 58] width 98 height 36
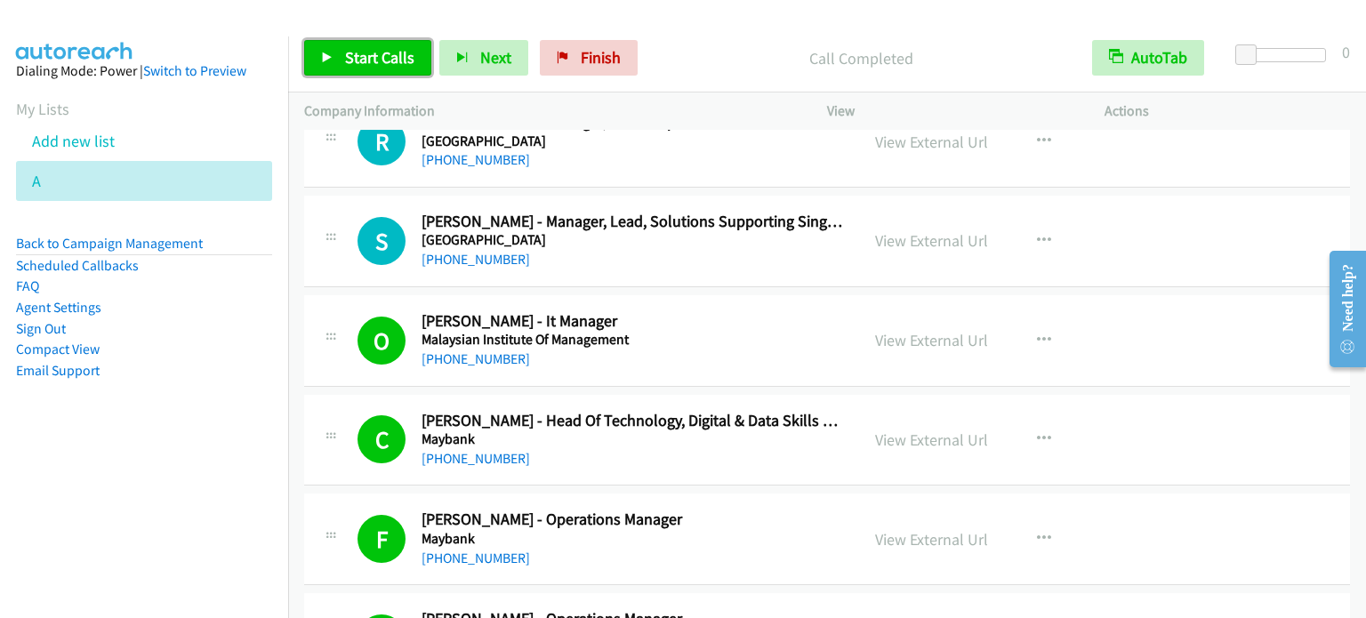
click at [400, 47] on span "Start Calls" at bounding box center [379, 57] width 69 height 20
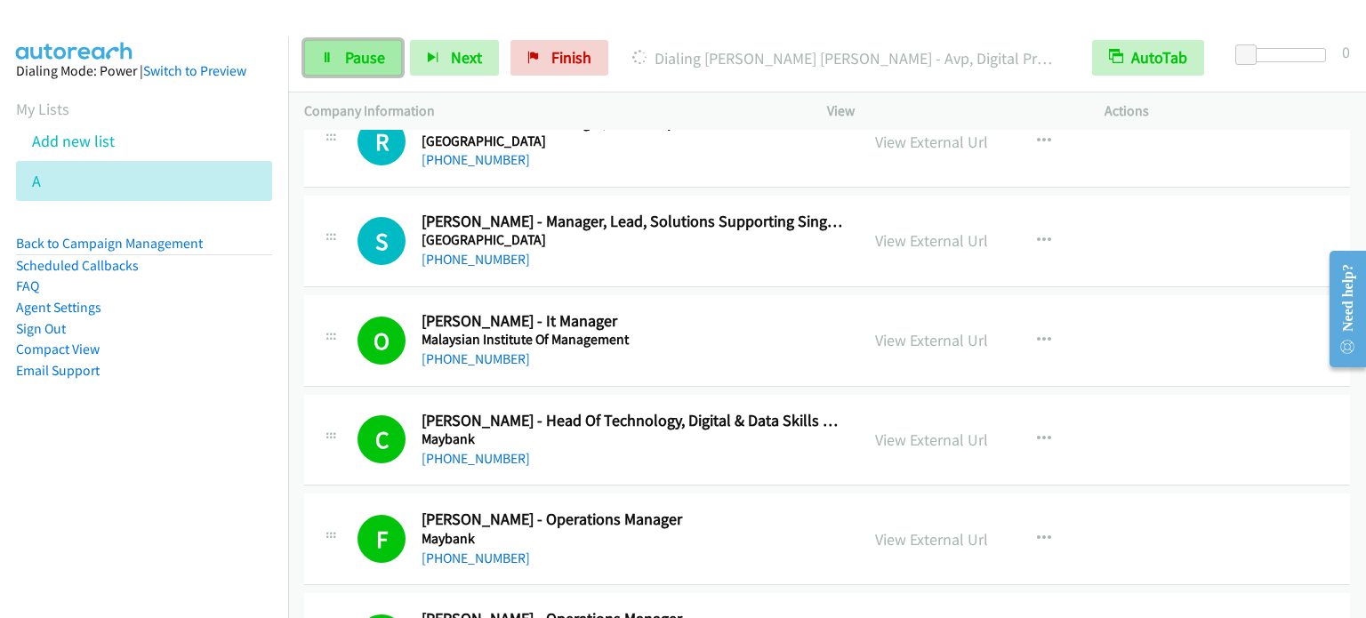
click at [341, 55] on link "Pause" at bounding box center [353, 58] width 98 height 36
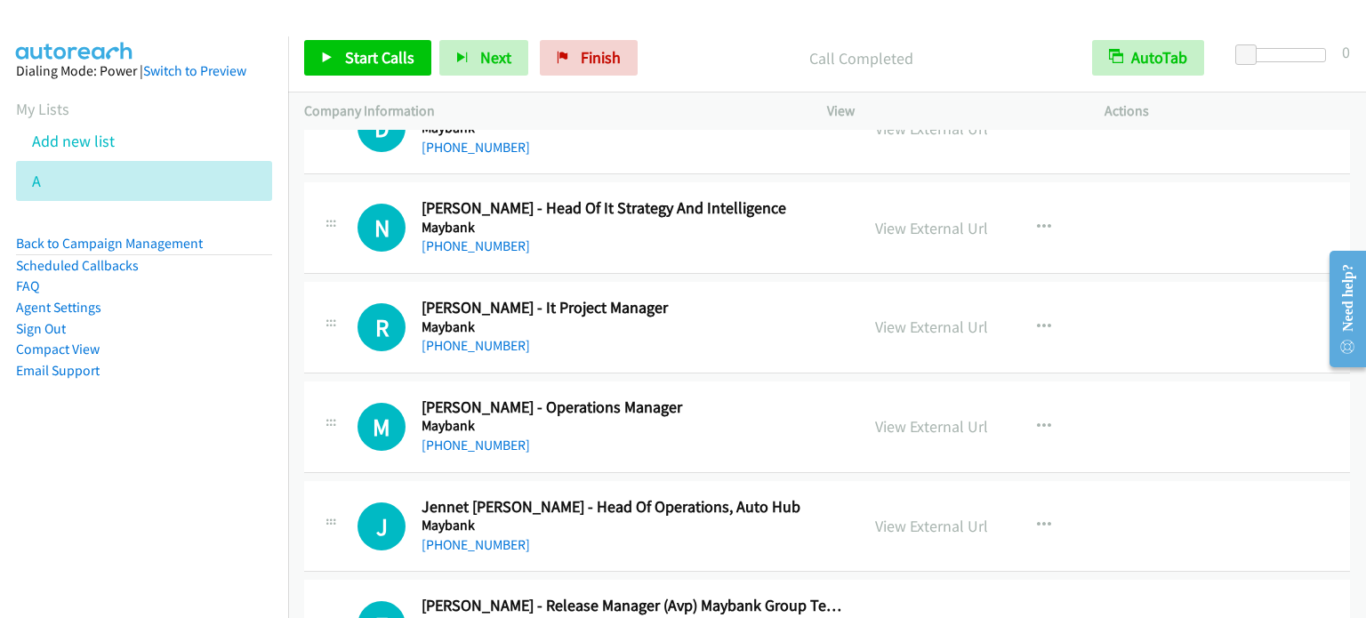
scroll to position [13402, 0]
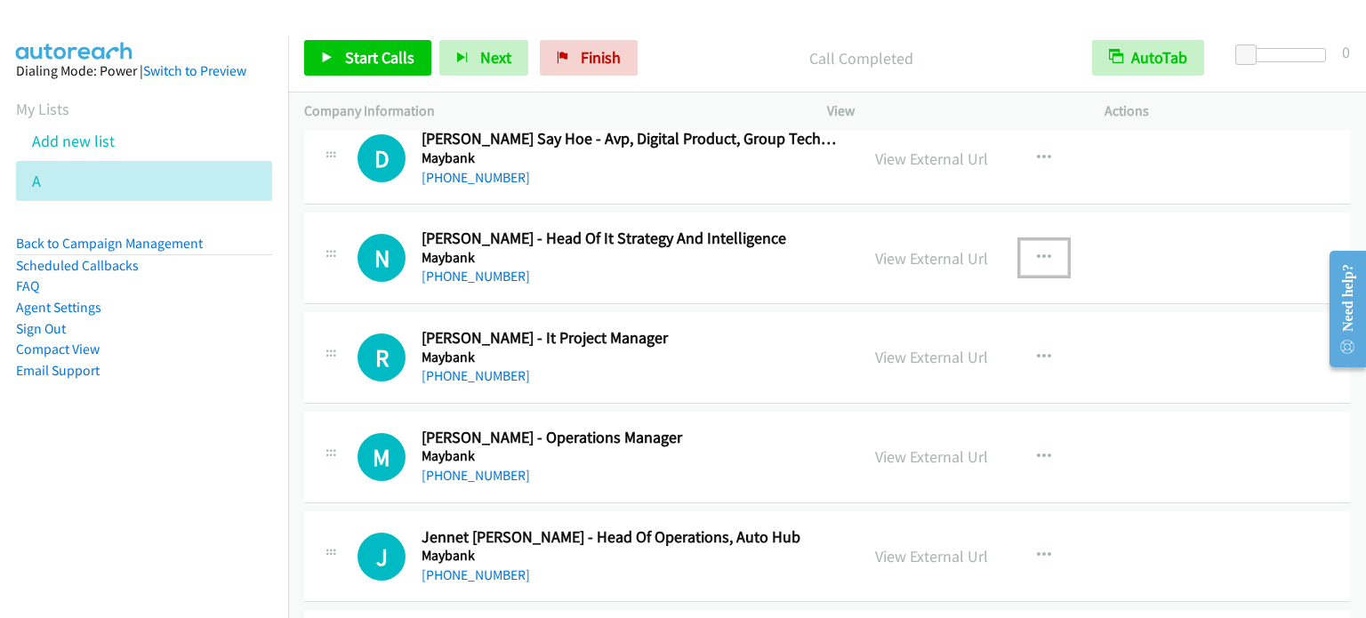
click at [1041, 251] on icon "button" at bounding box center [1044, 258] width 14 height 14
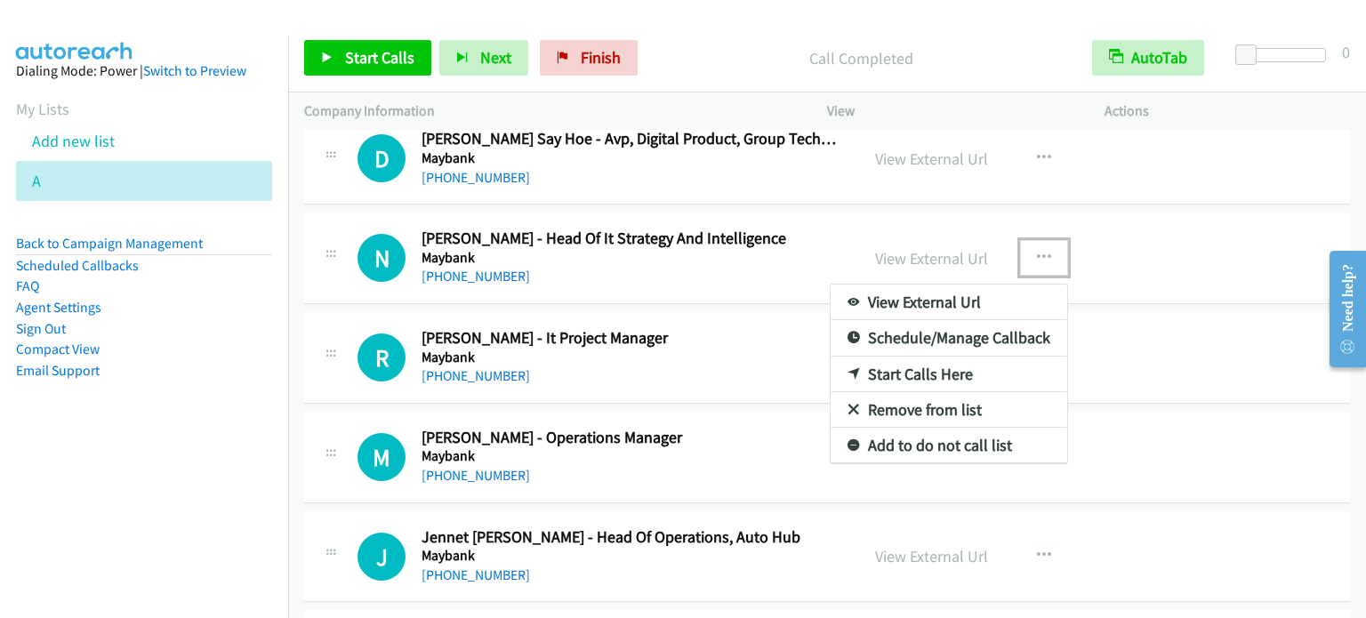
click at [921, 357] on link "Start Calls Here" at bounding box center [949, 375] width 237 height 36
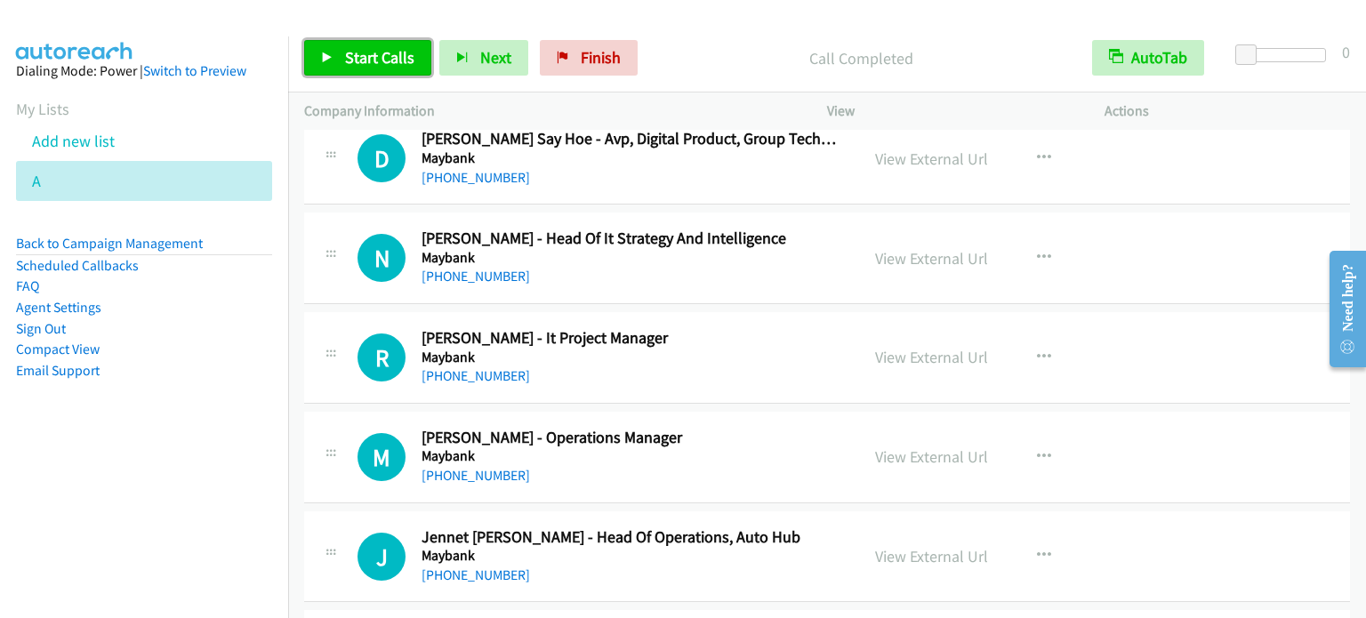
click at [382, 59] on span "Start Calls" at bounding box center [379, 57] width 69 height 20
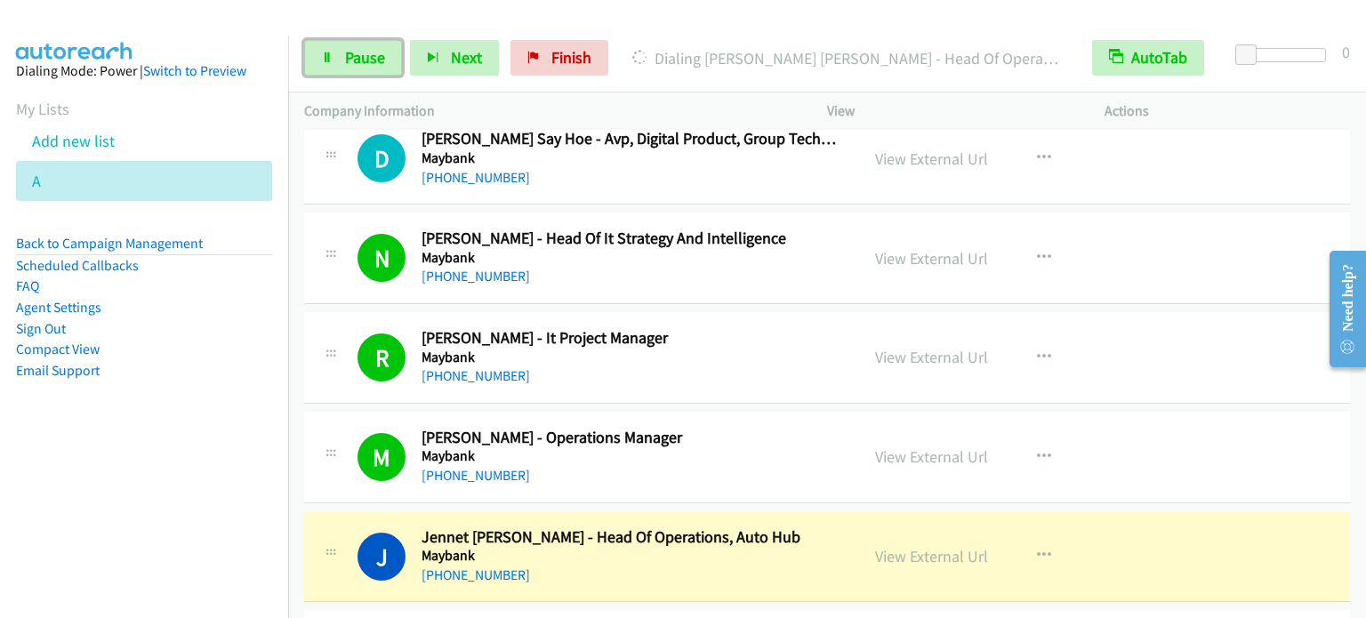
drag, startPoint x: 366, startPoint y: 52, endPoint x: 492, endPoint y: 3, distance: 134.9
click at [366, 52] on span "Pause" at bounding box center [365, 57] width 40 height 20
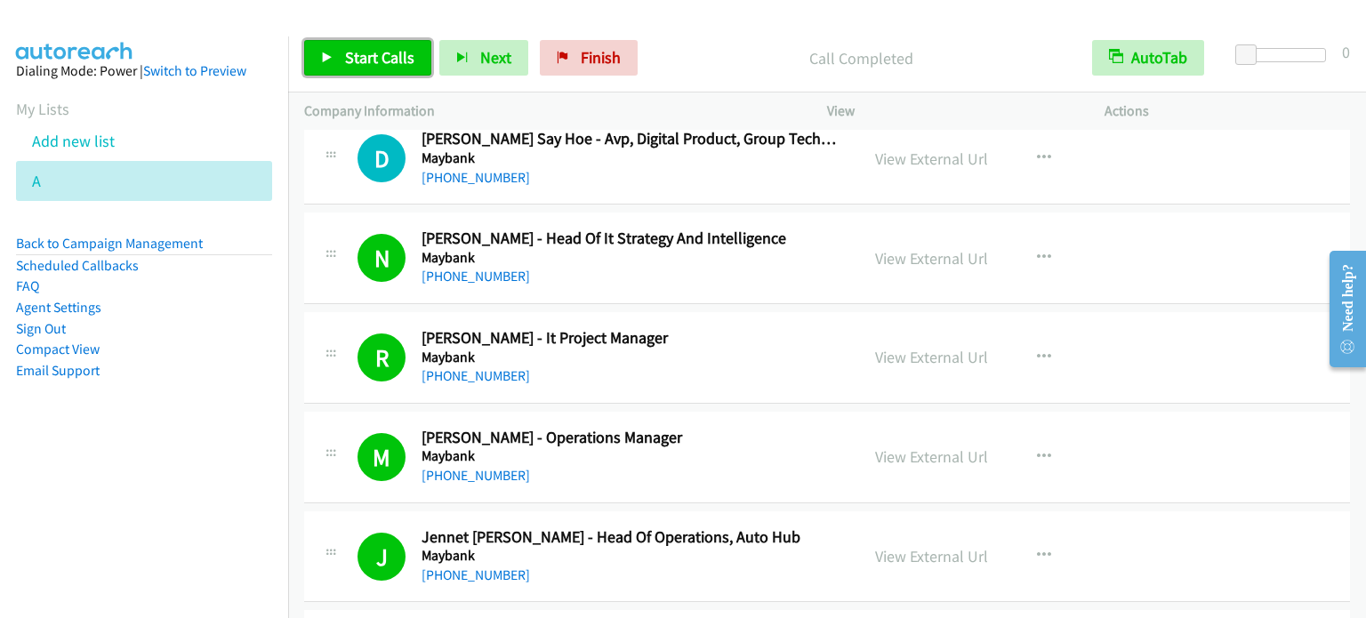
click at [350, 60] on span "Start Calls" at bounding box center [379, 57] width 69 height 20
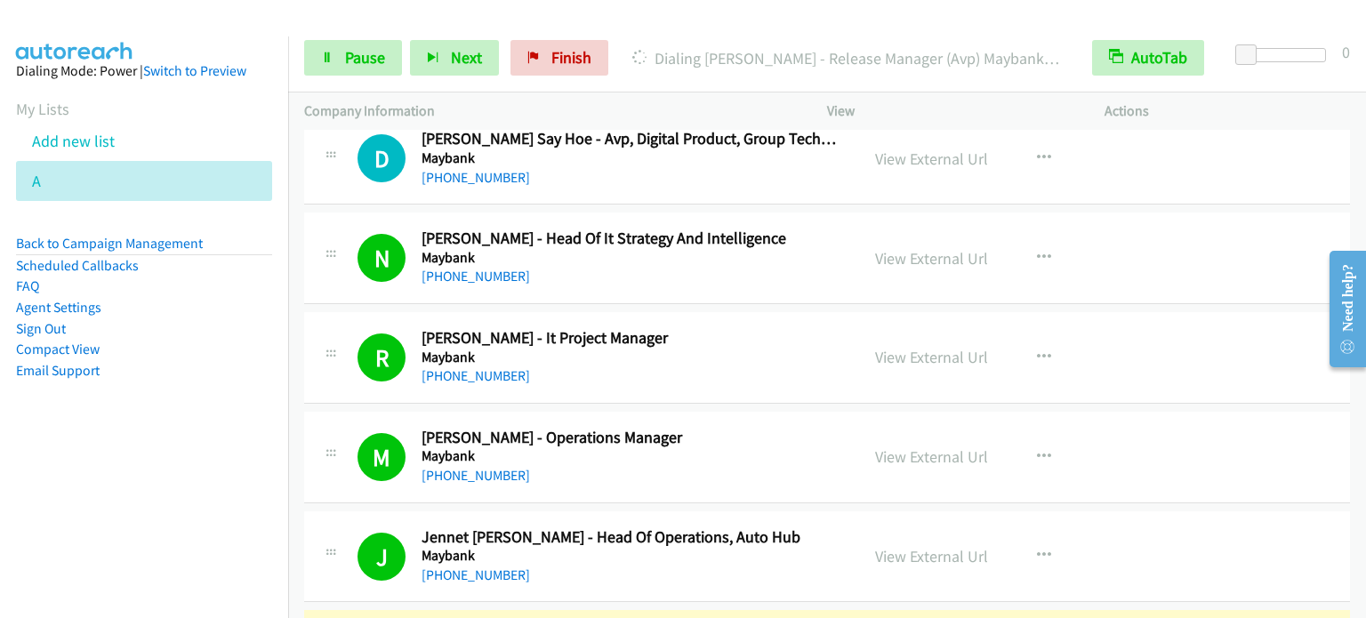
click at [205, 399] on aside "Dialing Mode: Power | Switch to Preview My Lists Add new list A Back to Campaig…" at bounding box center [144, 248] width 288 height 425
click at [377, 63] on span "Pause" at bounding box center [365, 57] width 40 height 20
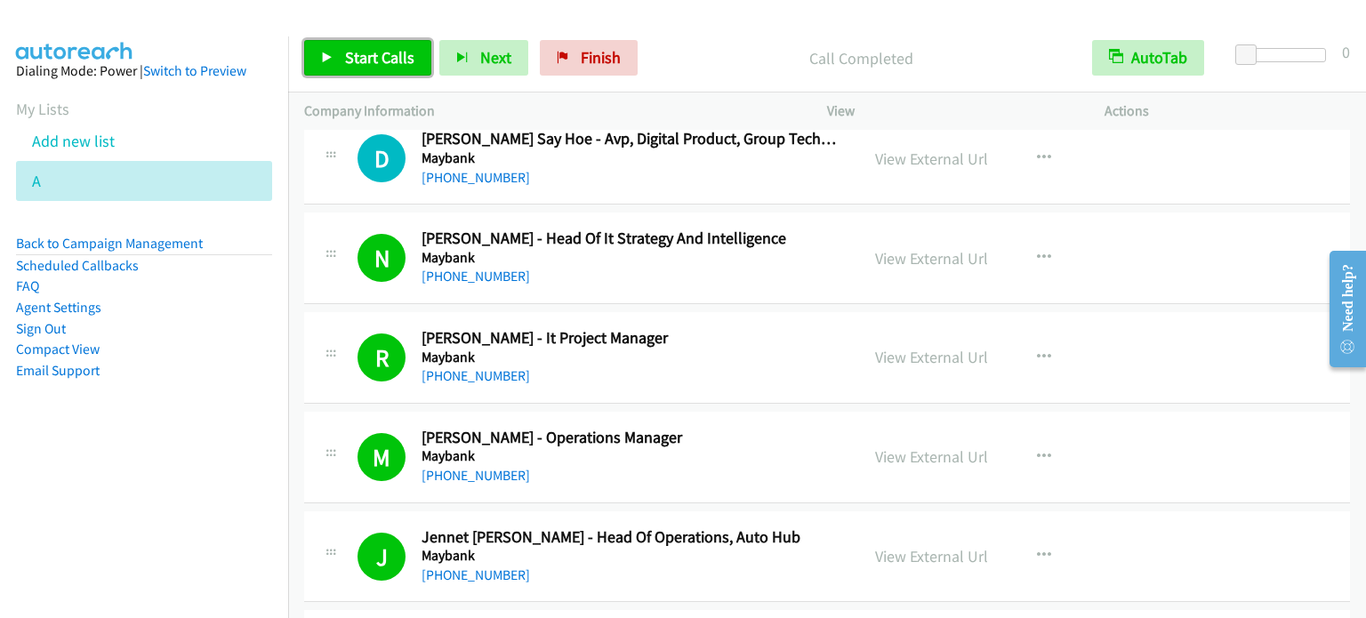
click at [389, 62] on span "Start Calls" at bounding box center [379, 57] width 69 height 20
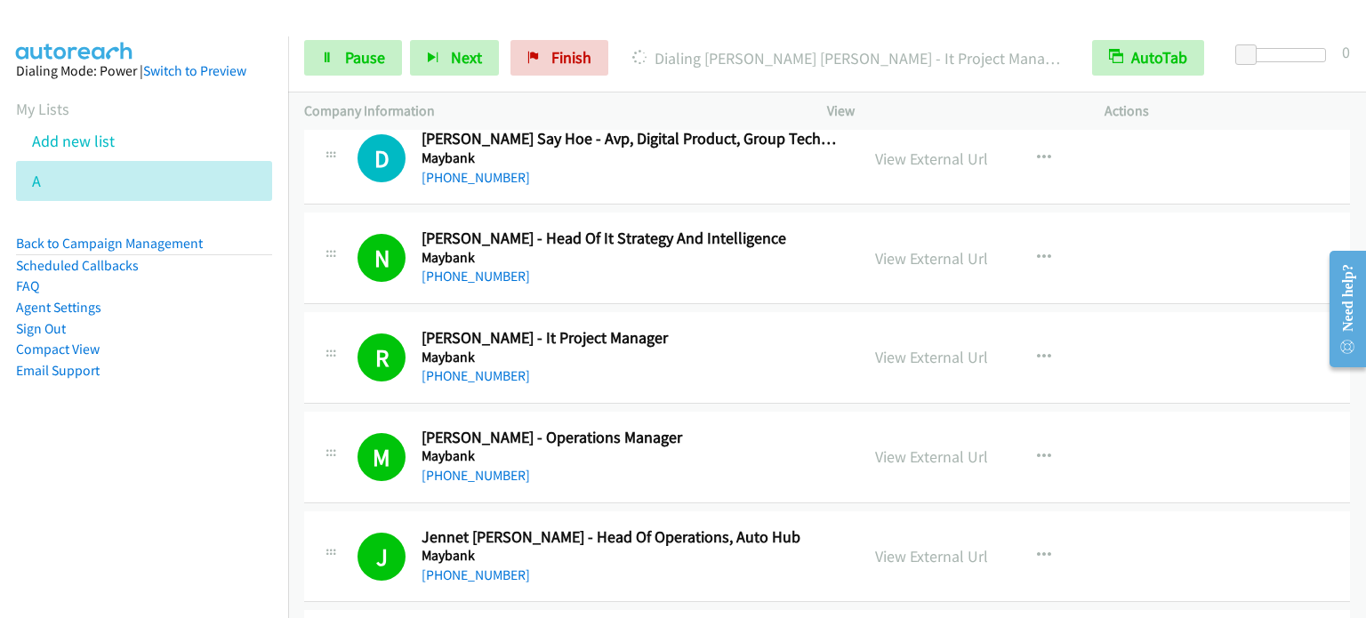
click at [2, 460] on aside "Dialing Mode: Power | Switch to Preview My Lists Add new list A Back to Campaig…" at bounding box center [144, 248] width 288 height 425
click at [364, 53] on span "Pause" at bounding box center [365, 57] width 40 height 20
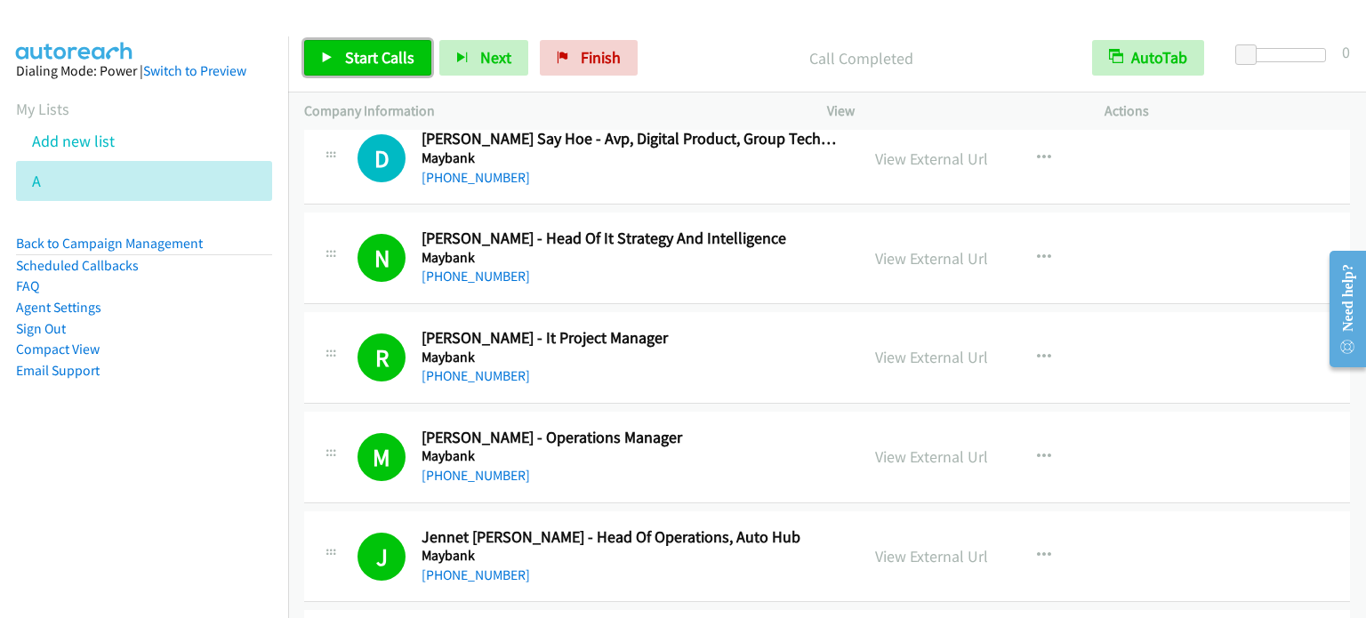
click at [390, 52] on span "Start Calls" at bounding box center [379, 57] width 69 height 20
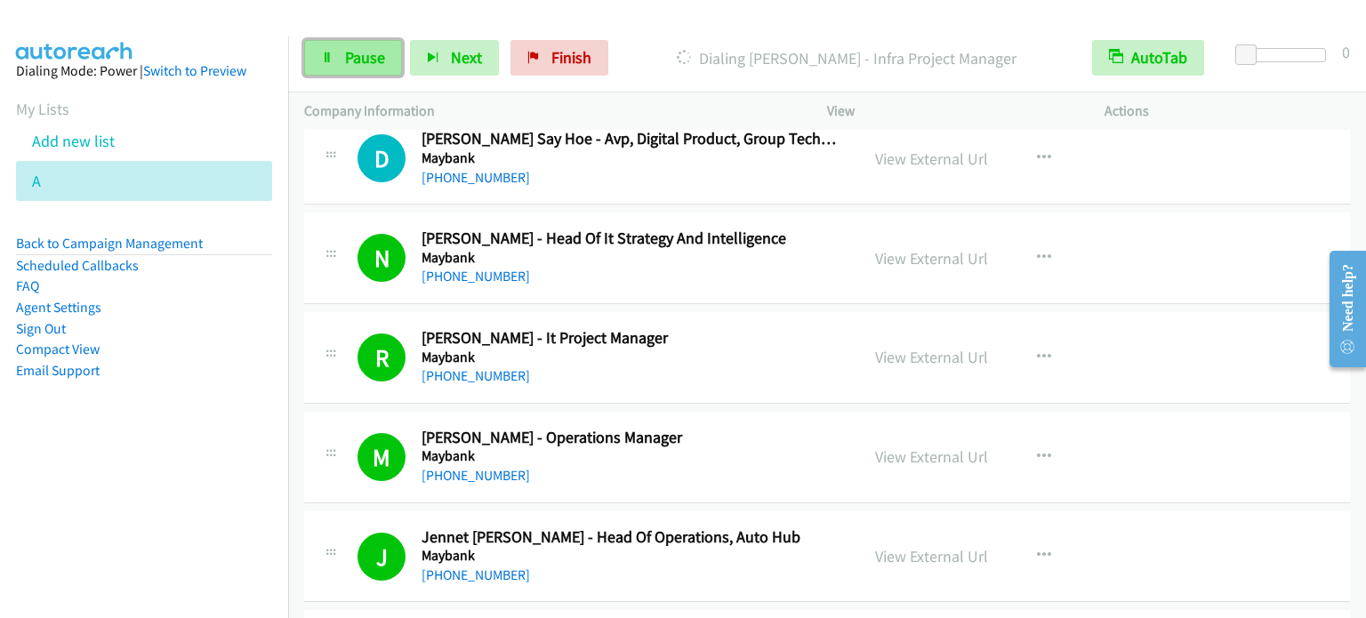
click at [379, 57] on span "Pause" at bounding box center [365, 57] width 40 height 20
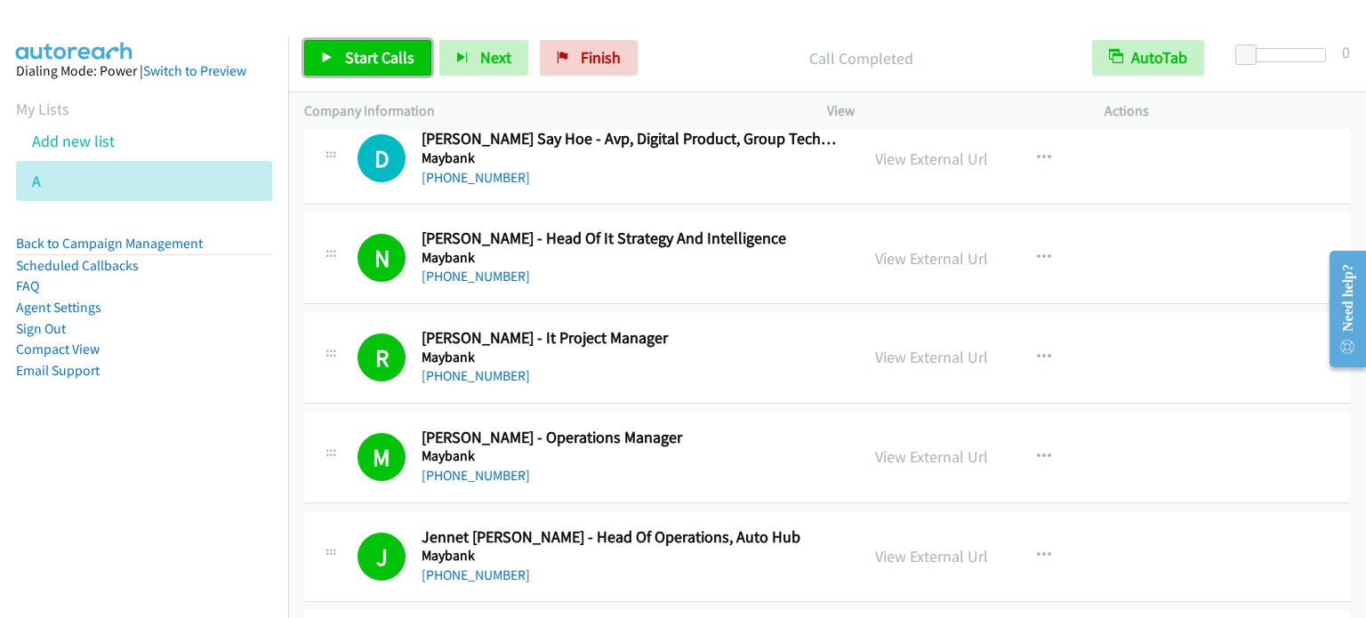
click at [372, 50] on span "Start Calls" at bounding box center [379, 57] width 69 height 20
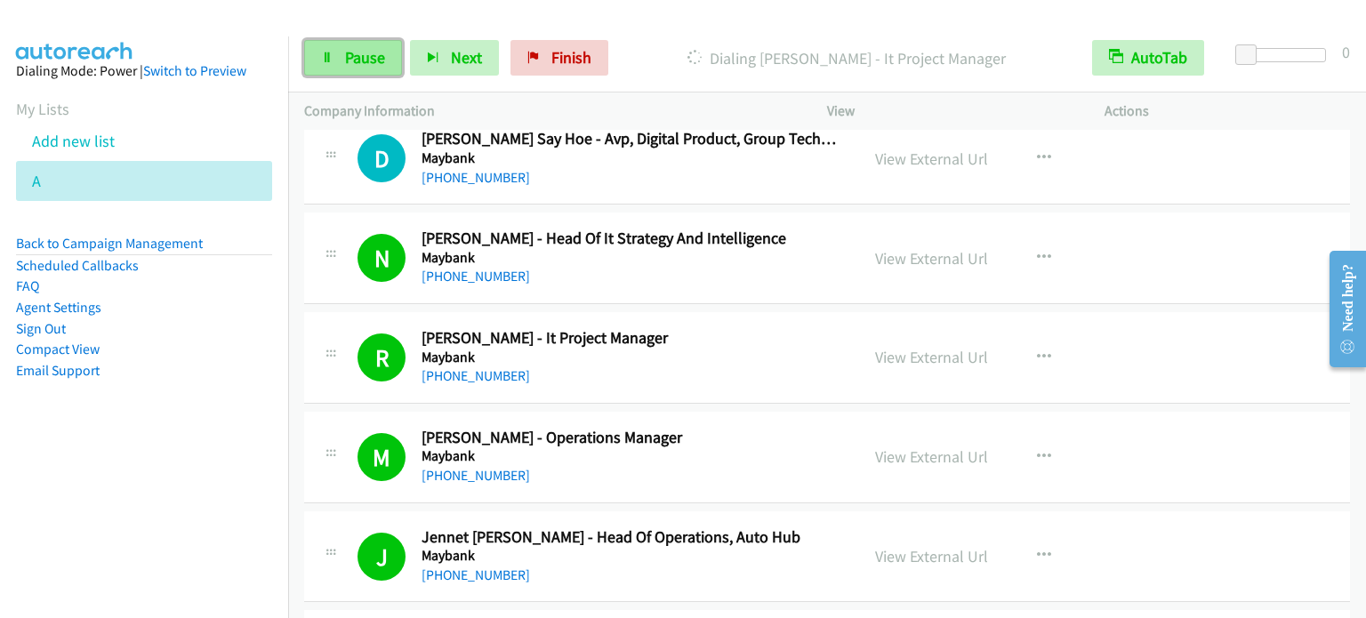
click at [378, 51] on span "Pause" at bounding box center [365, 57] width 40 height 20
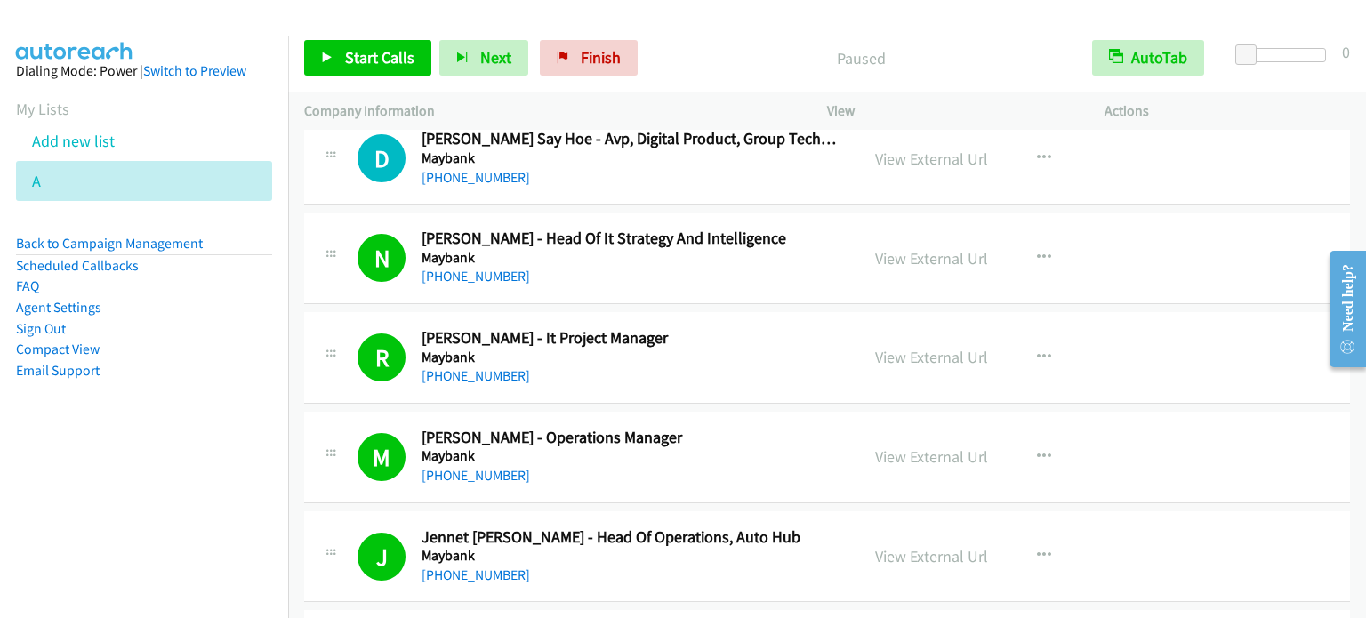
drag, startPoint x: 205, startPoint y: 399, endPoint x: 238, endPoint y: 364, distance: 48.5
click at [205, 401] on aside "Dialing Mode: Power | Switch to Preview My Lists Add new list A Back to Campaig…" at bounding box center [144, 248] width 288 height 425
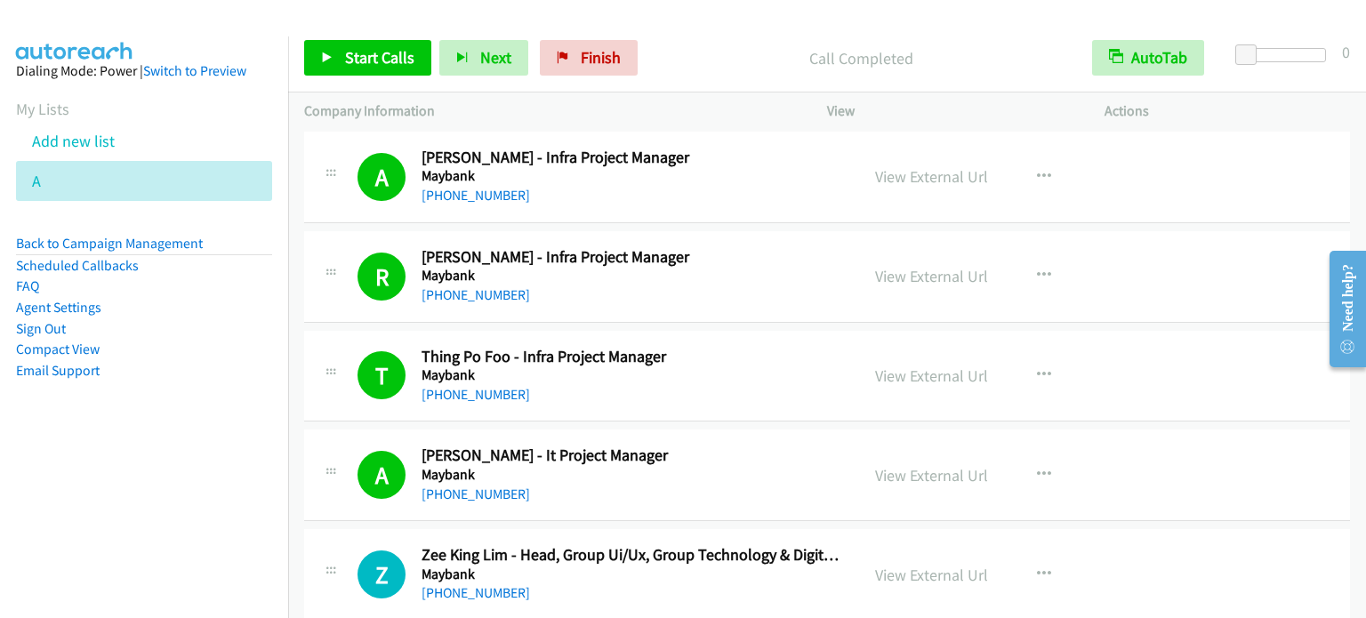
click at [217, 472] on nav "Dialing Mode: Power | Switch to Preview My Lists Add new list A Back to Campaig…" at bounding box center [144, 345] width 289 height 618
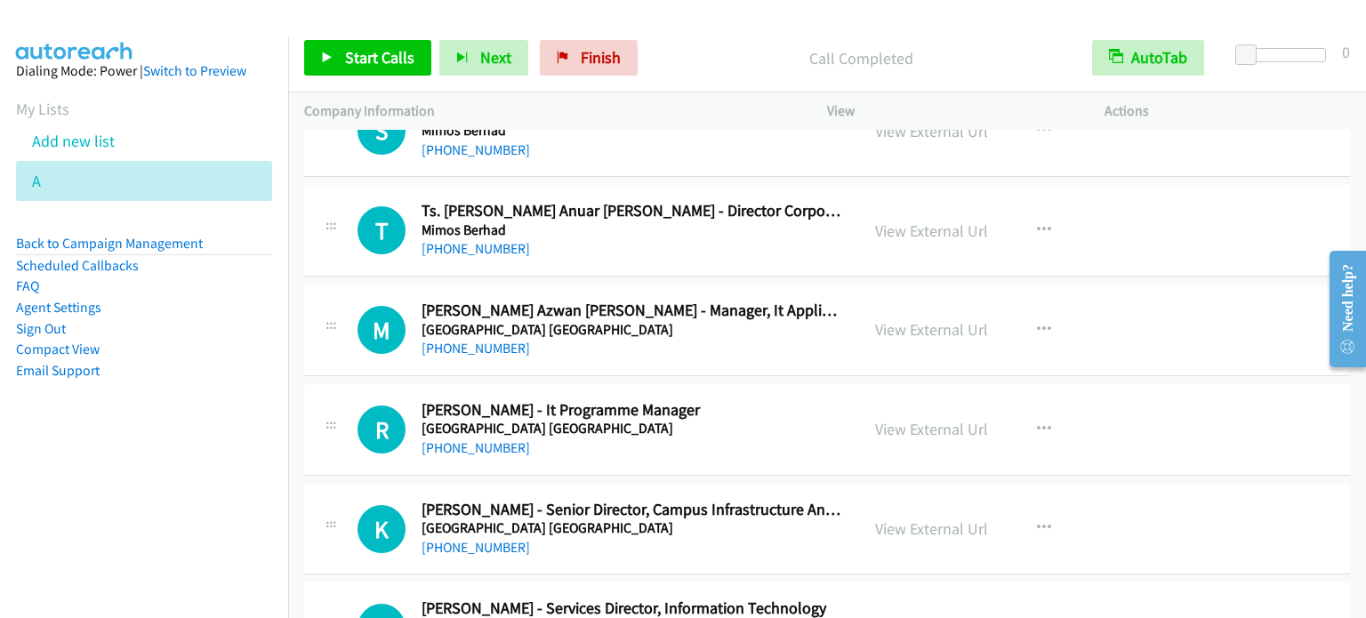
scroll to position [14802, 0]
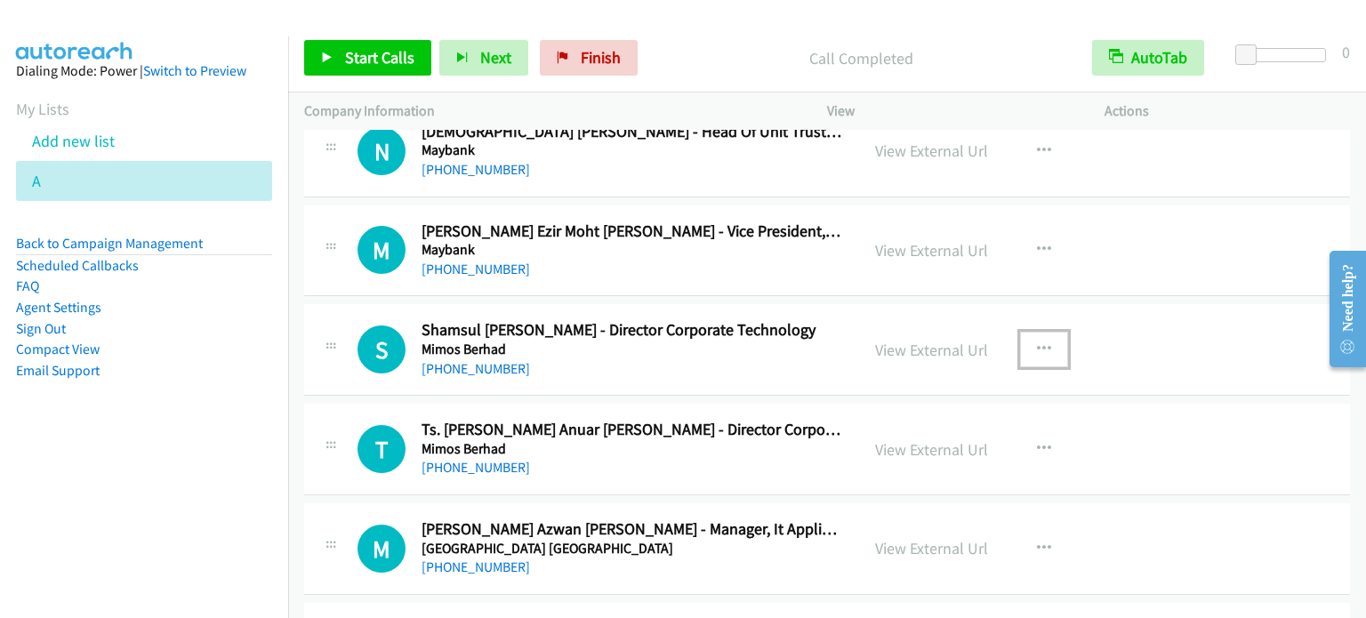
click at [1037, 342] on icon "button" at bounding box center [1044, 349] width 14 height 14
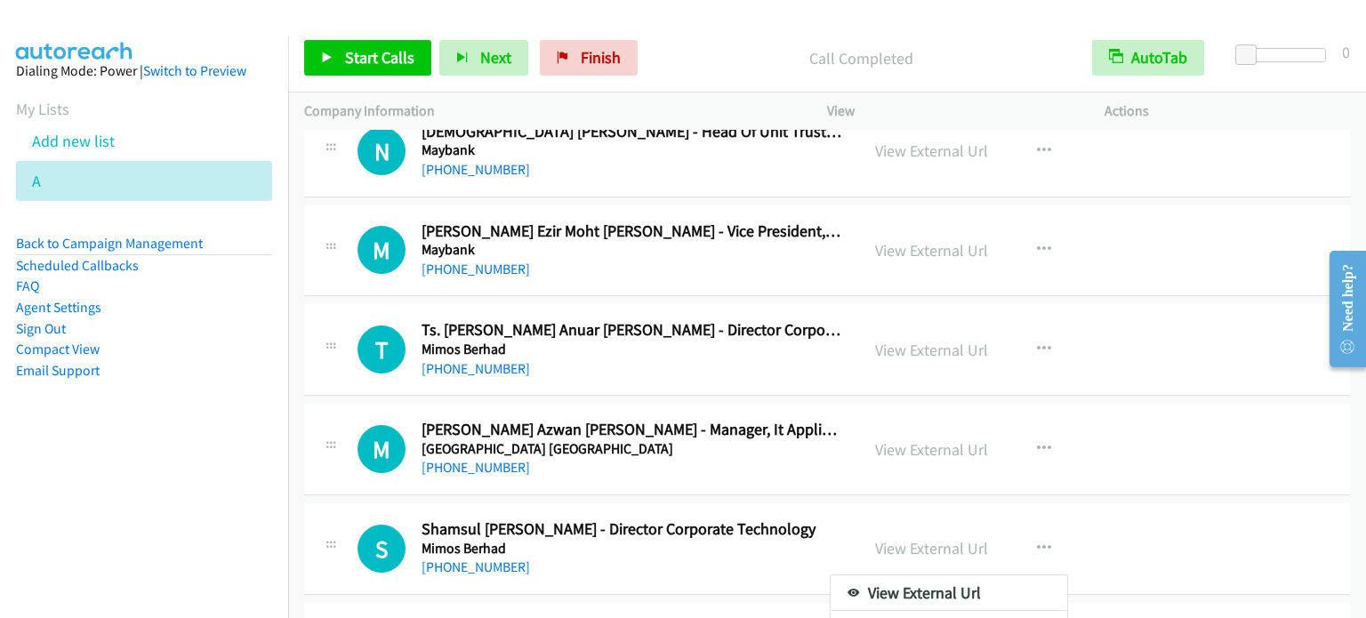
drag, startPoint x: 203, startPoint y: 374, endPoint x: 290, endPoint y: 305, distance: 111.4
click at [203, 375] on li "Email Support" at bounding box center [144, 370] width 256 height 21
click at [1045, 320] on div at bounding box center [683, 309] width 1366 height 618
click at [1044, 332] on button "button" at bounding box center [1044, 350] width 48 height 36
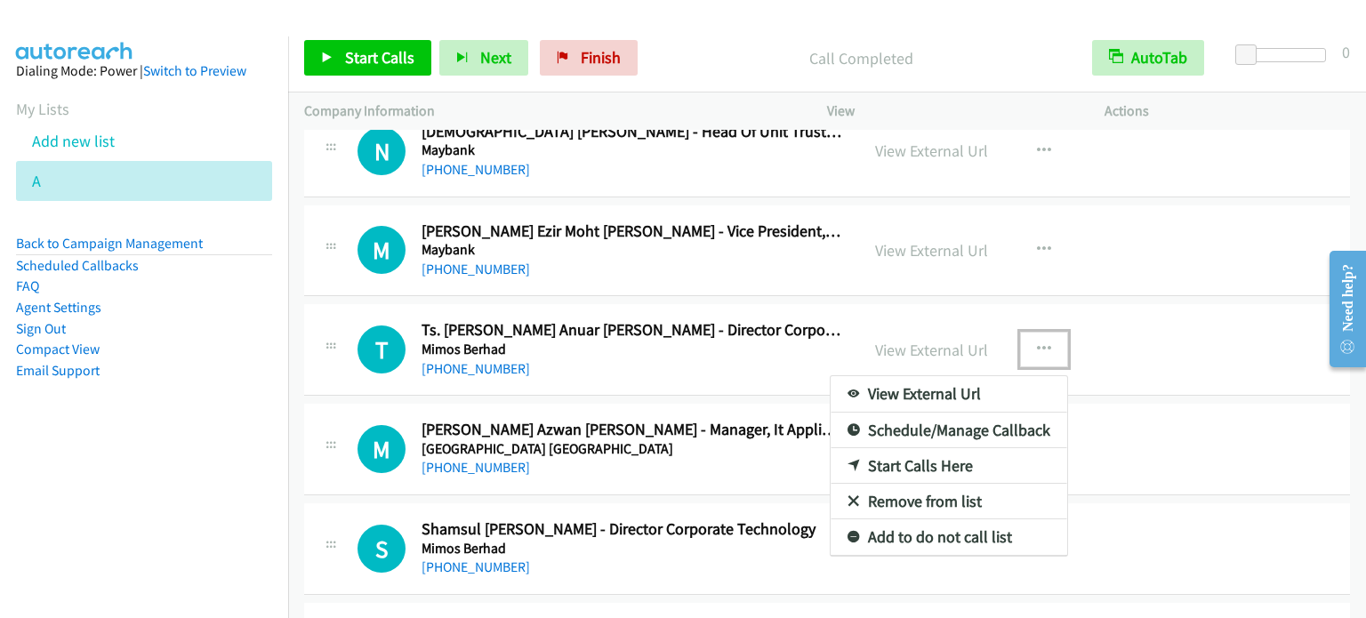
click at [911, 448] on link "Start Calls Here" at bounding box center [949, 466] width 237 height 36
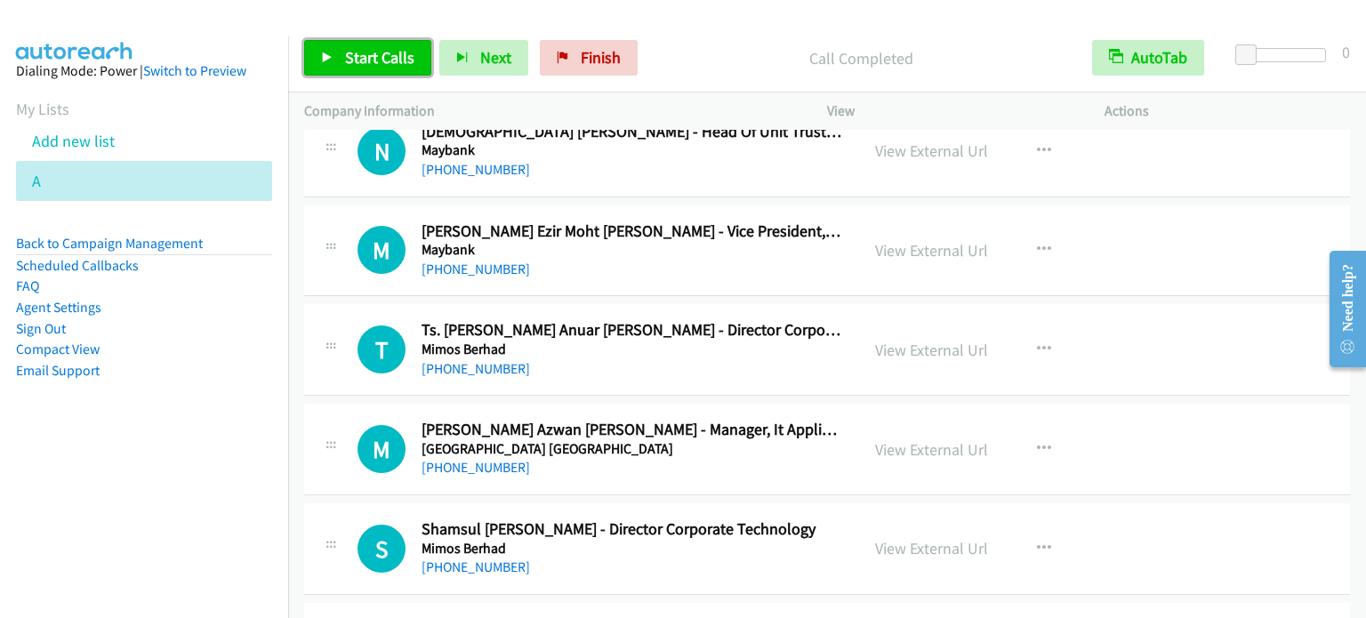
click at [370, 57] on span "Start Calls" at bounding box center [379, 57] width 69 height 20
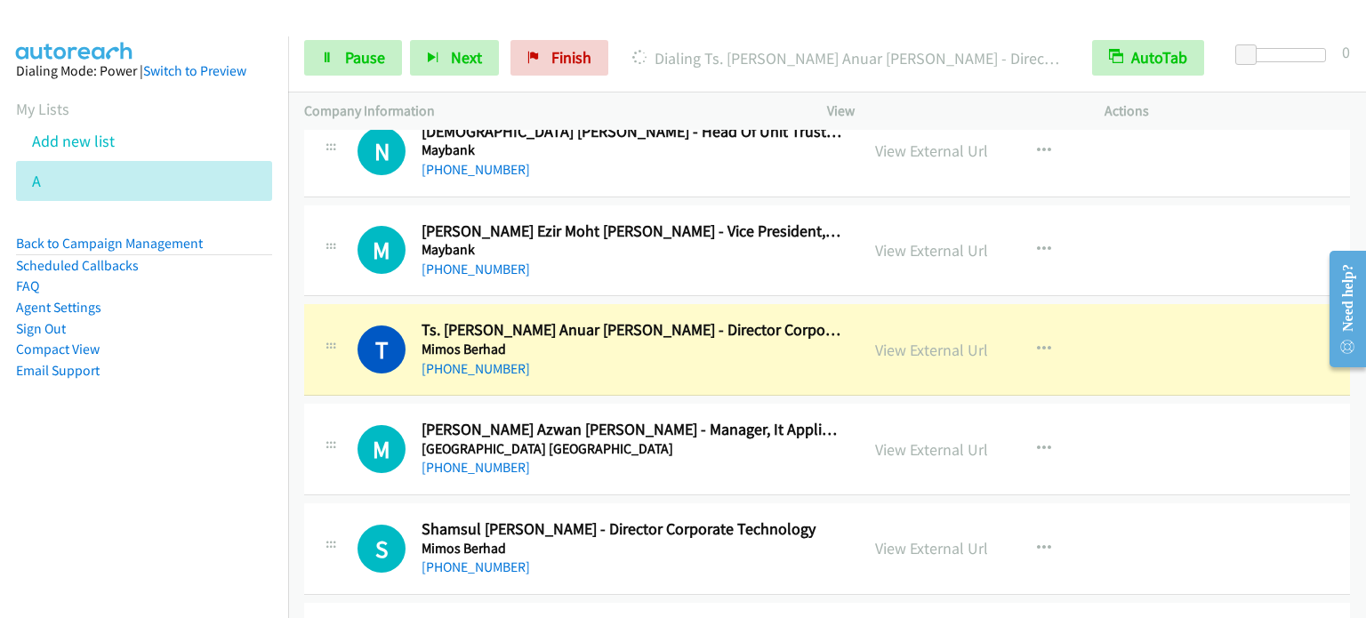
click at [165, 483] on nav "Dialing Mode: Power | Switch to Preview My Lists Add new list A Back to Campaig…" at bounding box center [144, 345] width 289 height 618
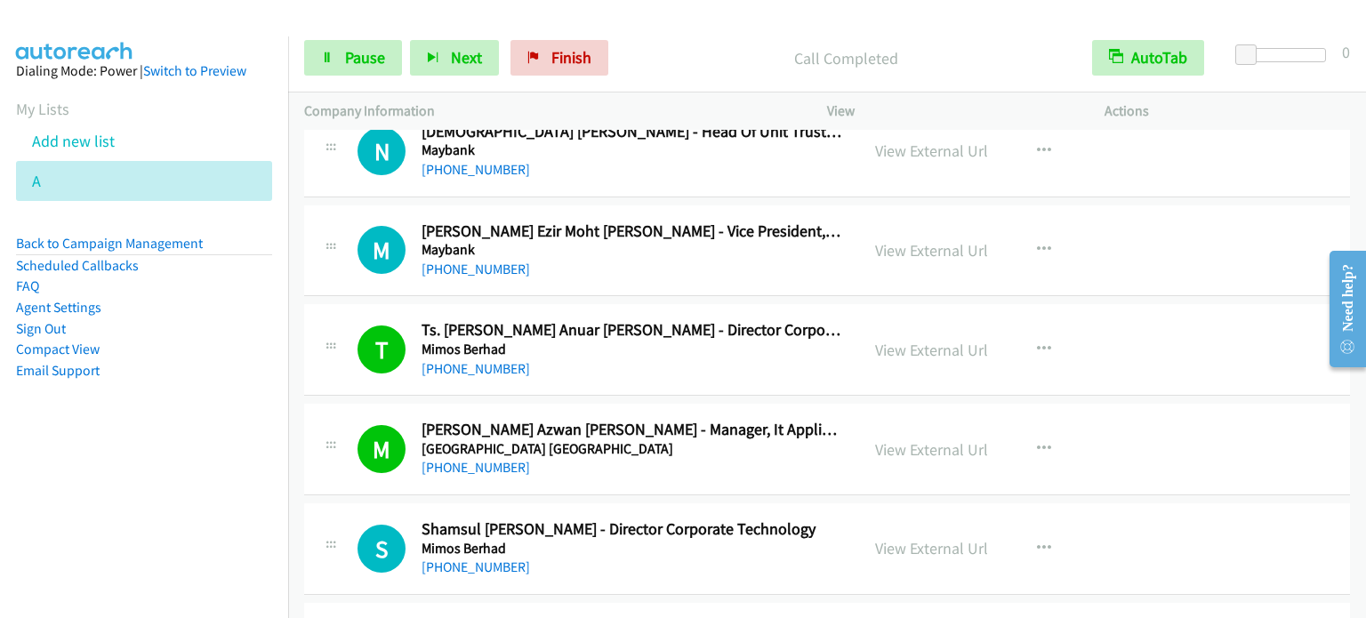
click at [141, 509] on nav "Dialing Mode: Power | Switch to Preview My Lists Add new list A Back to Campaig…" at bounding box center [144, 345] width 289 height 618
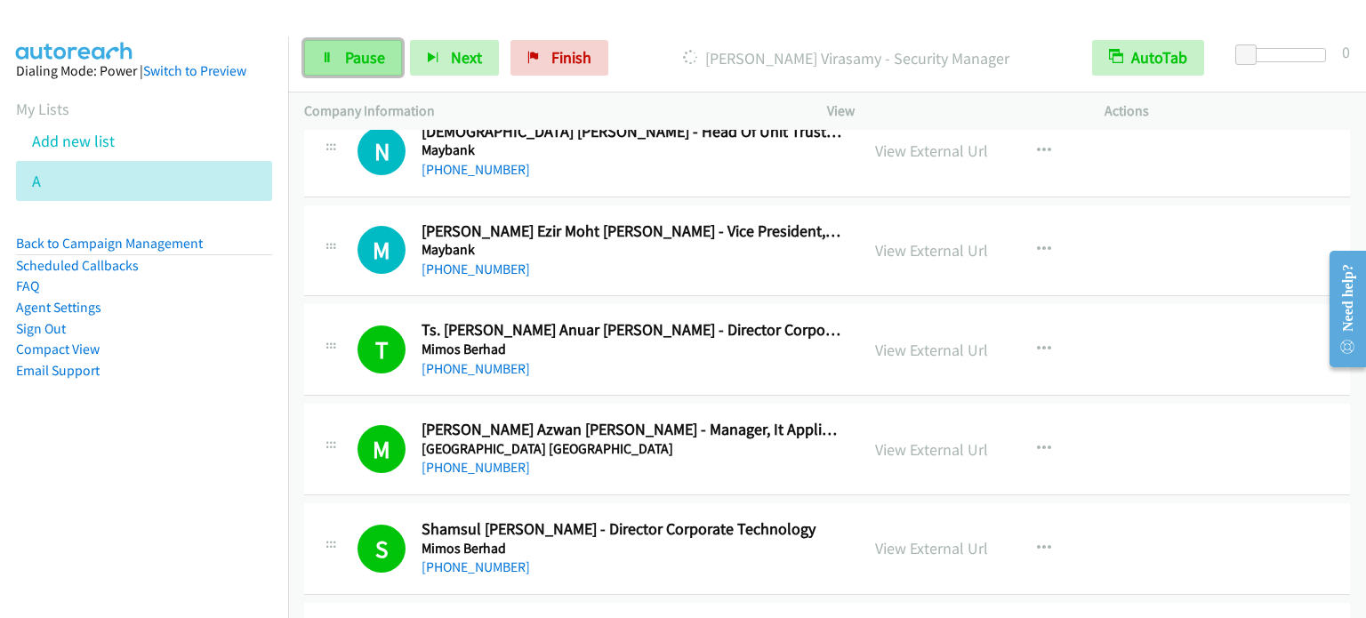
click at [356, 65] on span "Pause" at bounding box center [365, 57] width 40 height 20
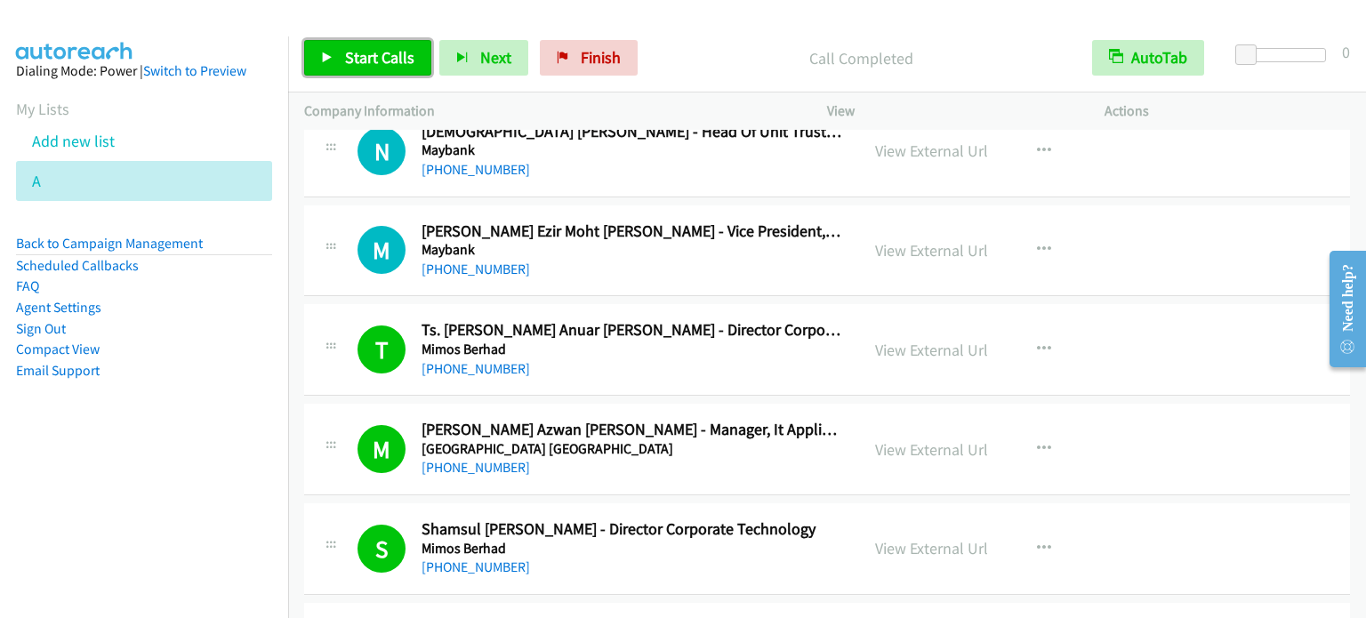
click at [395, 46] on link "Start Calls" at bounding box center [367, 58] width 127 height 36
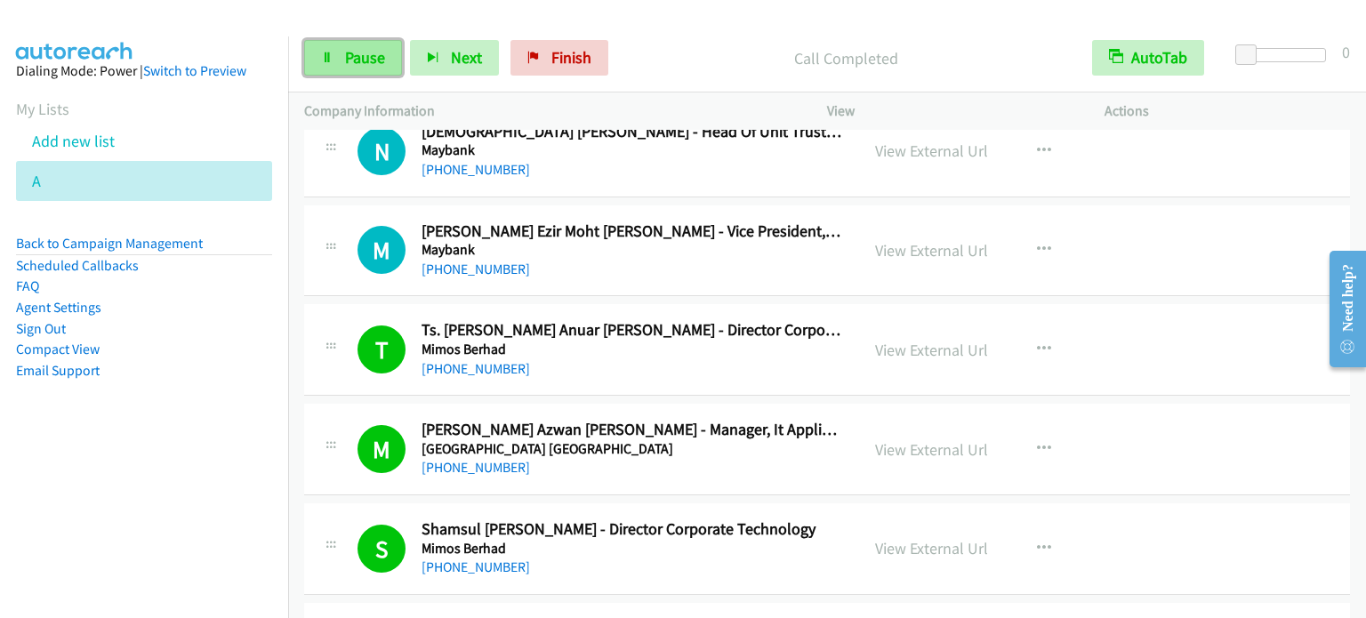
click at [383, 52] on span "Pause" at bounding box center [365, 57] width 40 height 20
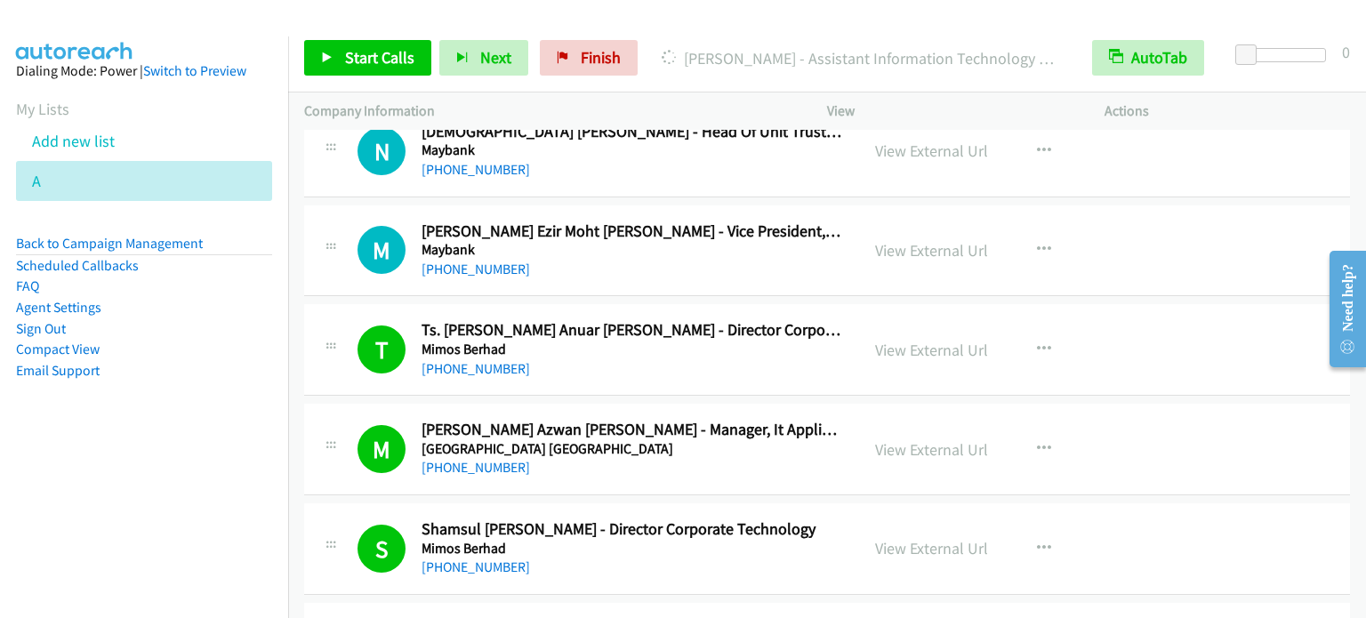
drag, startPoint x: 216, startPoint y: 399, endPoint x: 392, endPoint y: 16, distance: 421.8
click at [217, 398] on aside "Dialing Mode: Power | Switch to Preview My Lists Add new list A Back to Campaig…" at bounding box center [144, 248] width 288 height 425
click at [362, 57] on span "Start Calls" at bounding box center [379, 57] width 69 height 20
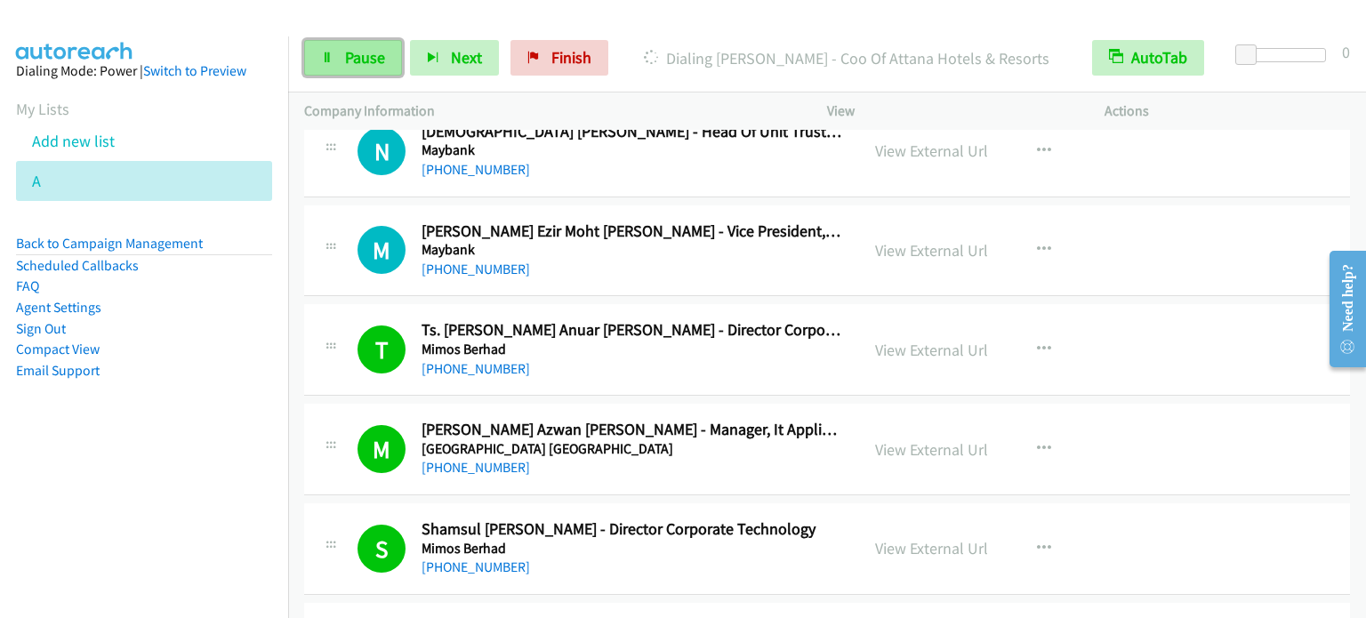
click at [349, 56] on span "Pause" at bounding box center [365, 57] width 40 height 20
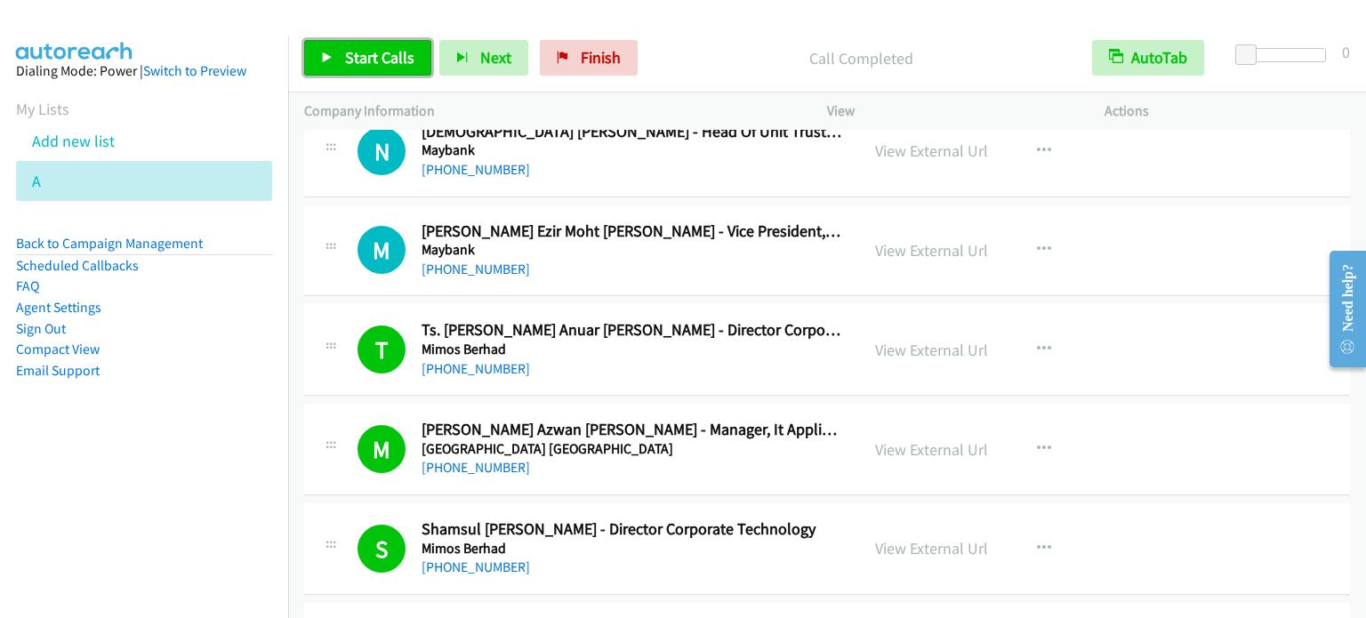
click at [380, 58] on span "Start Calls" at bounding box center [379, 57] width 69 height 20
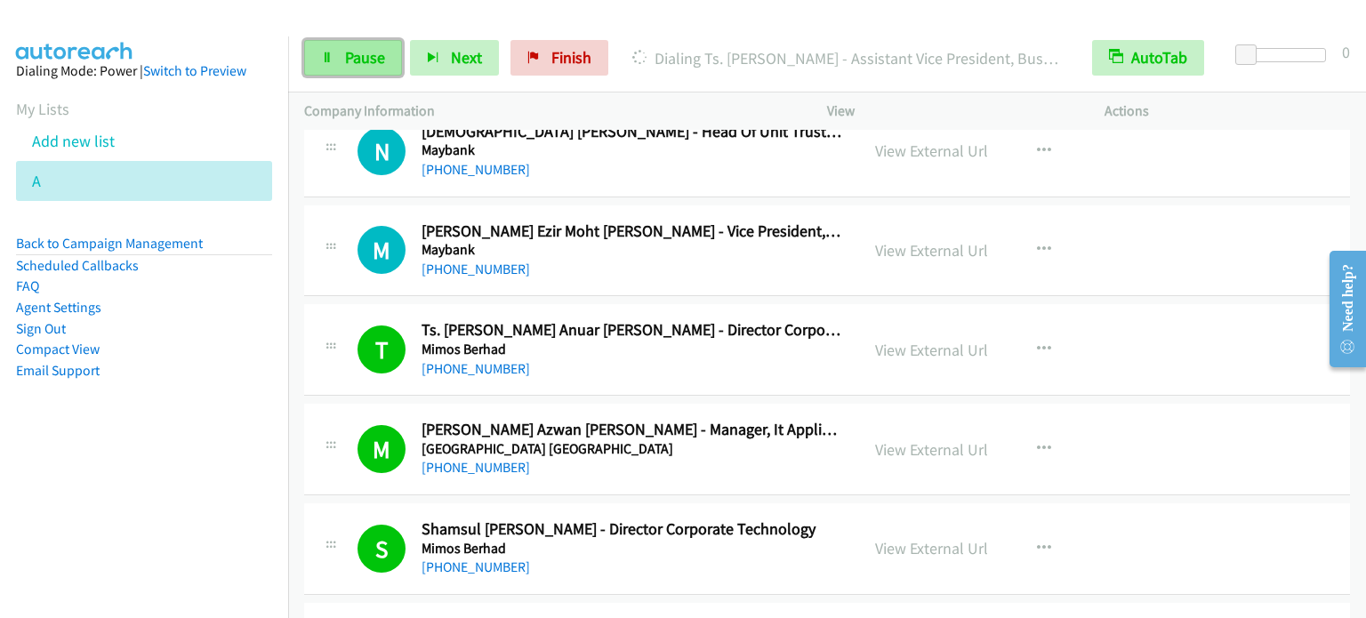
click at [367, 63] on span "Pause" at bounding box center [365, 57] width 40 height 20
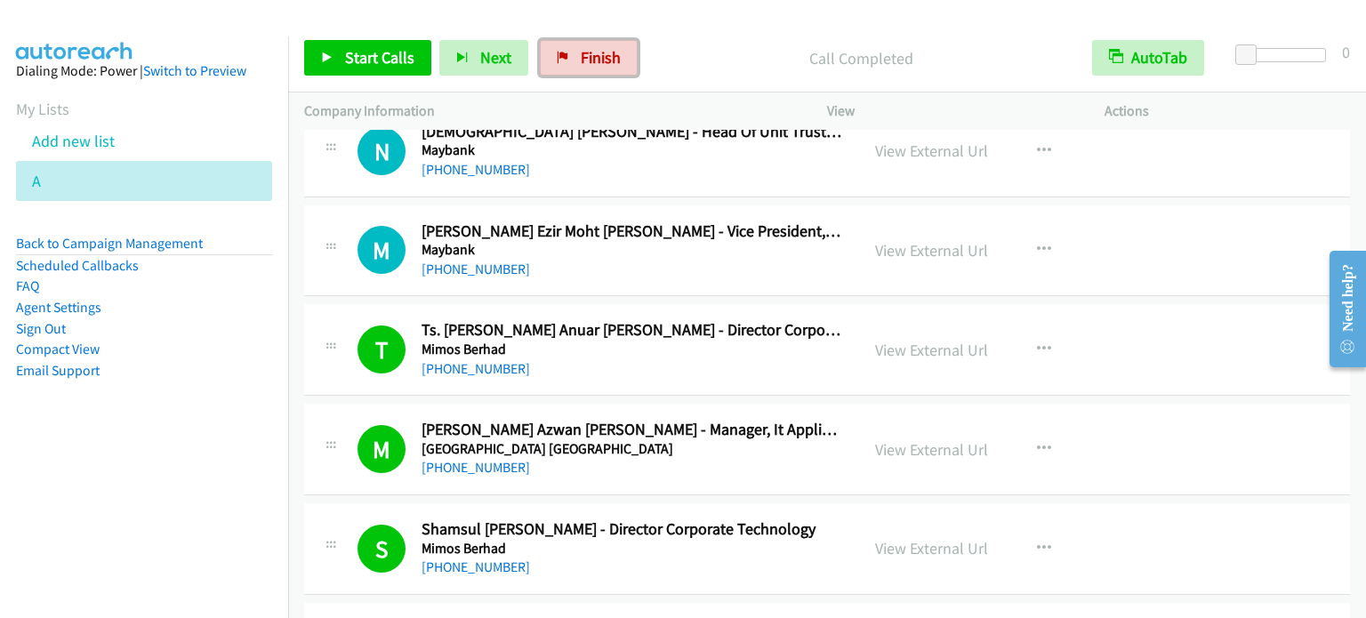
drag, startPoint x: 591, startPoint y: 57, endPoint x: 759, endPoint y: 63, distance: 168.2
click at [591, 57] on span "Finish" at bounding box center [601, 57] width 40 height 20
